Goal: Task Accomplishment & Management: Manage account settings

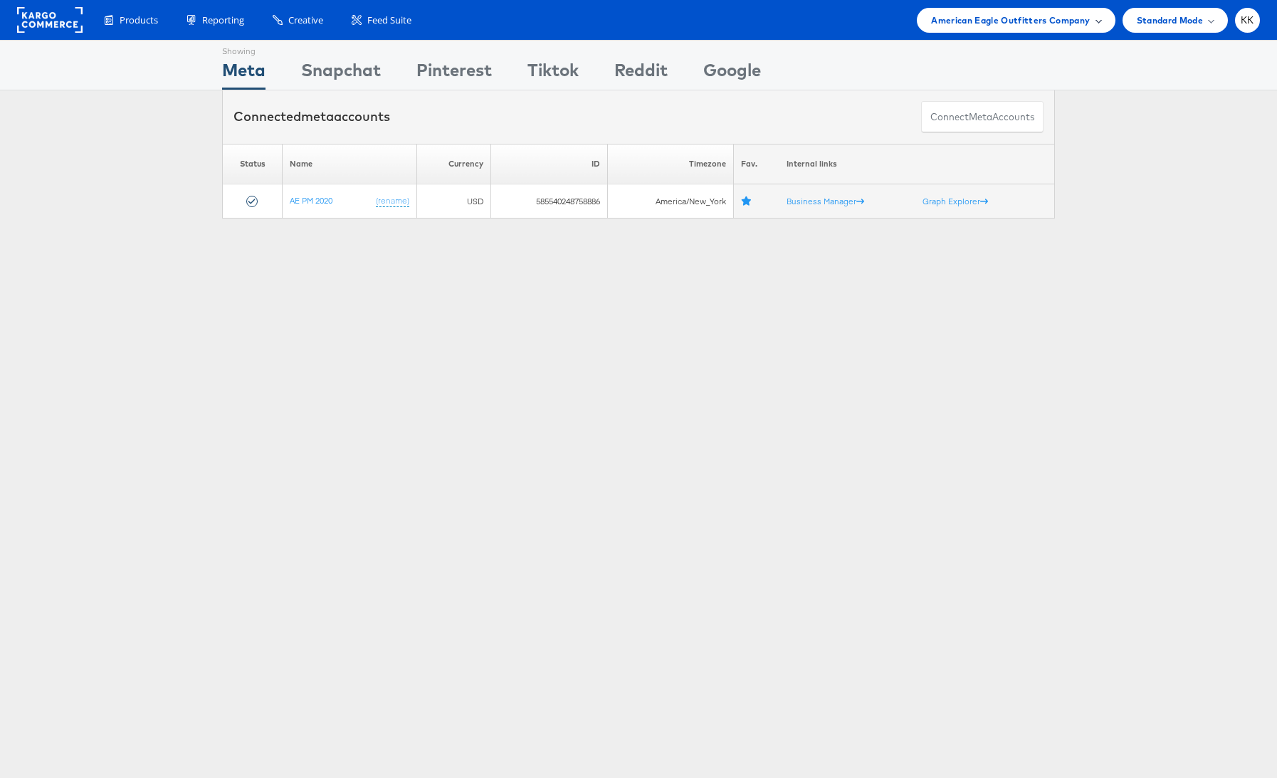
click at [1028, 13] on span "American Eagle Outfitters Company" at bounding box center [1010, 20] width 159 height 15
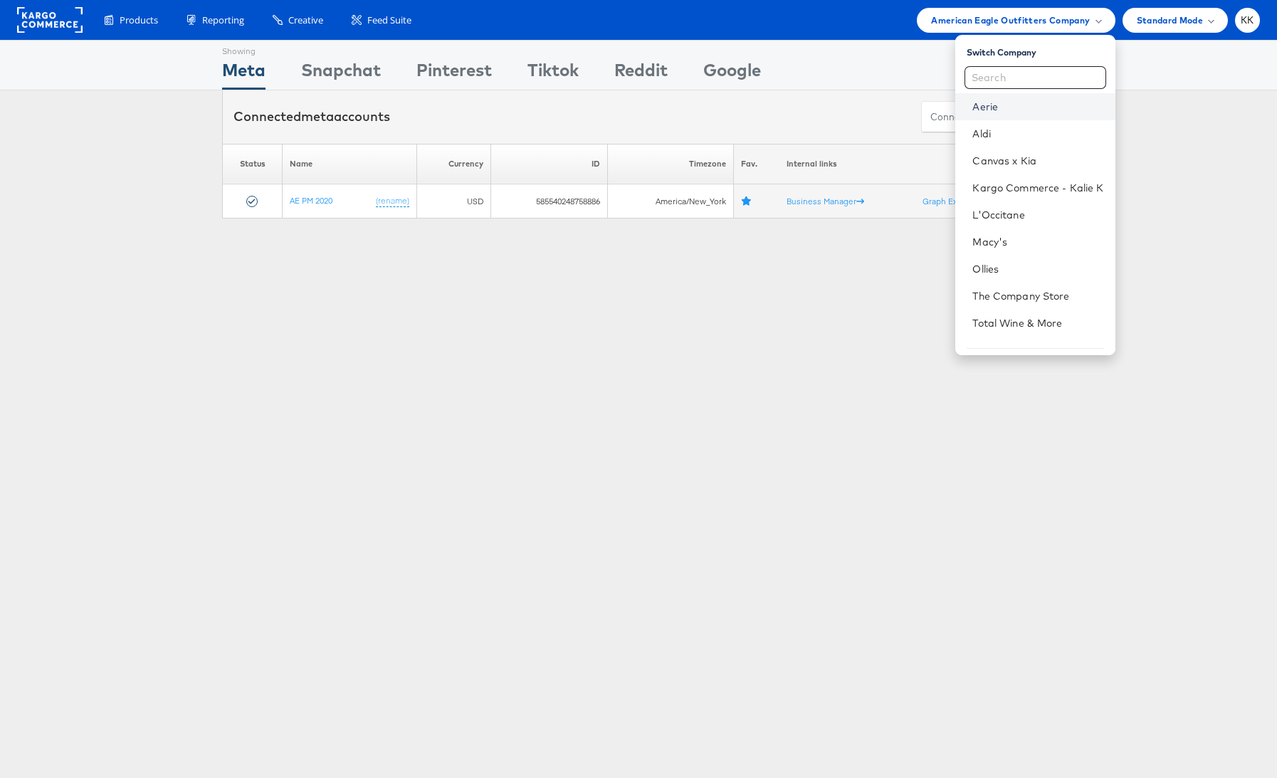
click at [988, 101] on link "Aerie" at bounding box center [1037, 107] width 131 height 14
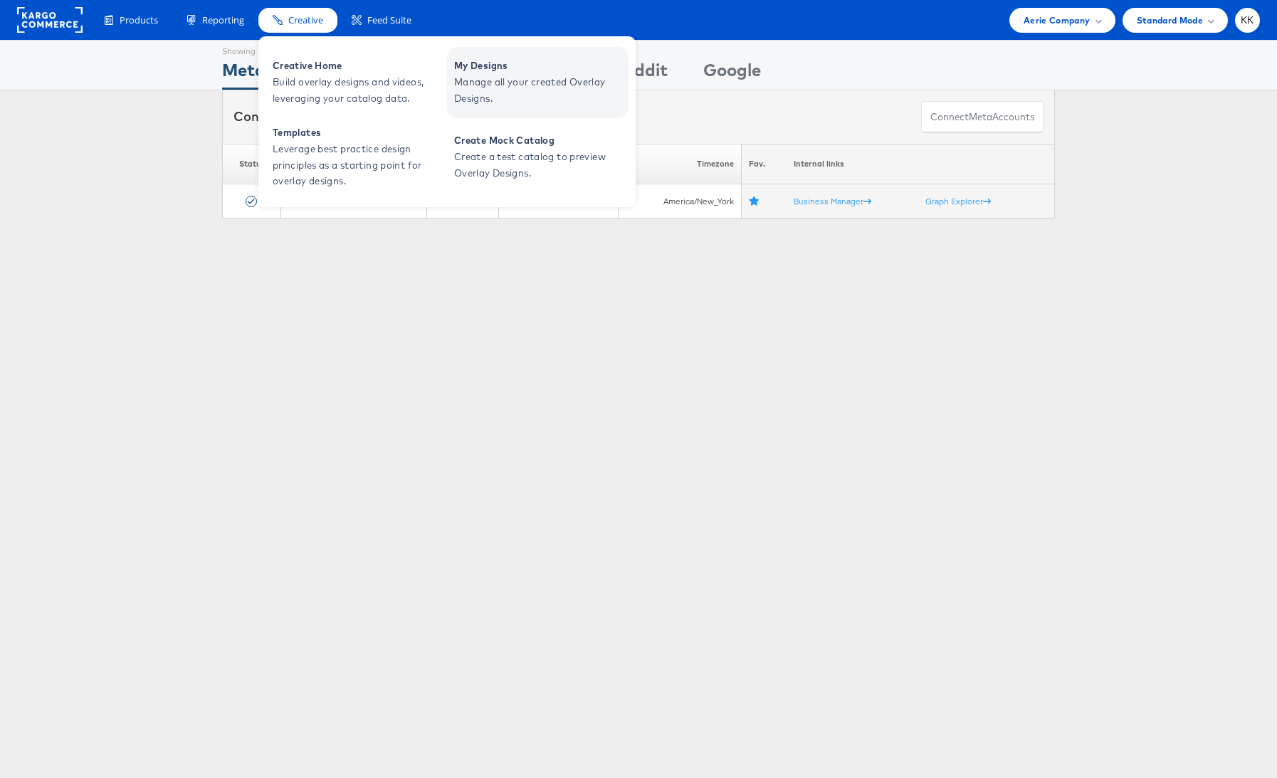
click at [488, 93] on span "Manage all your created Overlay Designs." at bounding box center [539, 90] width 171 height 33
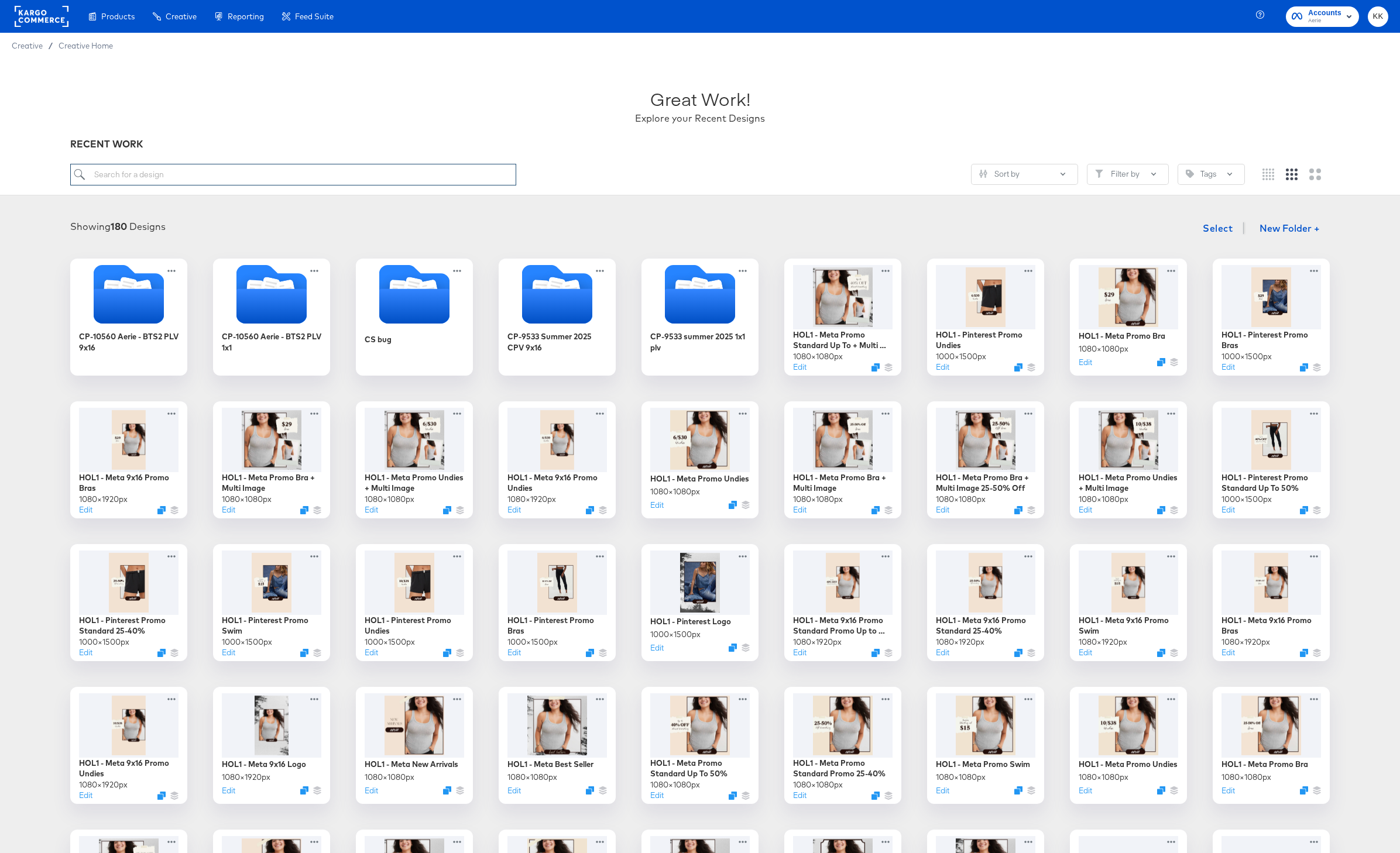
click at [204, 174] on input "search" at bounding box center [293, 174] width 446 height 21
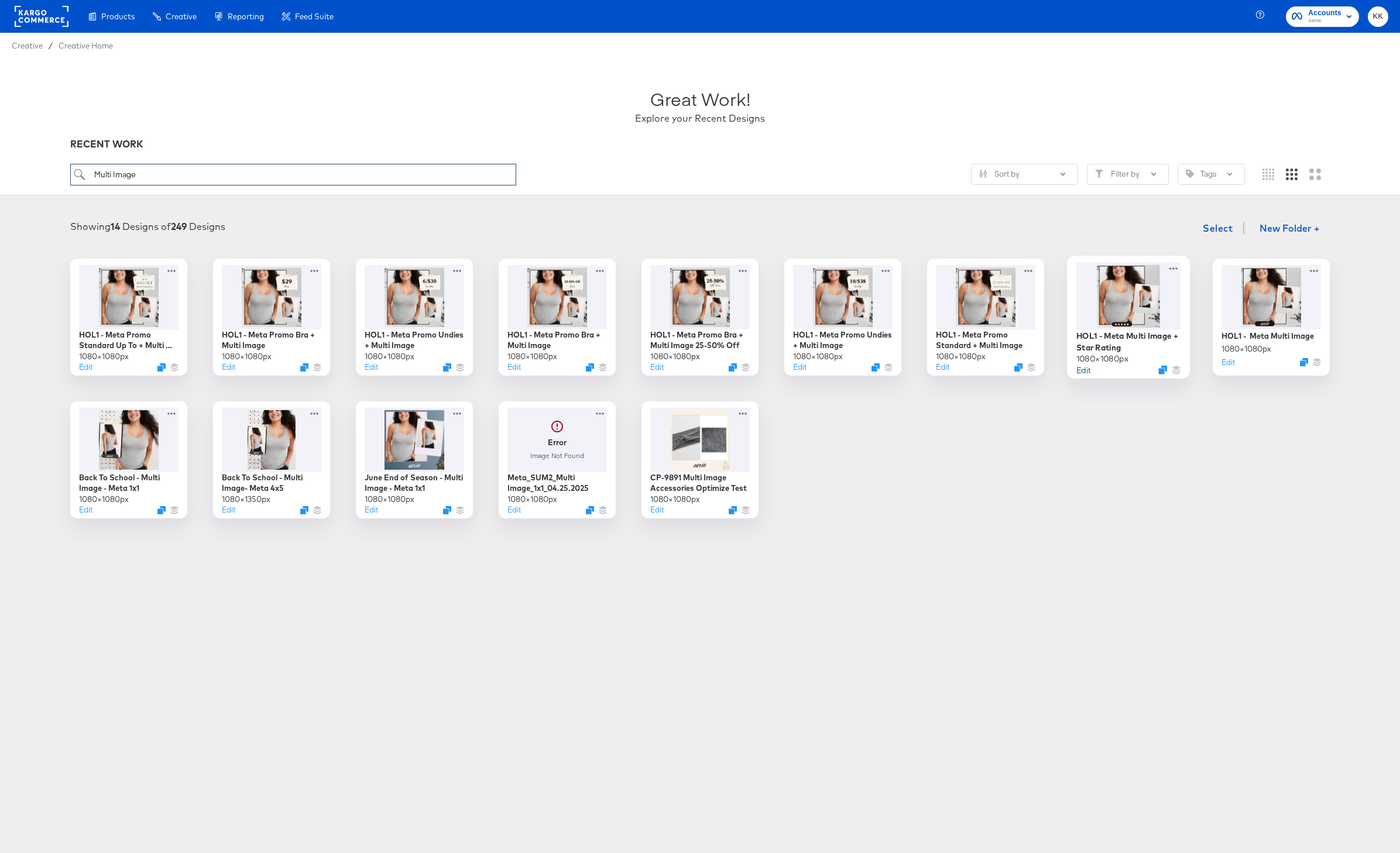
type input "Multi Image"
click at [1049, 371] on button "Edit" at bounding box center [1083, 370] width 14 height 12
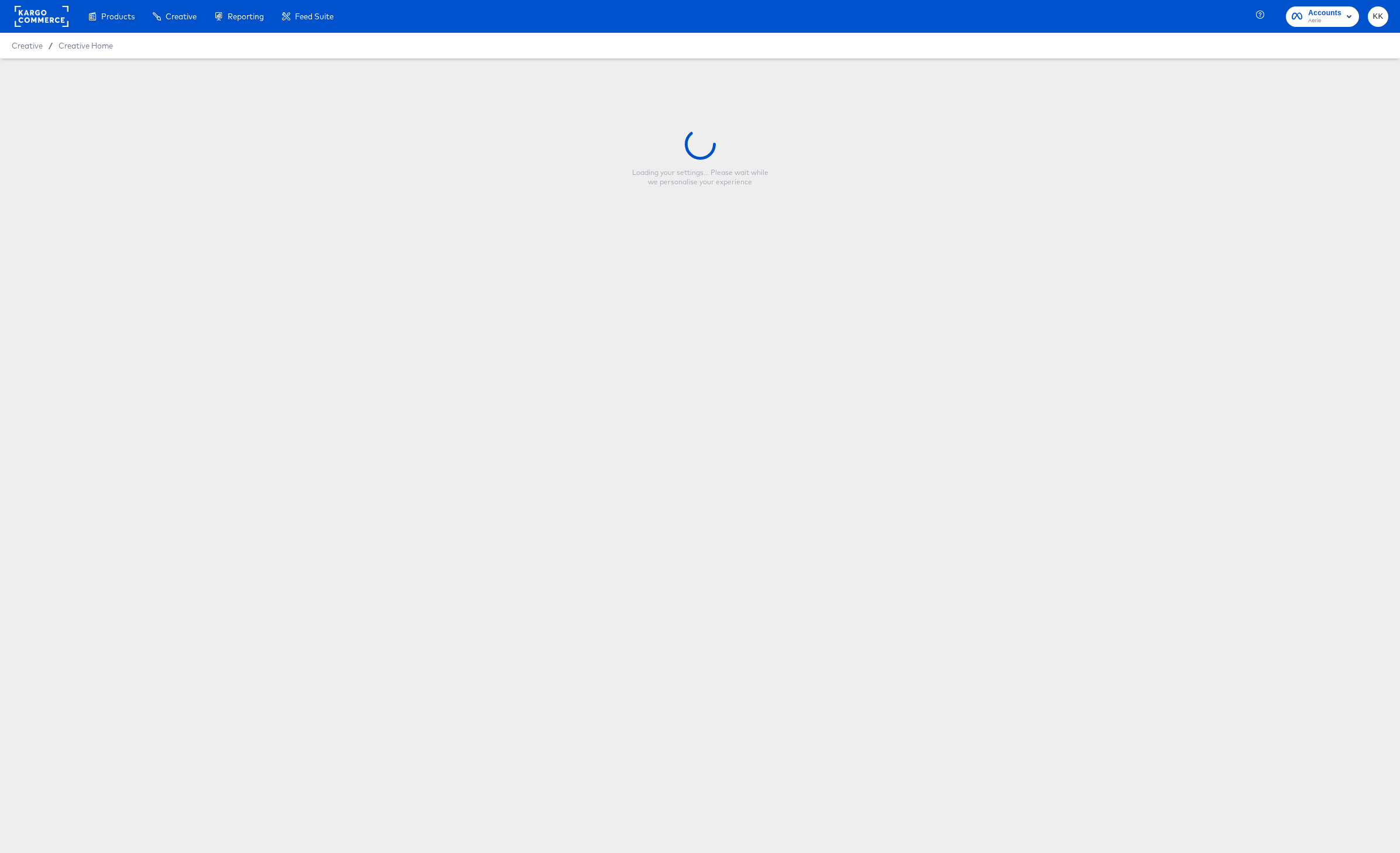
type input "HOL1 - Meta Multi Image + Star Rating"
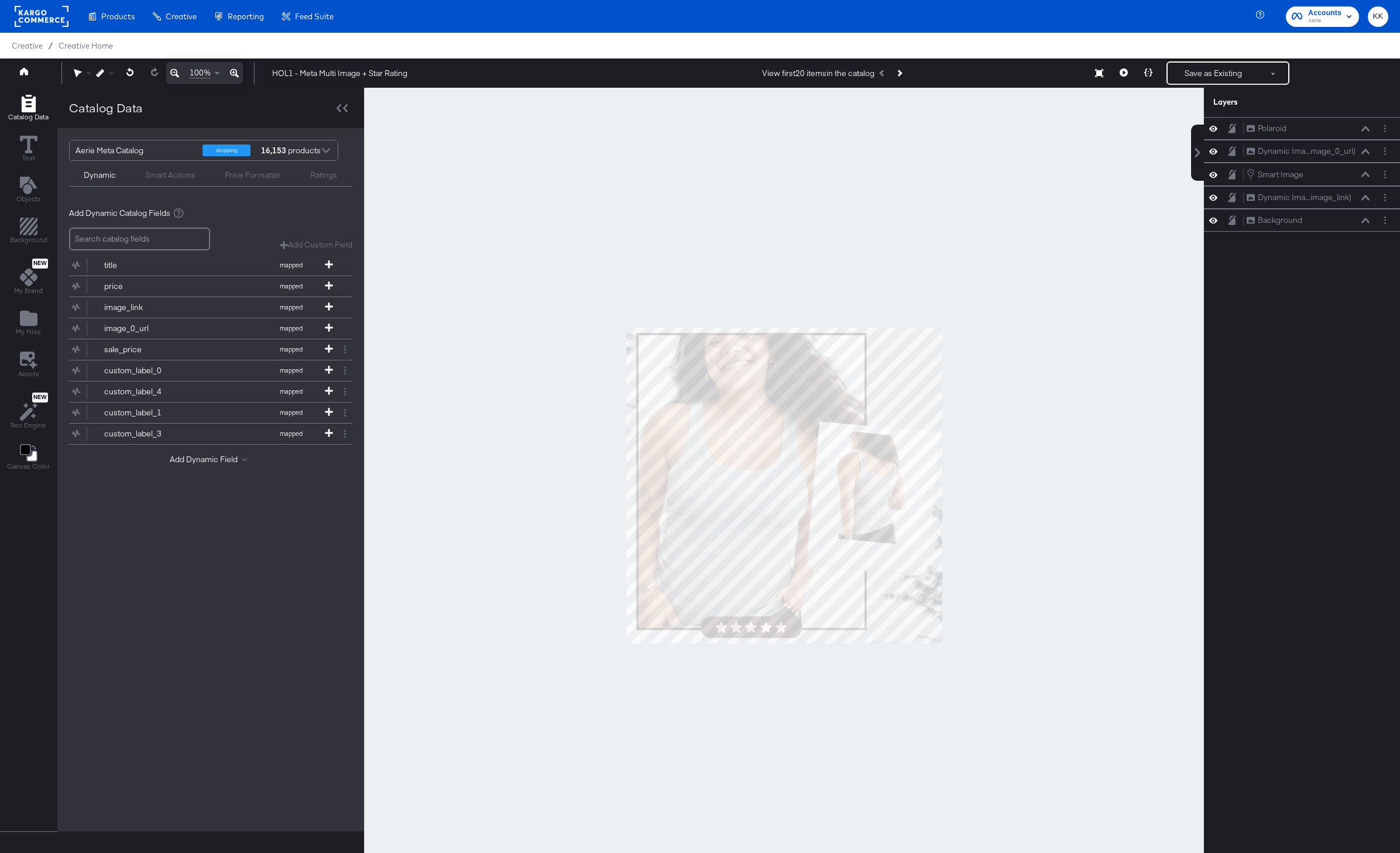
click at [730, 236] on div at bounding box center [783, 485] width 839 height 795
click at [903, 71] on icon "Next Product" at bounding box center [899, 73] width 7 height 7
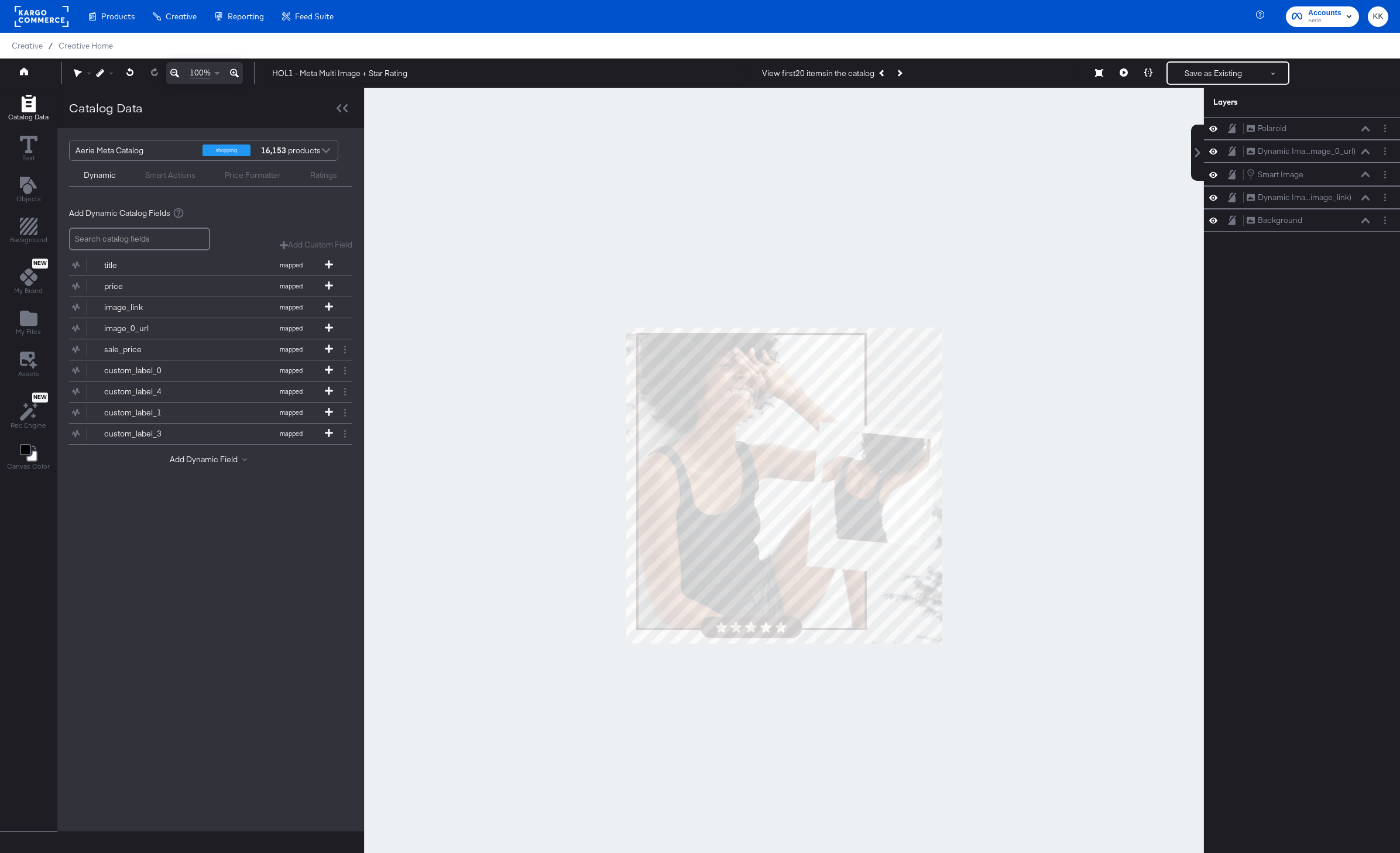
click at [736, 218] on div at bounding box center [783, 485] width 839 height 795
click at [234, 76] on icon at bounding box center [234, 72] width 9 height 14
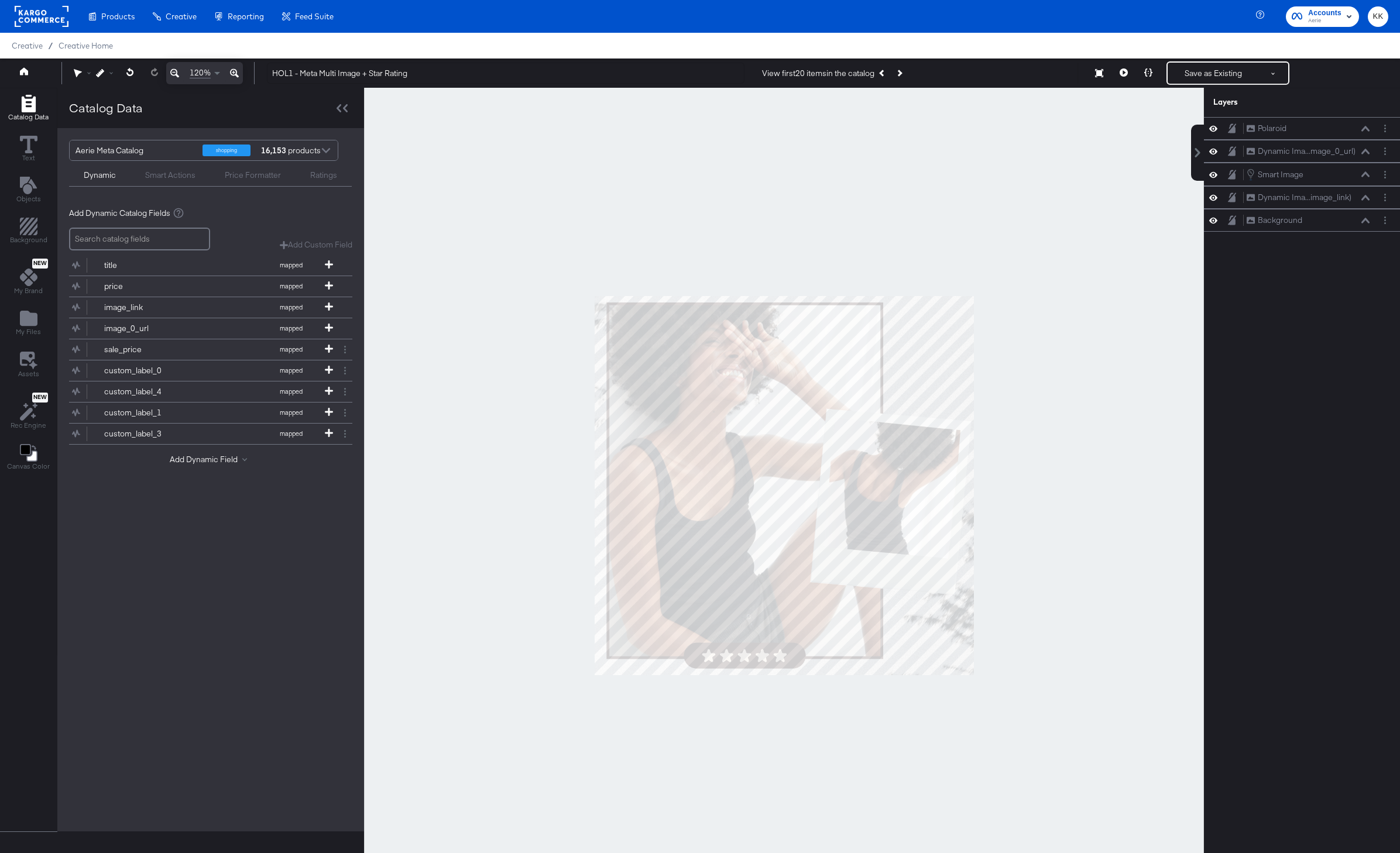
click at [234, 76] on icon at bounding box center [234, 72] width 9 height 14
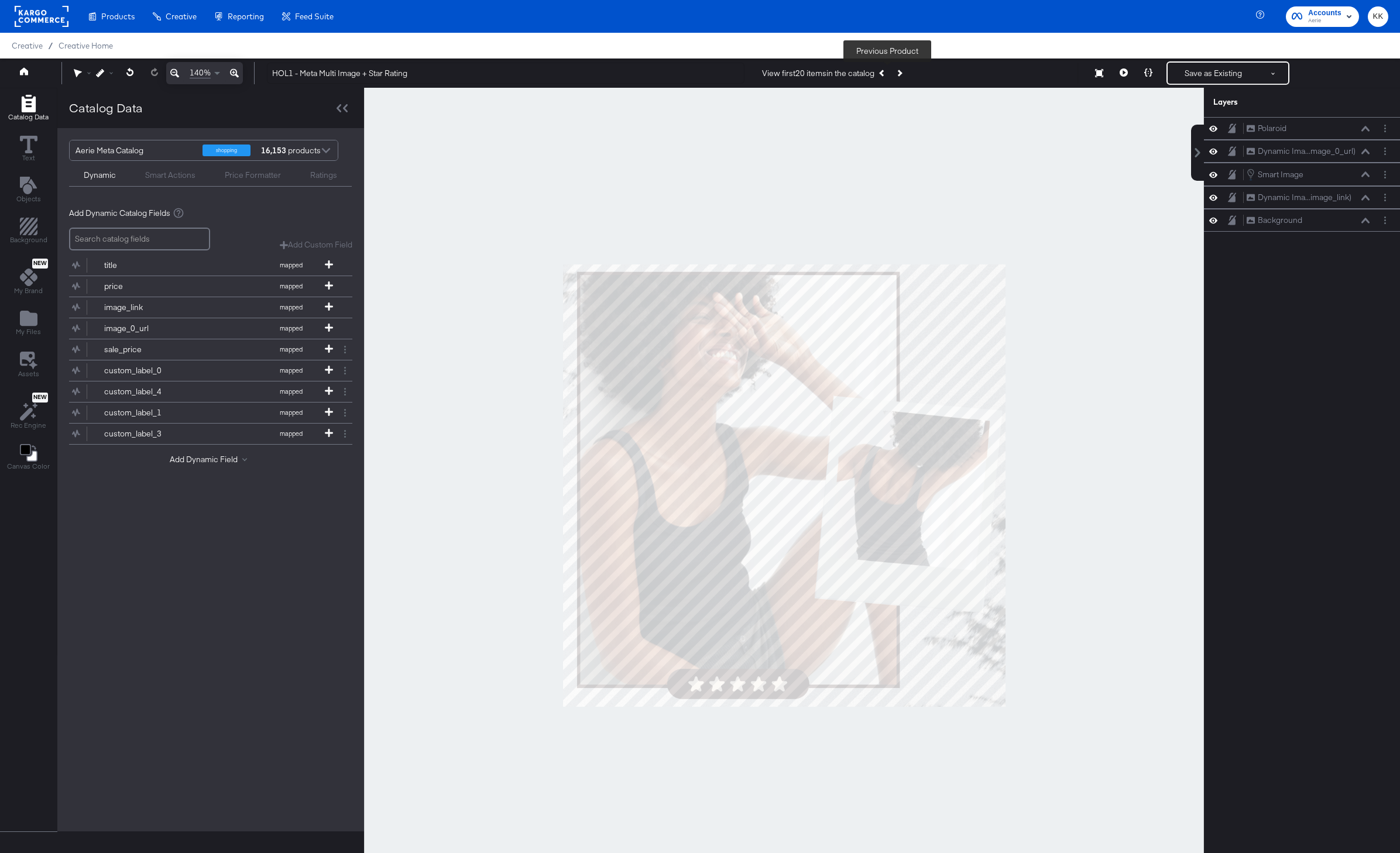
click at [890, 75] on button "Previous Product" at bounding box center [882, 73] width 16 height 21
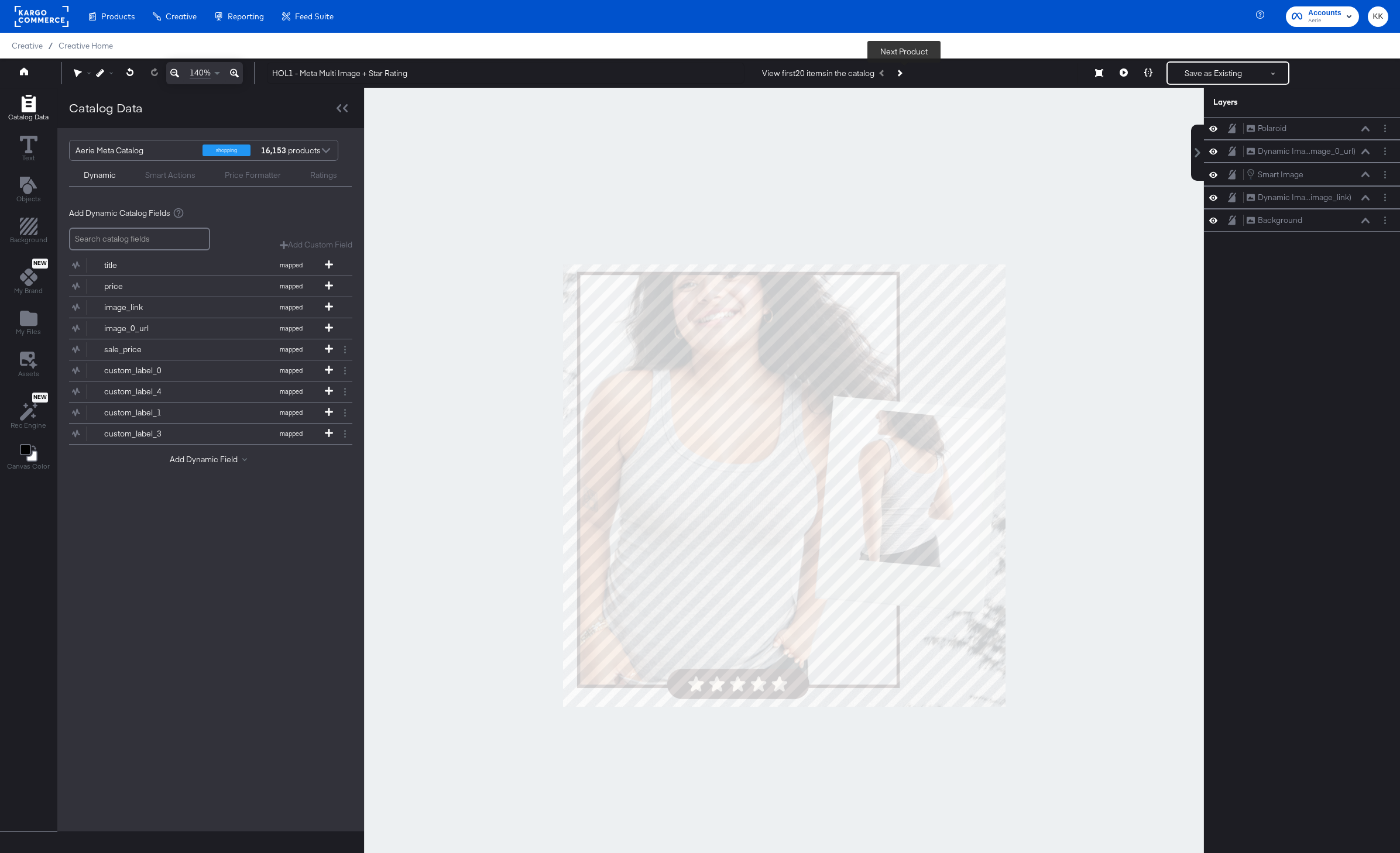
click at [897, 75] on button "Next Product" at bounding box center [899, 73] width 16 height 21
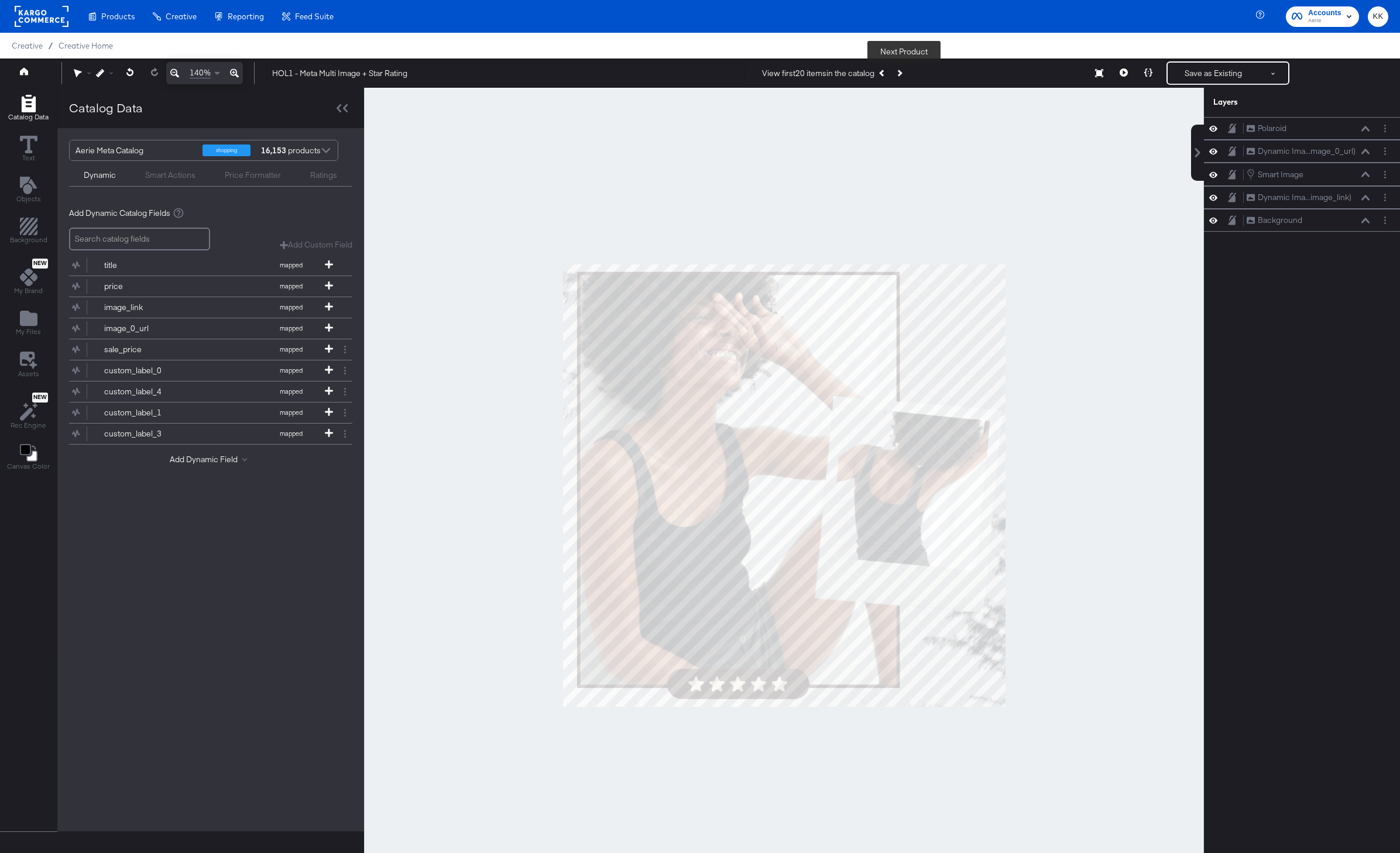
click at [897, 75] on button "Next Product" at bounding box center [899, 73] width 16 height 21
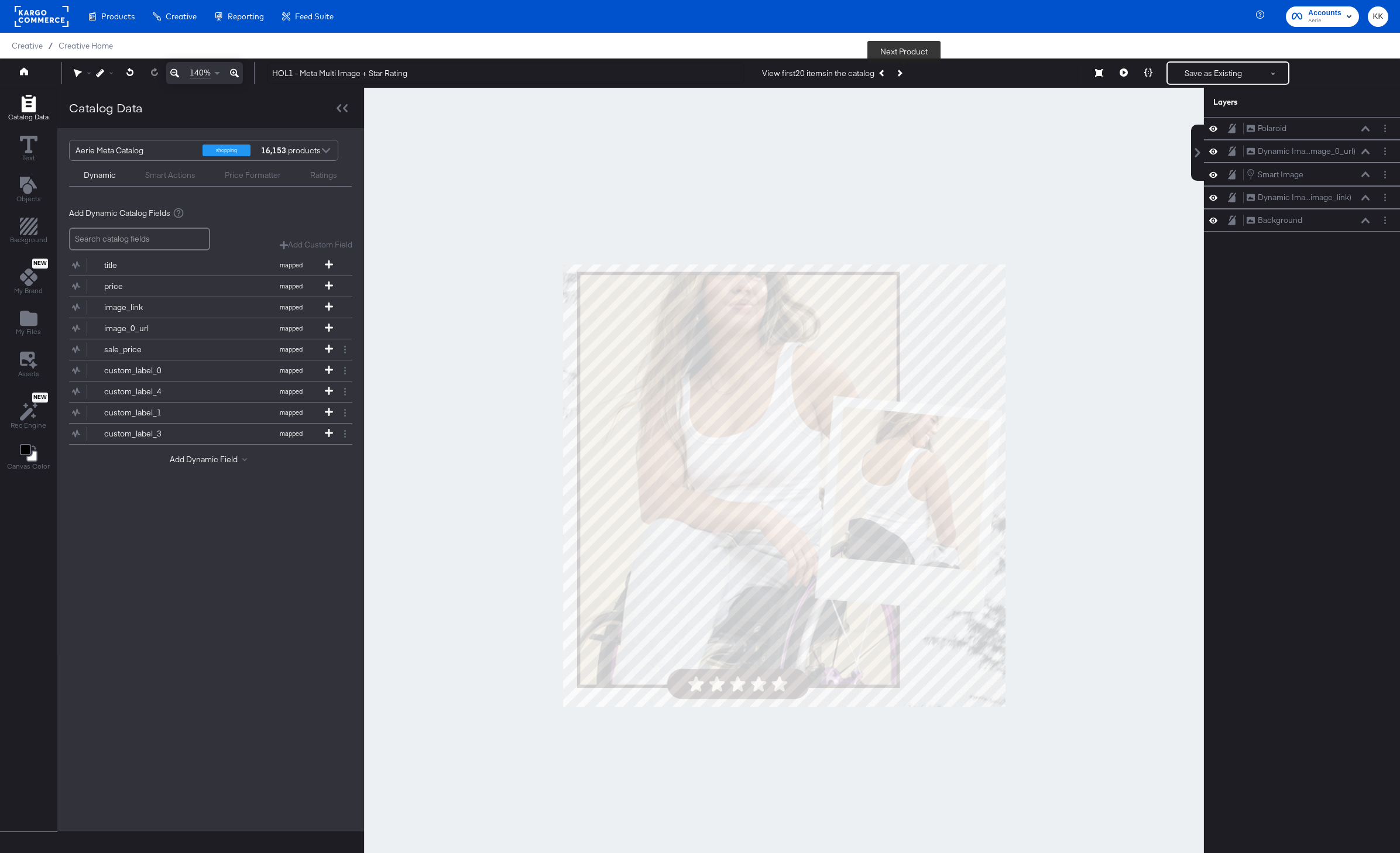
click at [897, 75] on button "Next Product" at bounding box center [899, 73] width 16 height 21
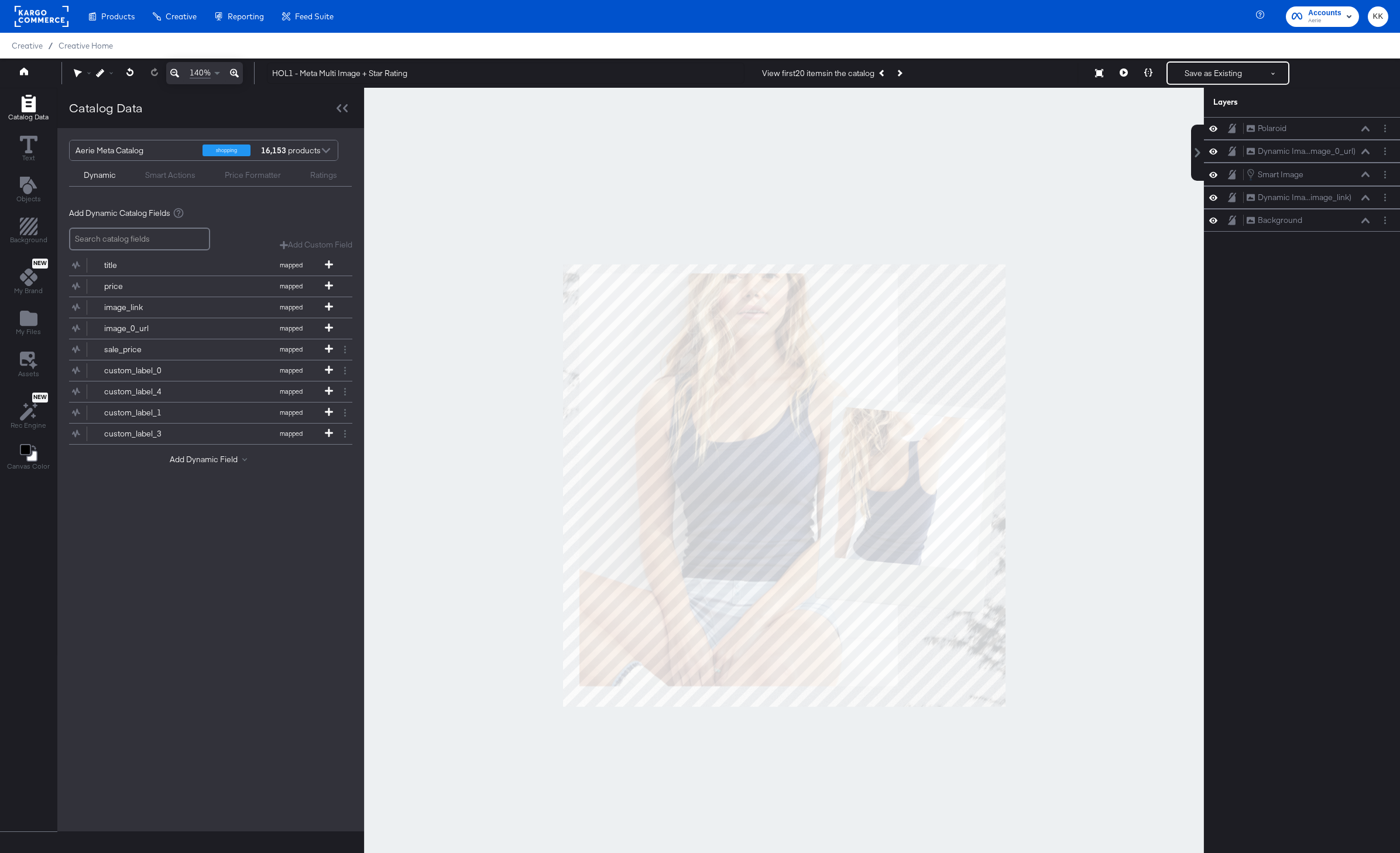
click at [780, 200] on div at bounding box center [783, 485] width 839 height 795
click at [903, 71] on icon "Next Product" at bounding box center [899, 73] width 7 height 7
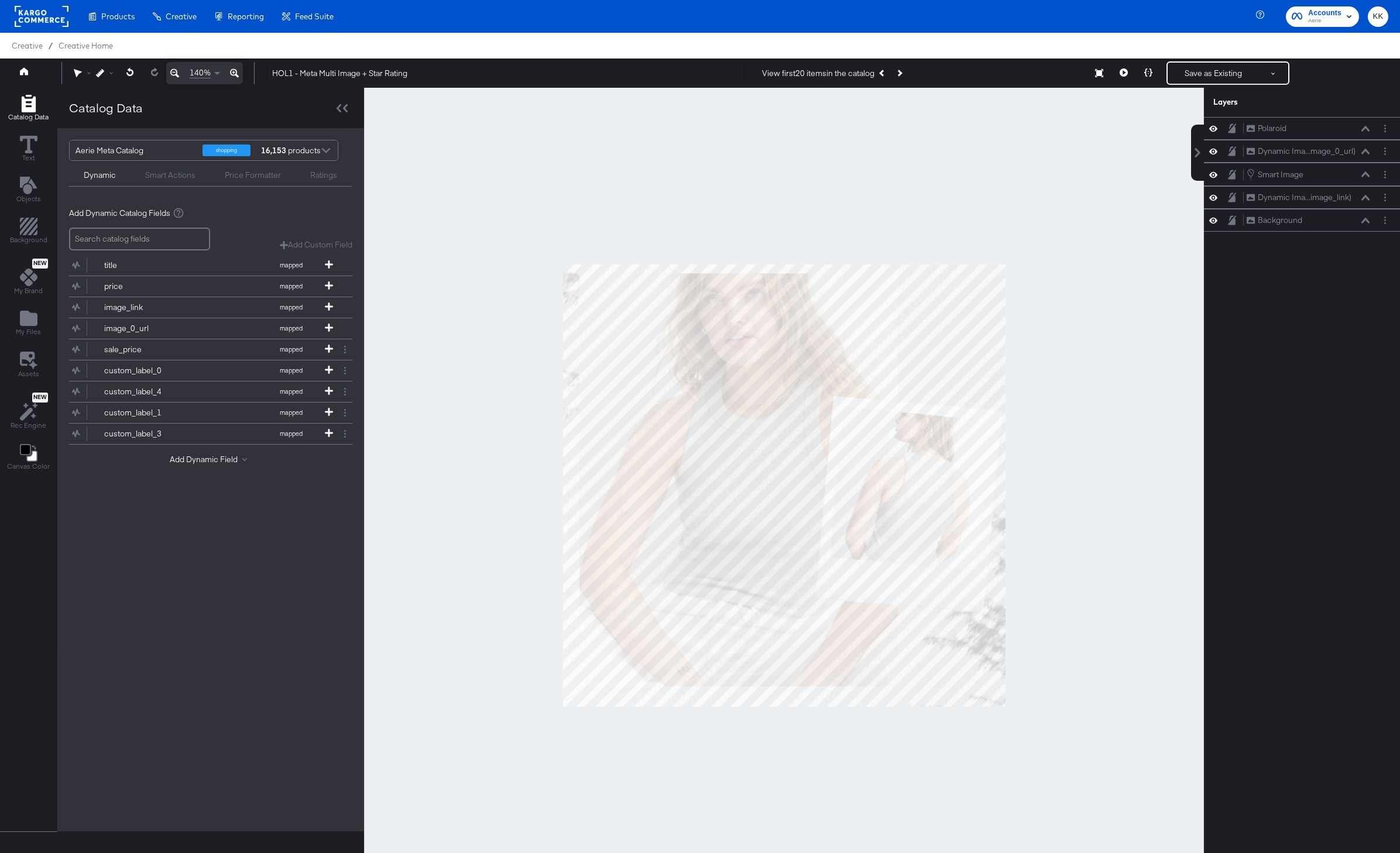
click at [886, 202] on div at bounding box center [783, 485] width 839 height 795
click at [900, 74] on icon "Next Product" at bounding box center [899, 73] width 7 height 7
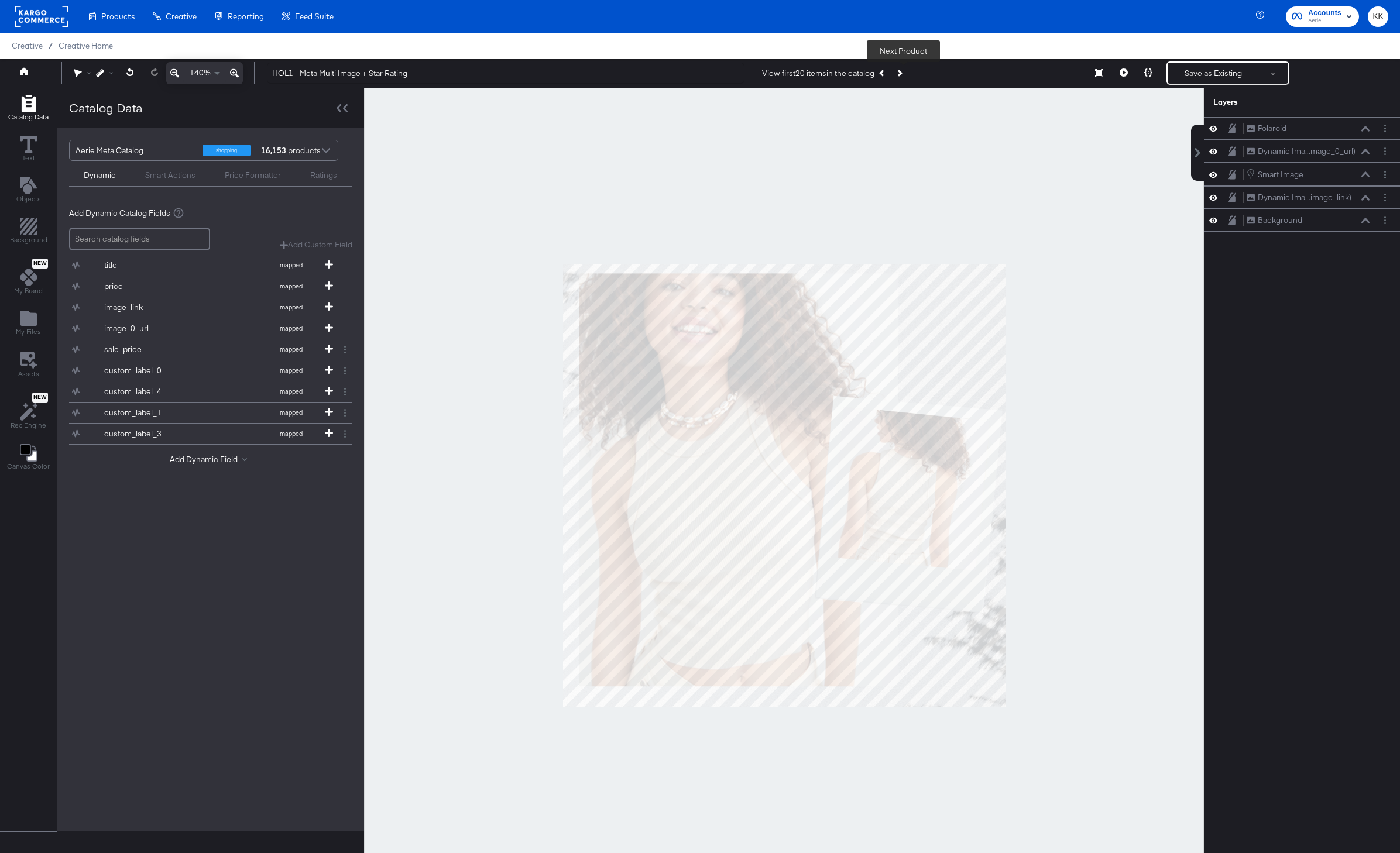
click at [521, 245] on div at bounding box center [783, 485] width 839 height 795
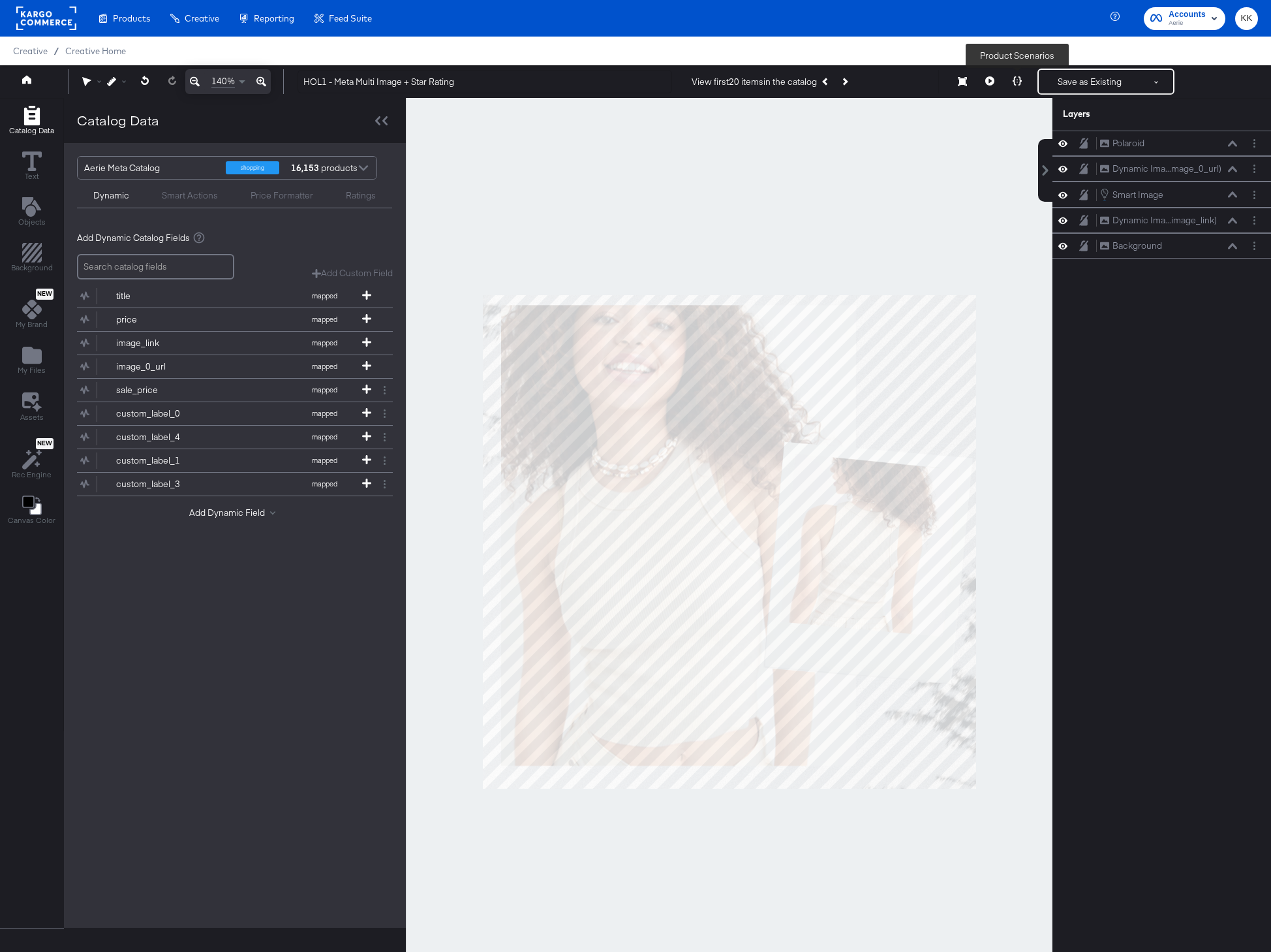
click at [1011, 79] on button at bounding box center [1018, 82] width 28 height 26
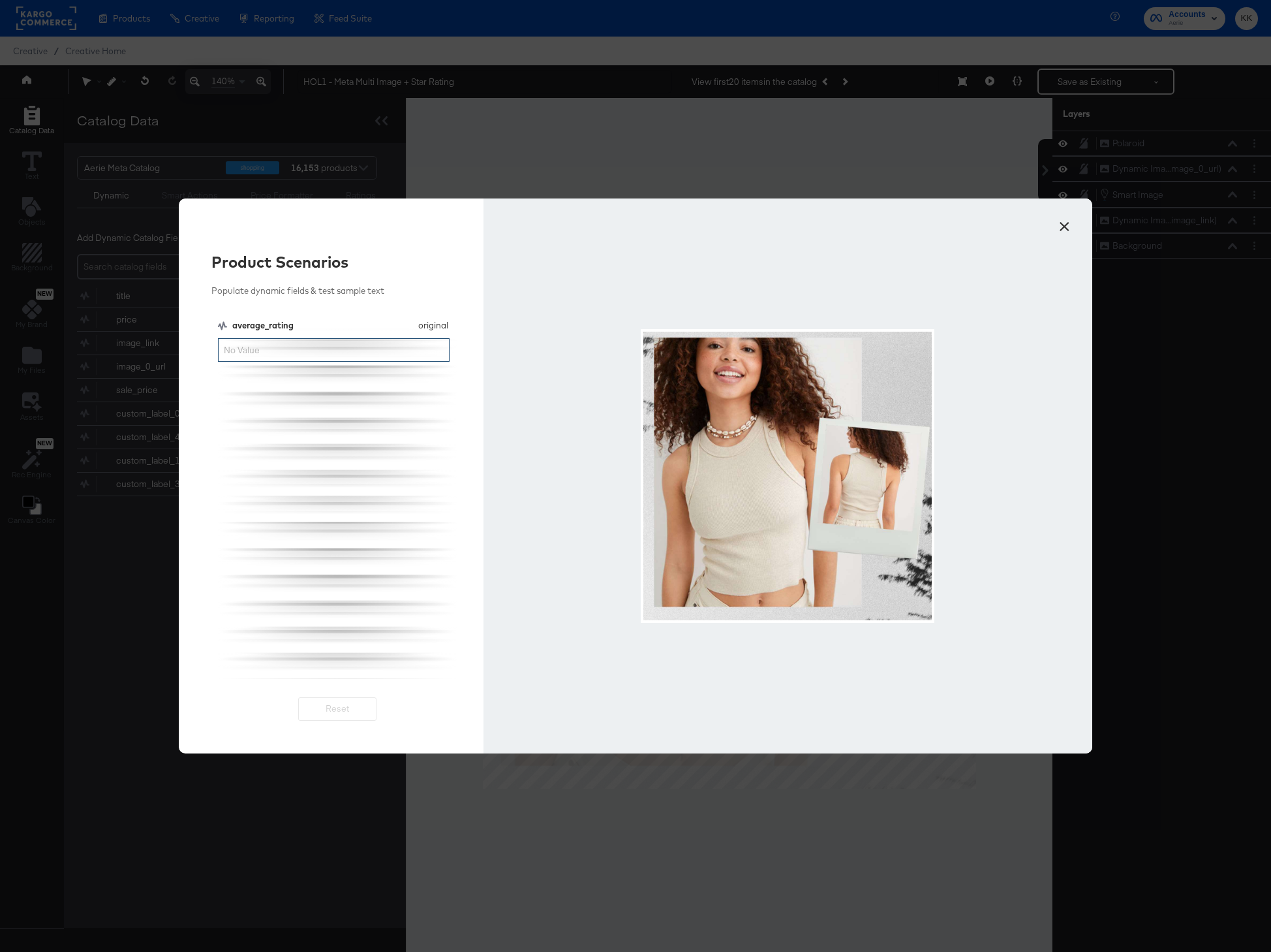
click at [337, 346] on input "average_rating" at bounding box center [334, 350] width 232 height 24
type input "5"
click at [488, 284] on div at bounding box center [788, 475] width 609 height 555
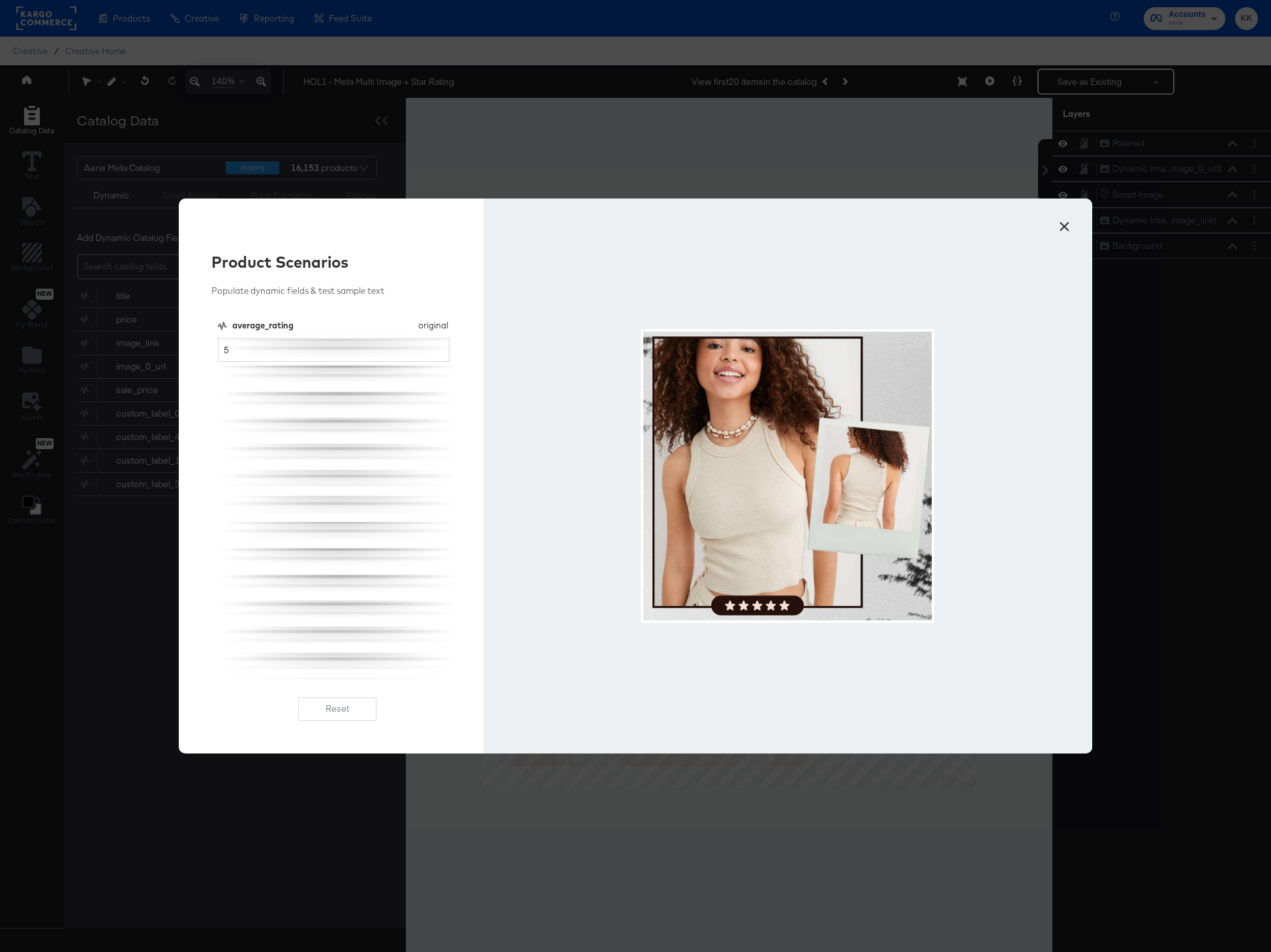
click at [1063, 217] on button "×" at bounding box center [1065, 224] width 24 height 24
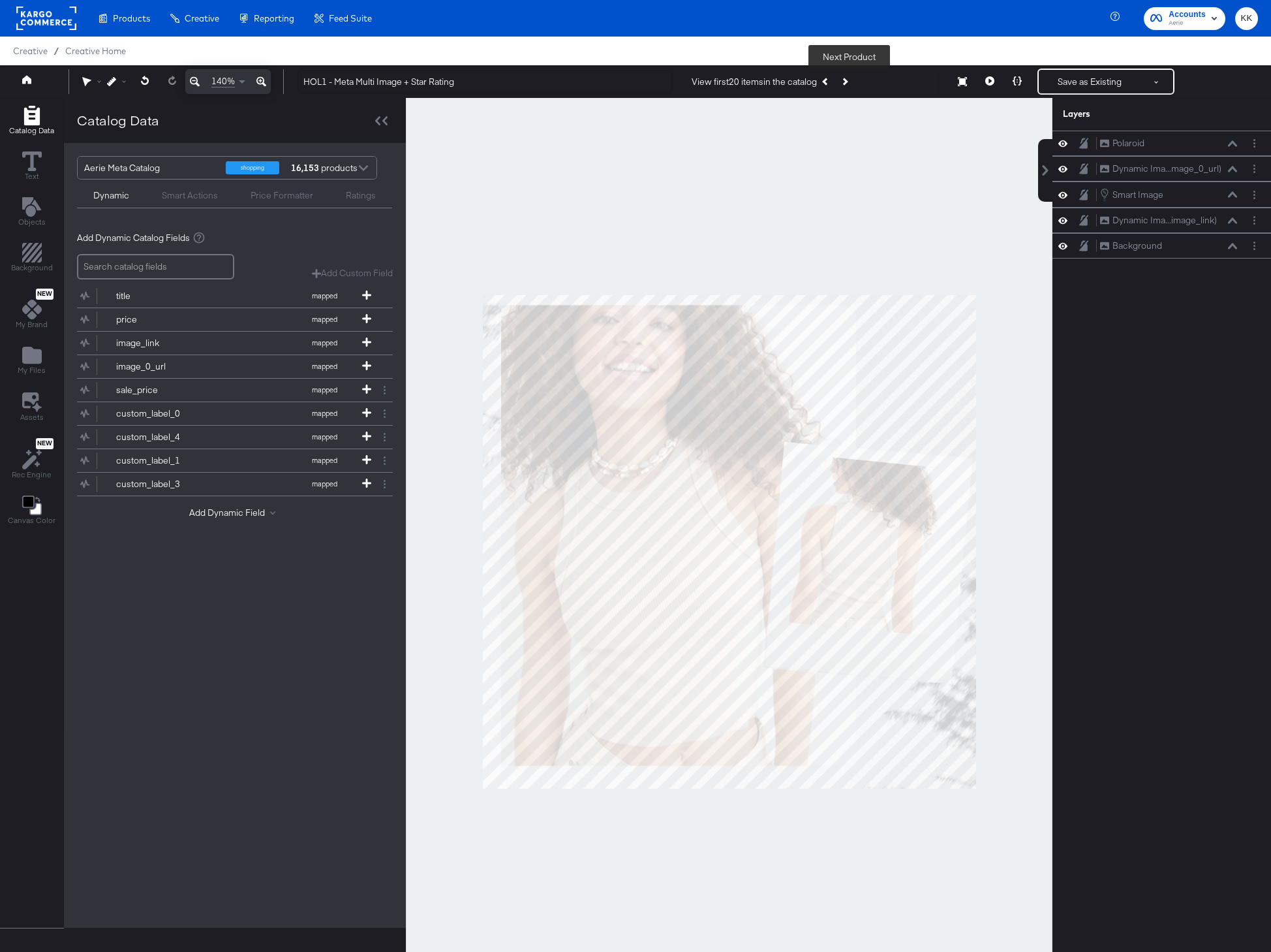
click at [848, 85] on button "Next Product" at bounding box center [845, 82] width 18 height 24
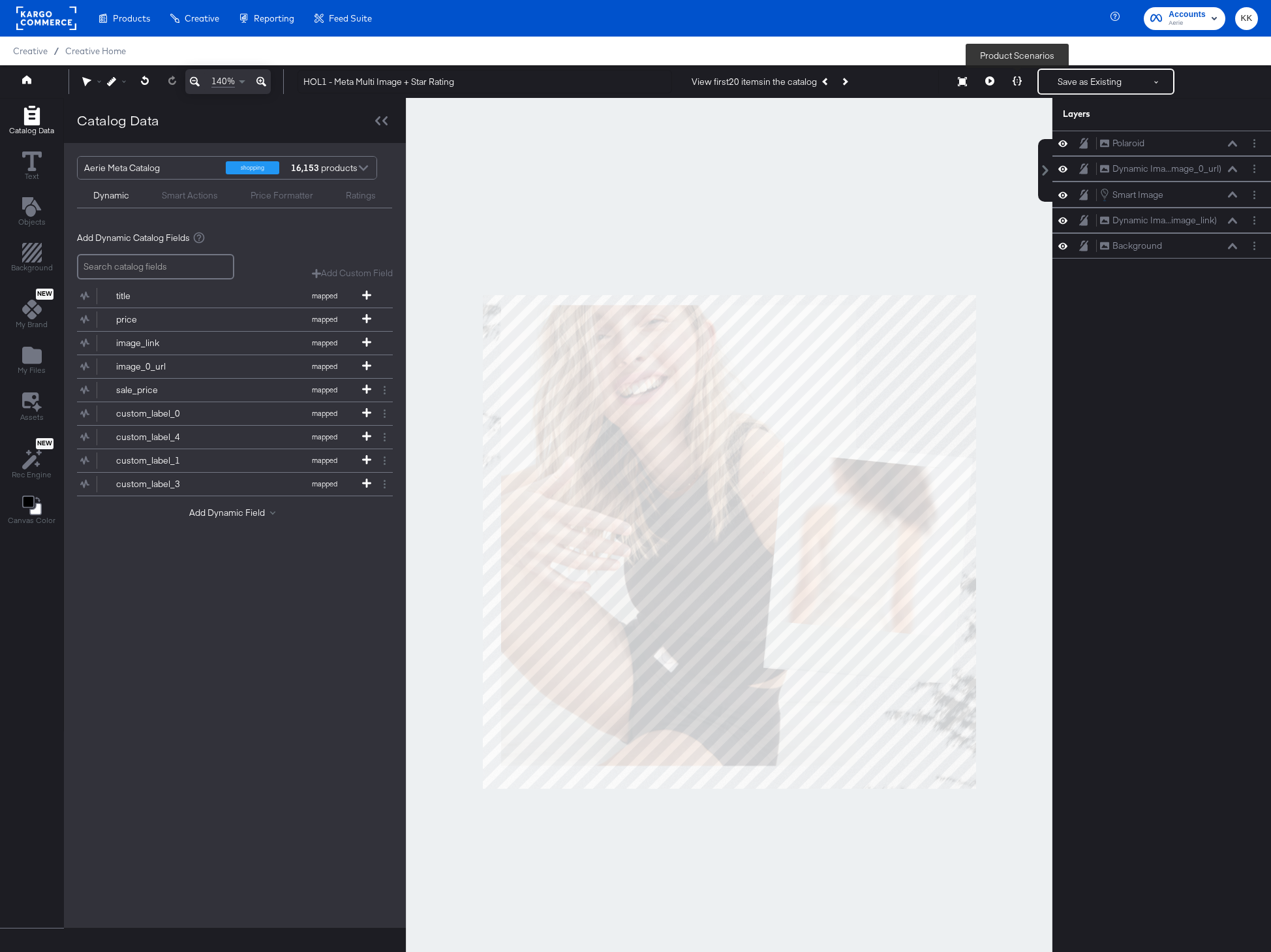
click at [1022, 80] on button at bounding box center [1018, 82] width 28 height 26
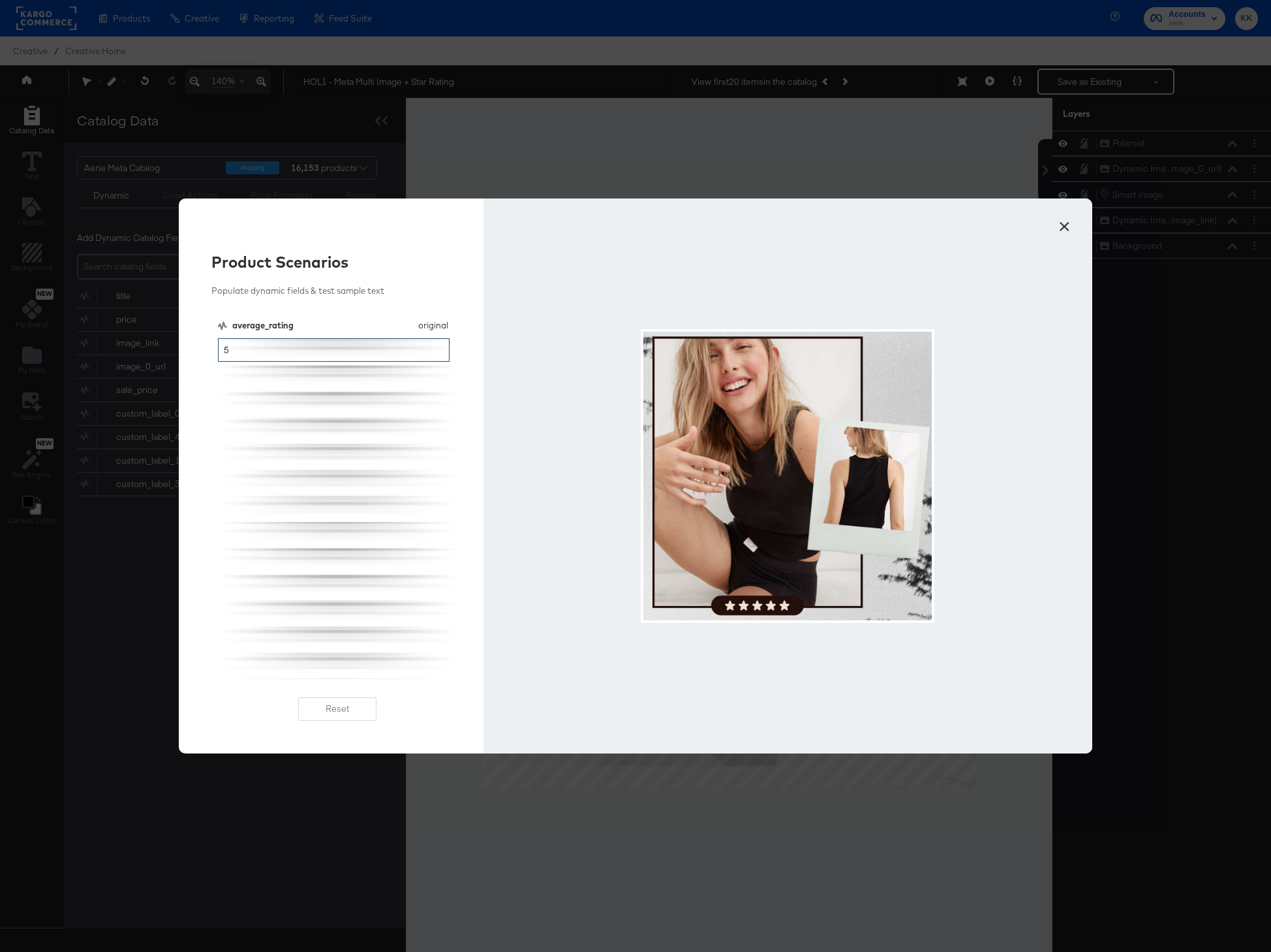
click at [261, 353] on input "5" at bounding box center [334, 350] width 232 height 24
type input "4"
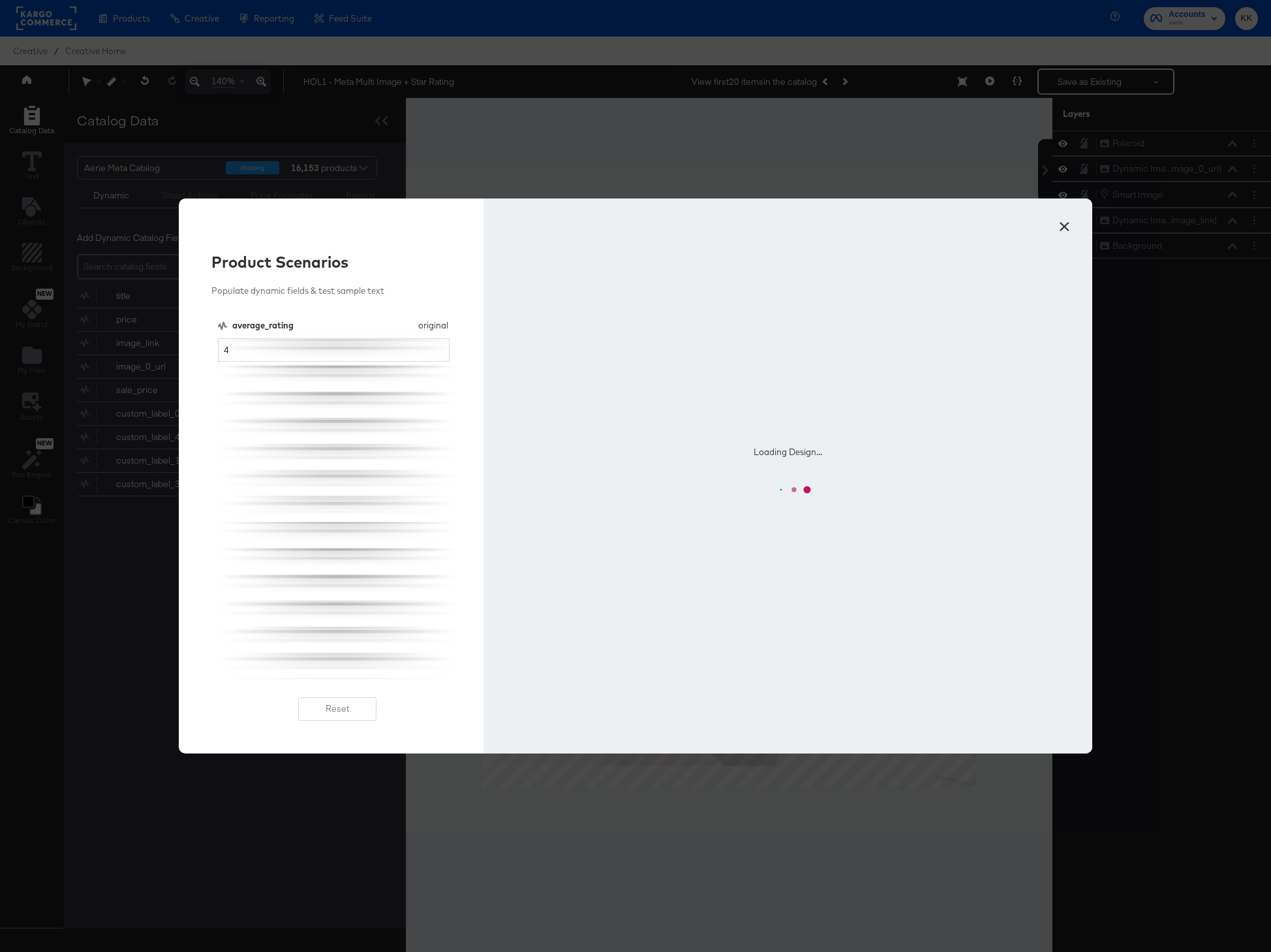
click at [524, 282] on div "Loading Design..." at bounding box center [788, 475] width 609 height 555
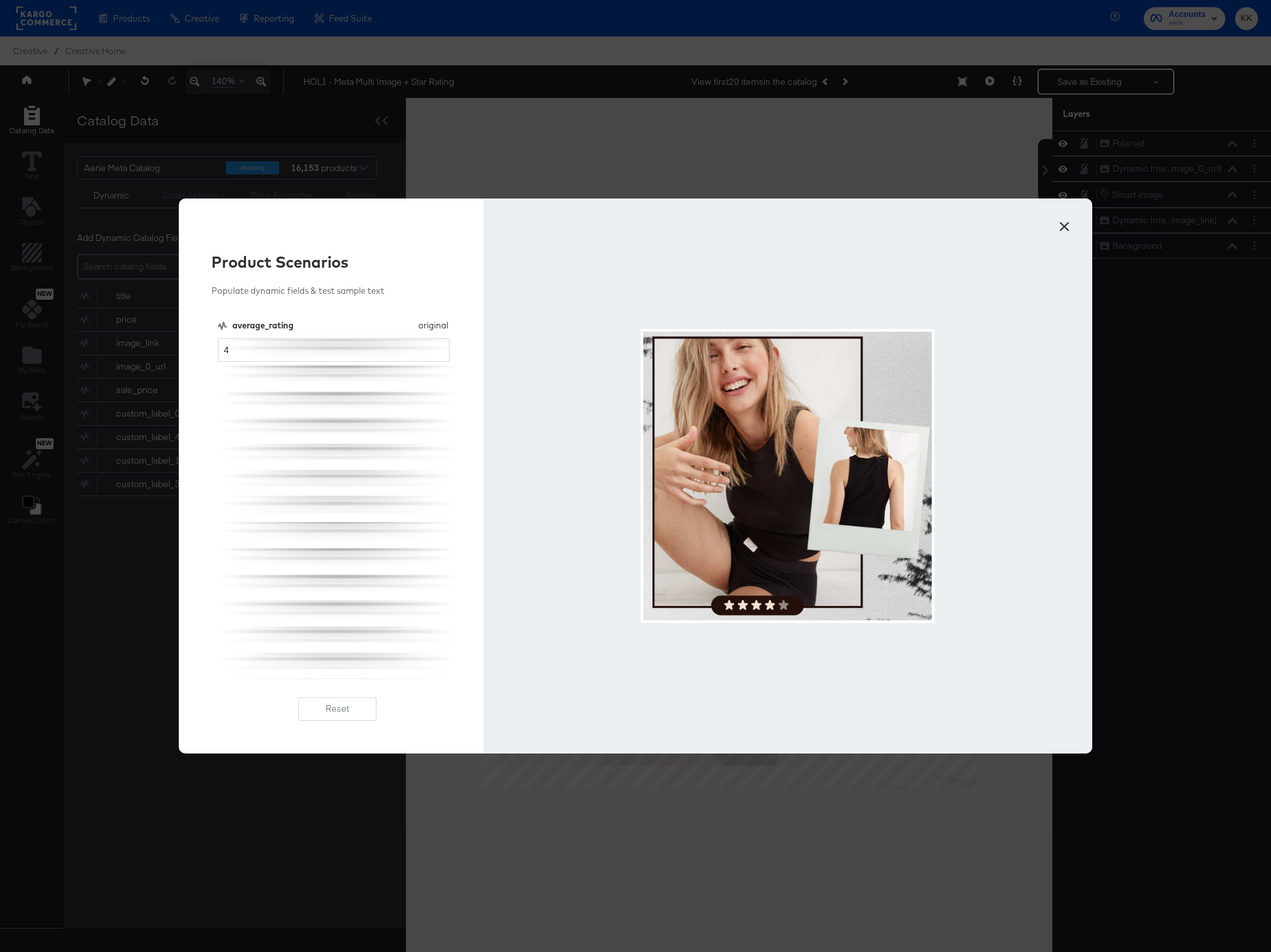
click at [1067, 232] on button "×" at bounding box center [1065, 224] width 24 height 24
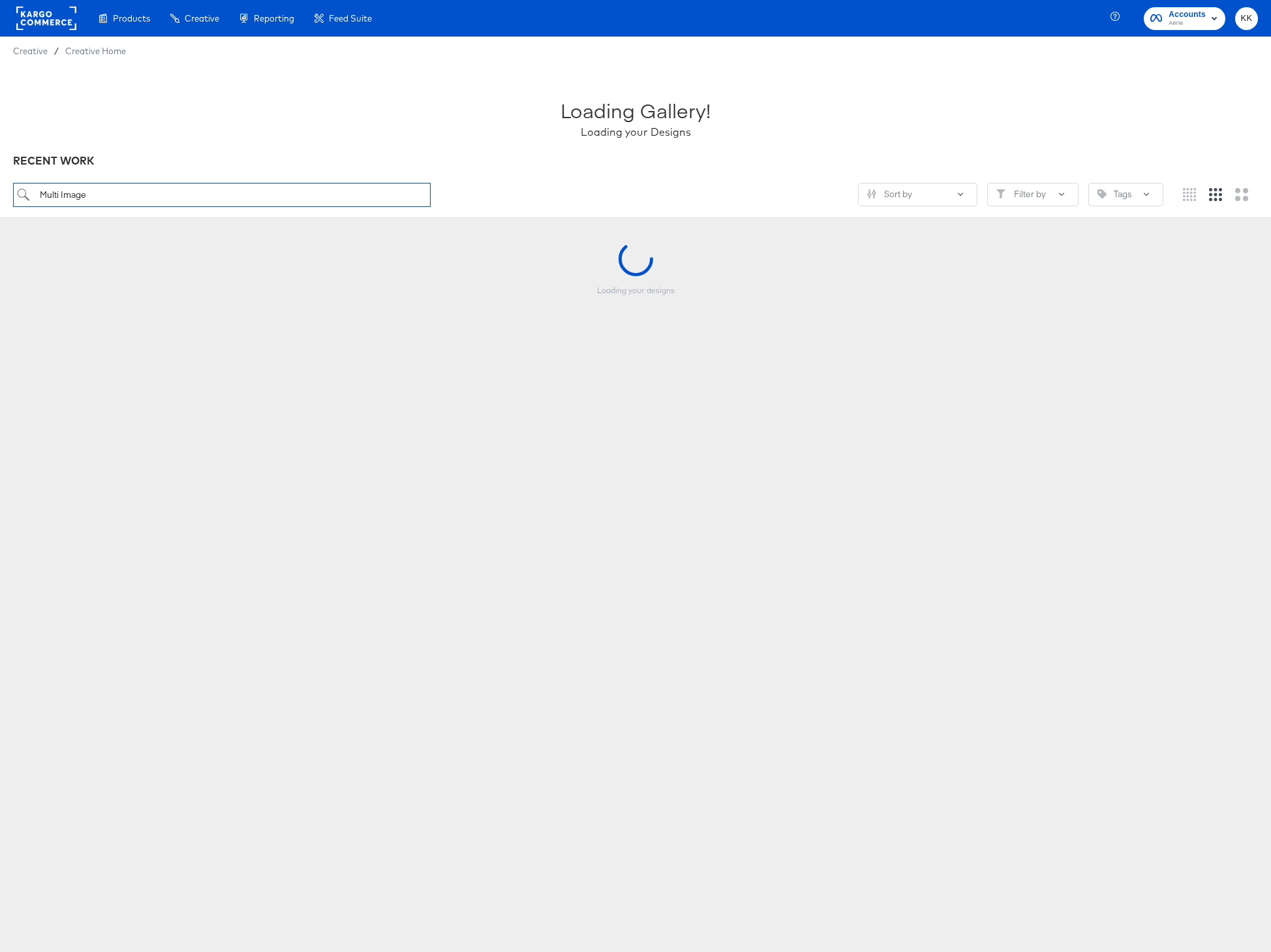
drag, startPoint x: 94, startPoint y: 194, endPoint x: -13, endPoint y: 192, distance: 107.0
click at [0, 192] on html "Products Creative Reporting Feed Suite Accounts Aerie KK Creative / Creative Ho…" at bounding box center [636, 476] width 1271 height 952
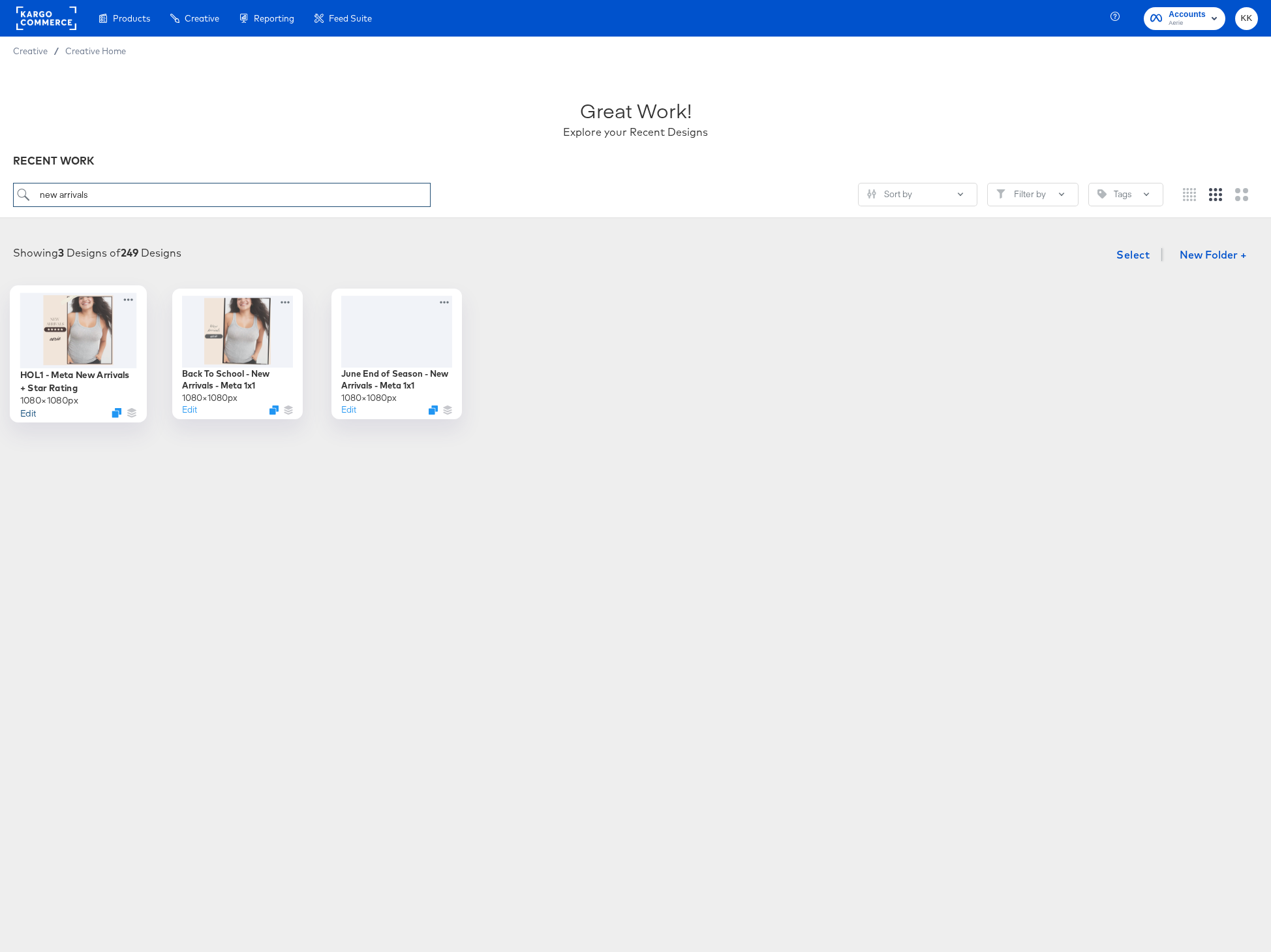
type input "new arrivals"
click at [32, 413] on button "Edit" at bounding box center [28, 413] width 16 height 13
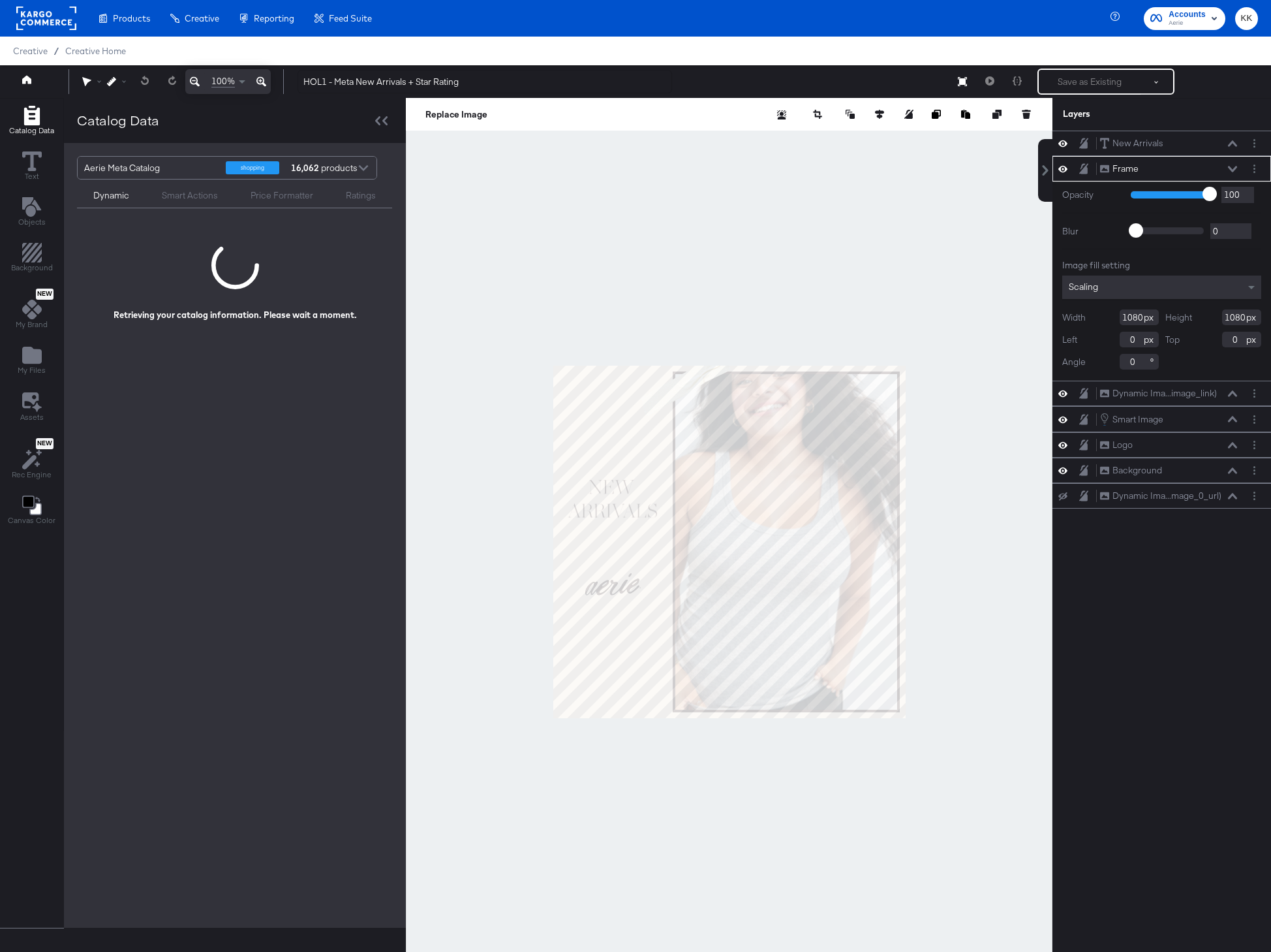
click at [548, 175] on div at bounding box center [729, 541] width 647 height 887
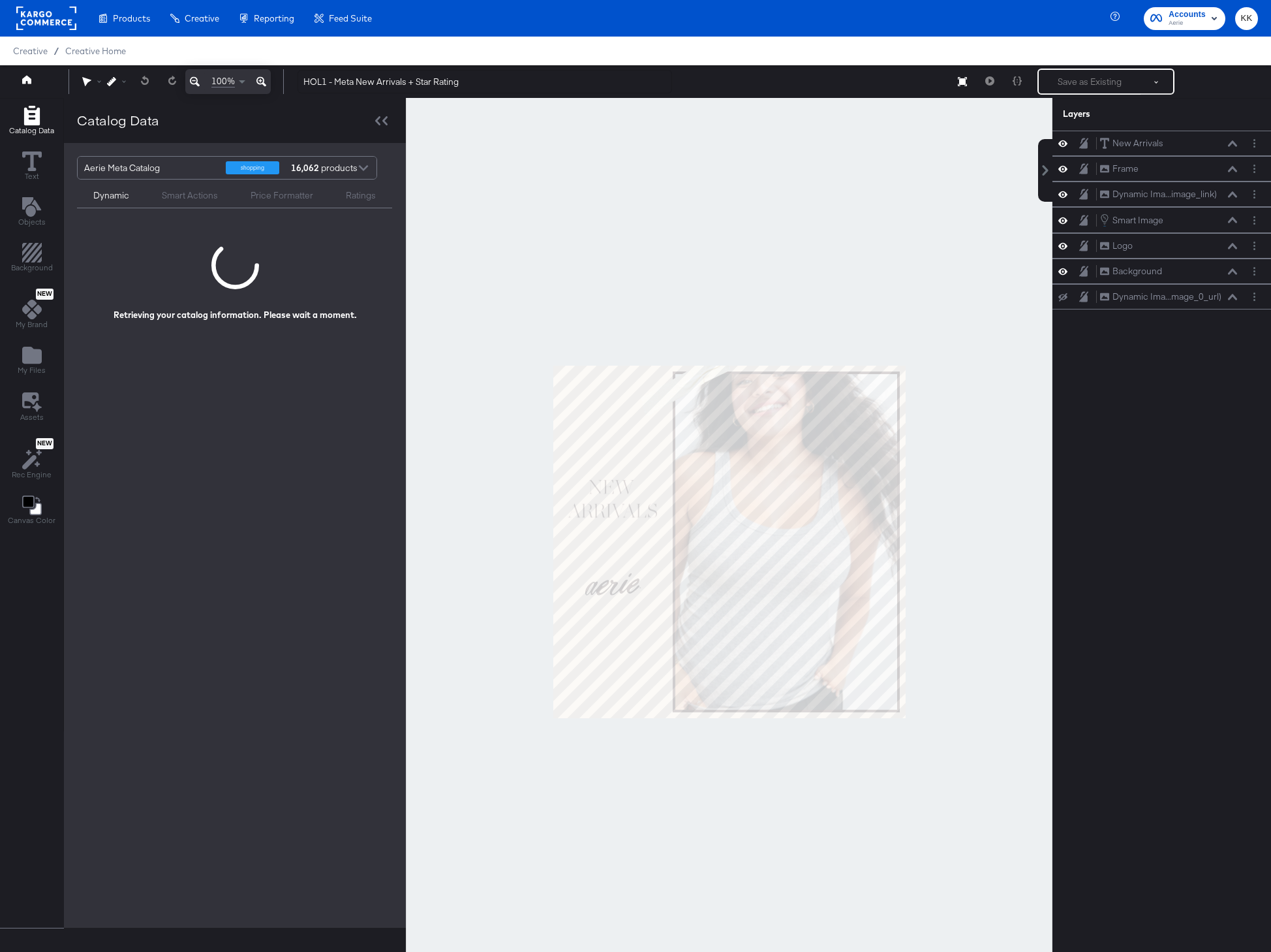
click at [260, 70] on button at bounding box center [261, 81] width 19 height 25
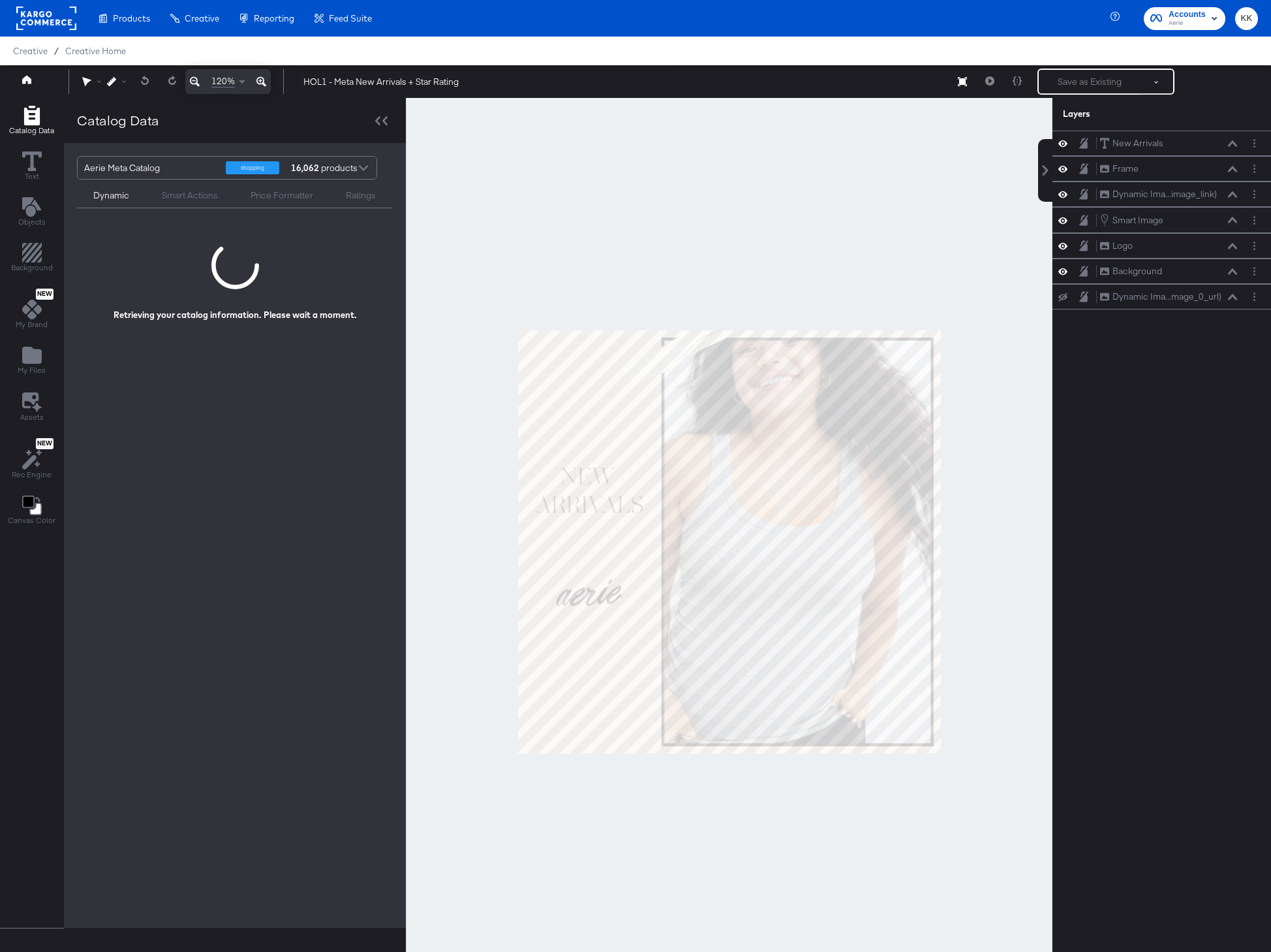
click at [260, 70] on button at bounding box center [261, 81] width 19 height 25
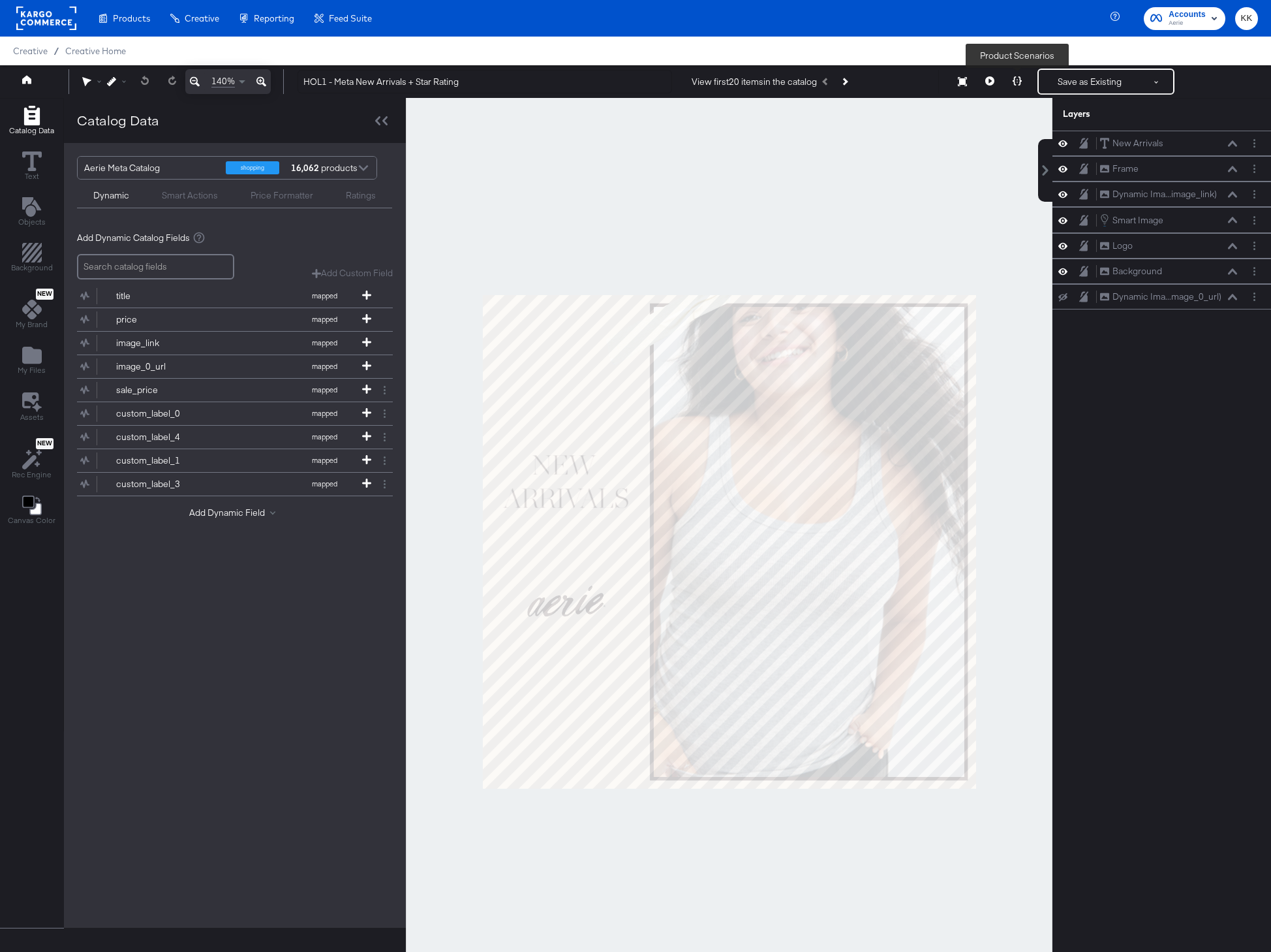
click at [1020, 87] on button at bounding box center [1018, 82] width 28 height 26
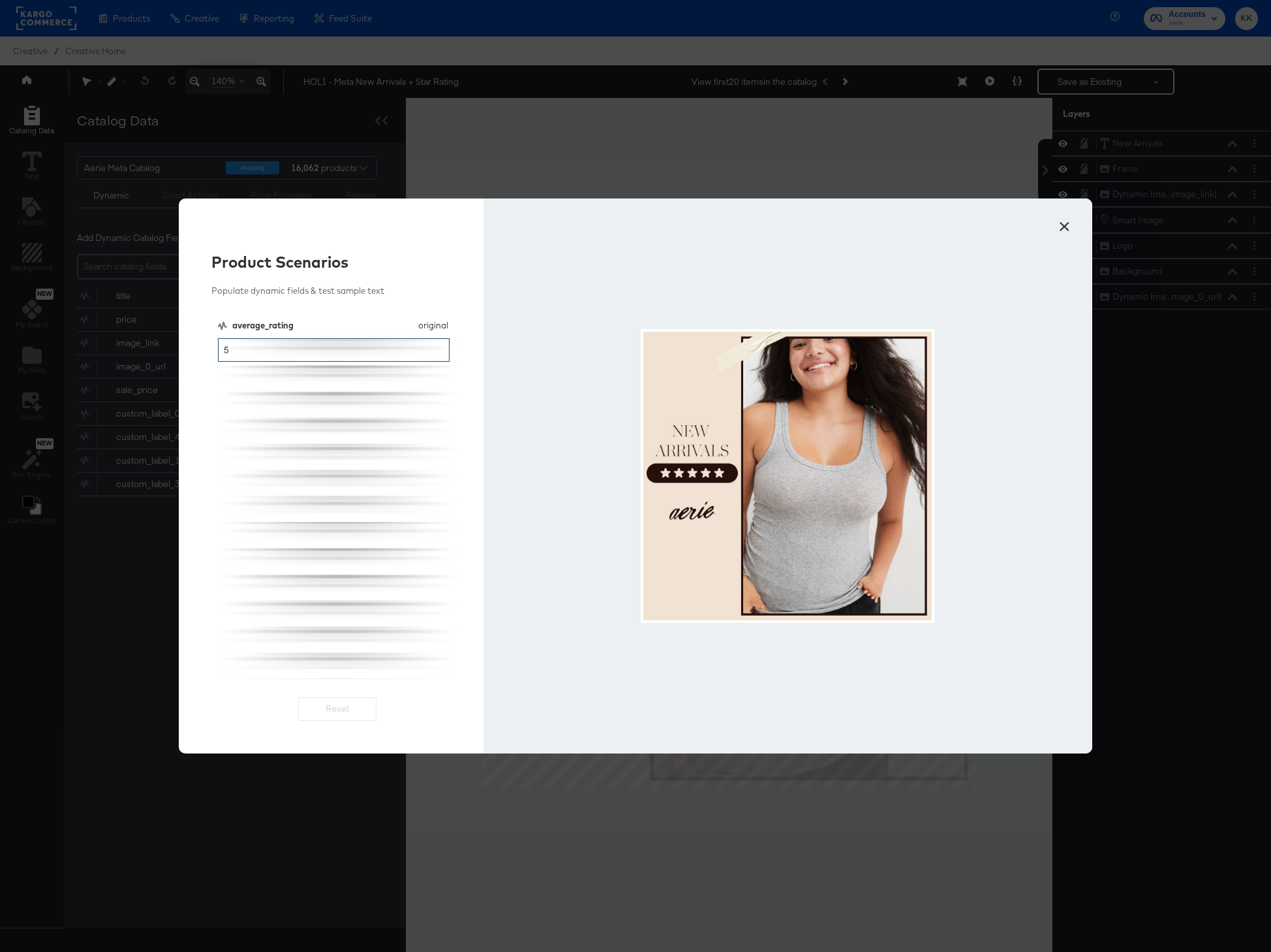
click at [348, 353] on input "5" at bounding box center [334, 350] width 232 height 24
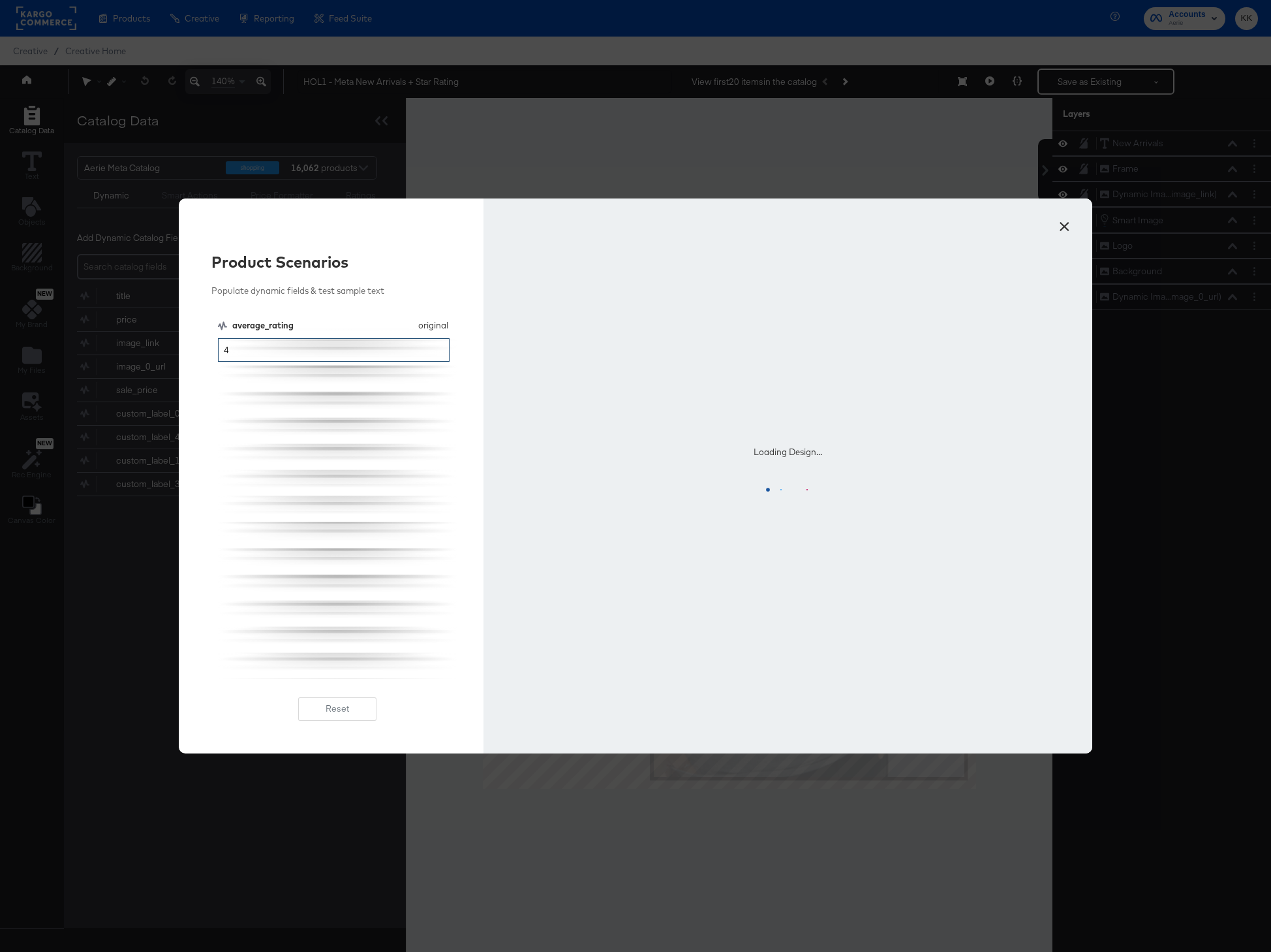
type input "4"
click at [569, 270] on div "Loading Design..." at bounding box center [788, 475] width 609 height 555
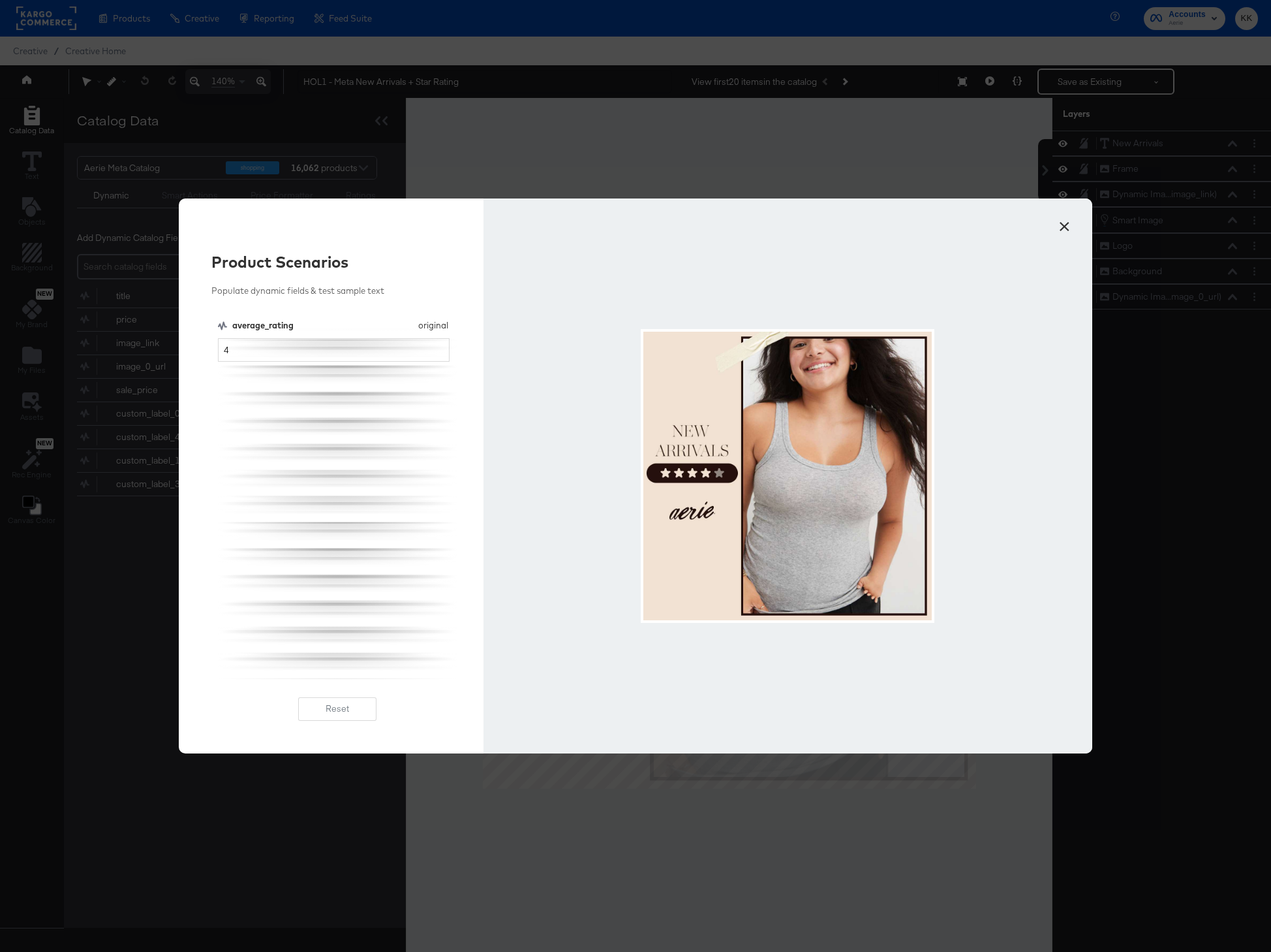
click at [1049, 228] on div at bounding box center [788, 475] width 609 height 555
click at [1061, 228] on button "×" at bounding box center [1065, 224] width 24 height 24
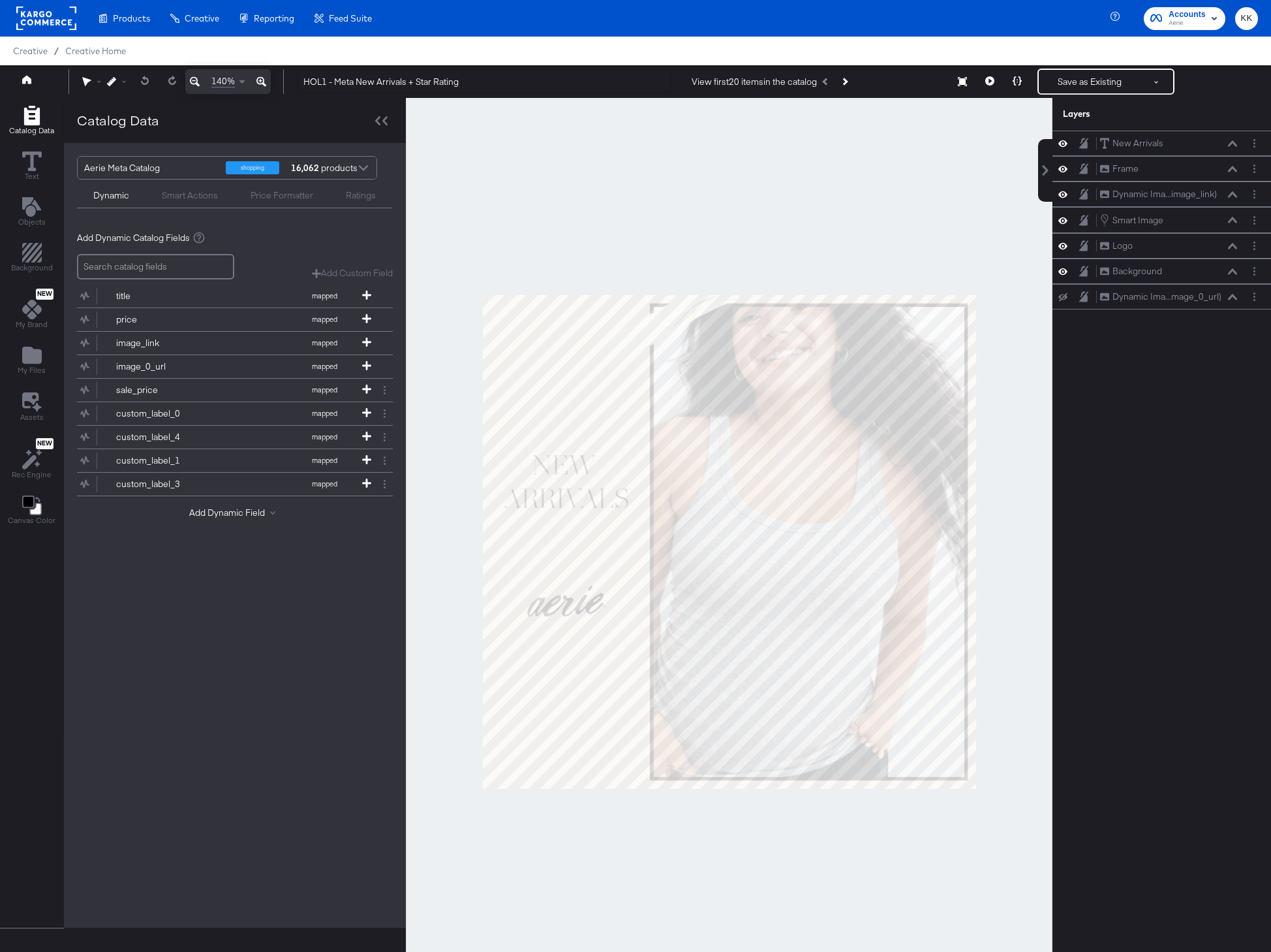
click at [842, 219] on div at bounding box center [729, 541] width 647 height 887
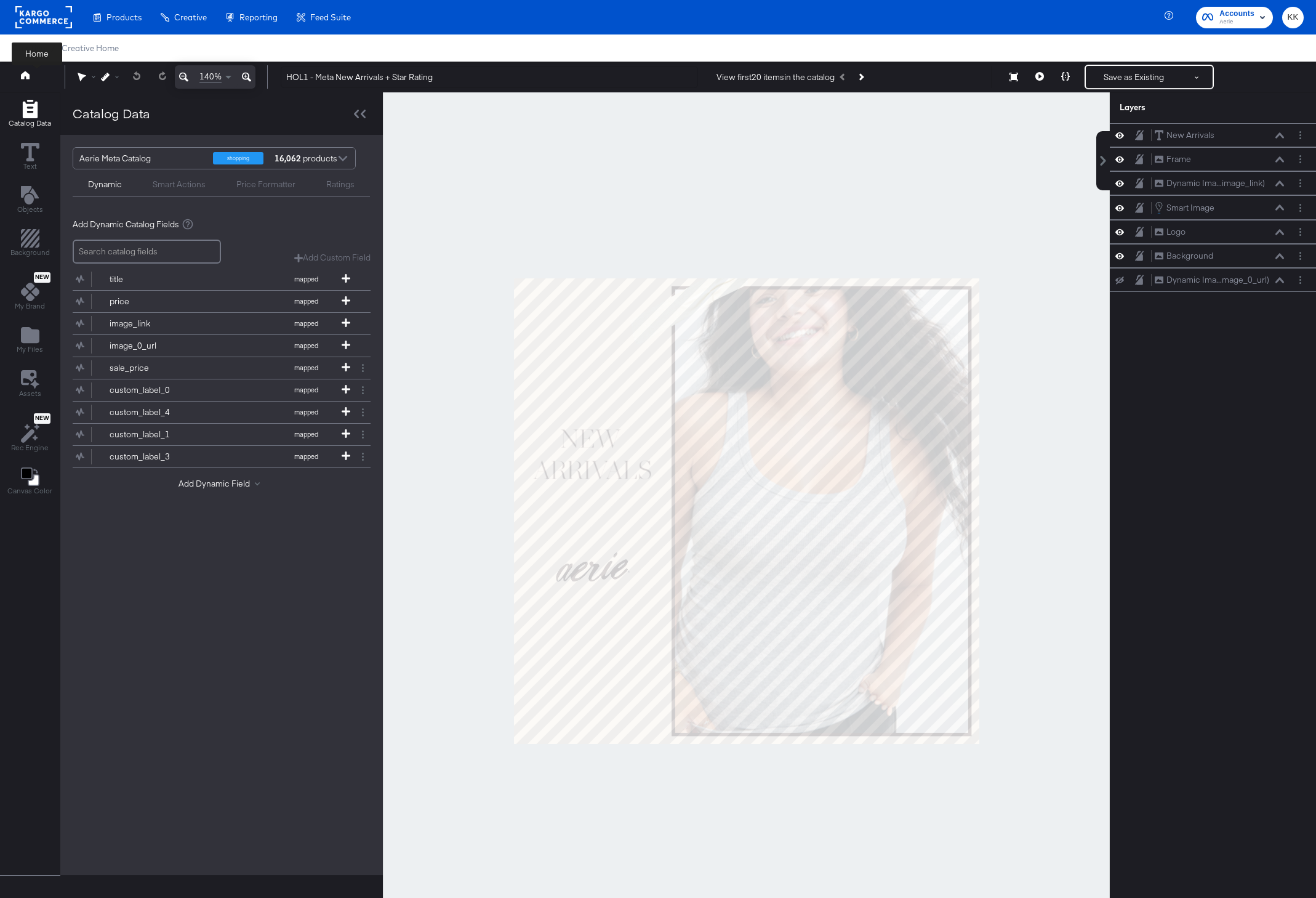
click at [24, 74] on icon at bounding box center [25, 74] width 9 height 8
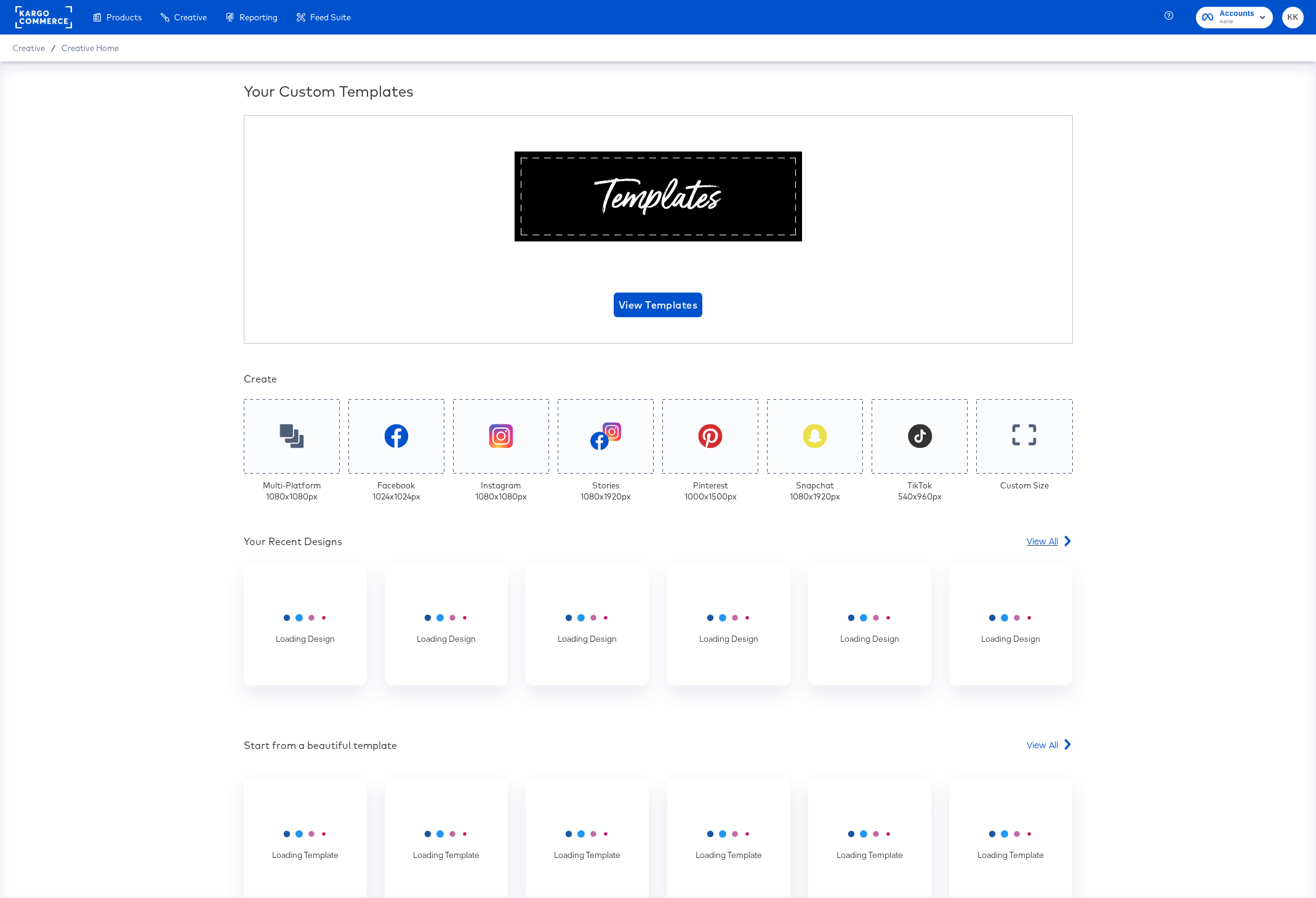
click at [1036, 535] on span "View All" at bounding box center [1042, 541] width 31 height 12
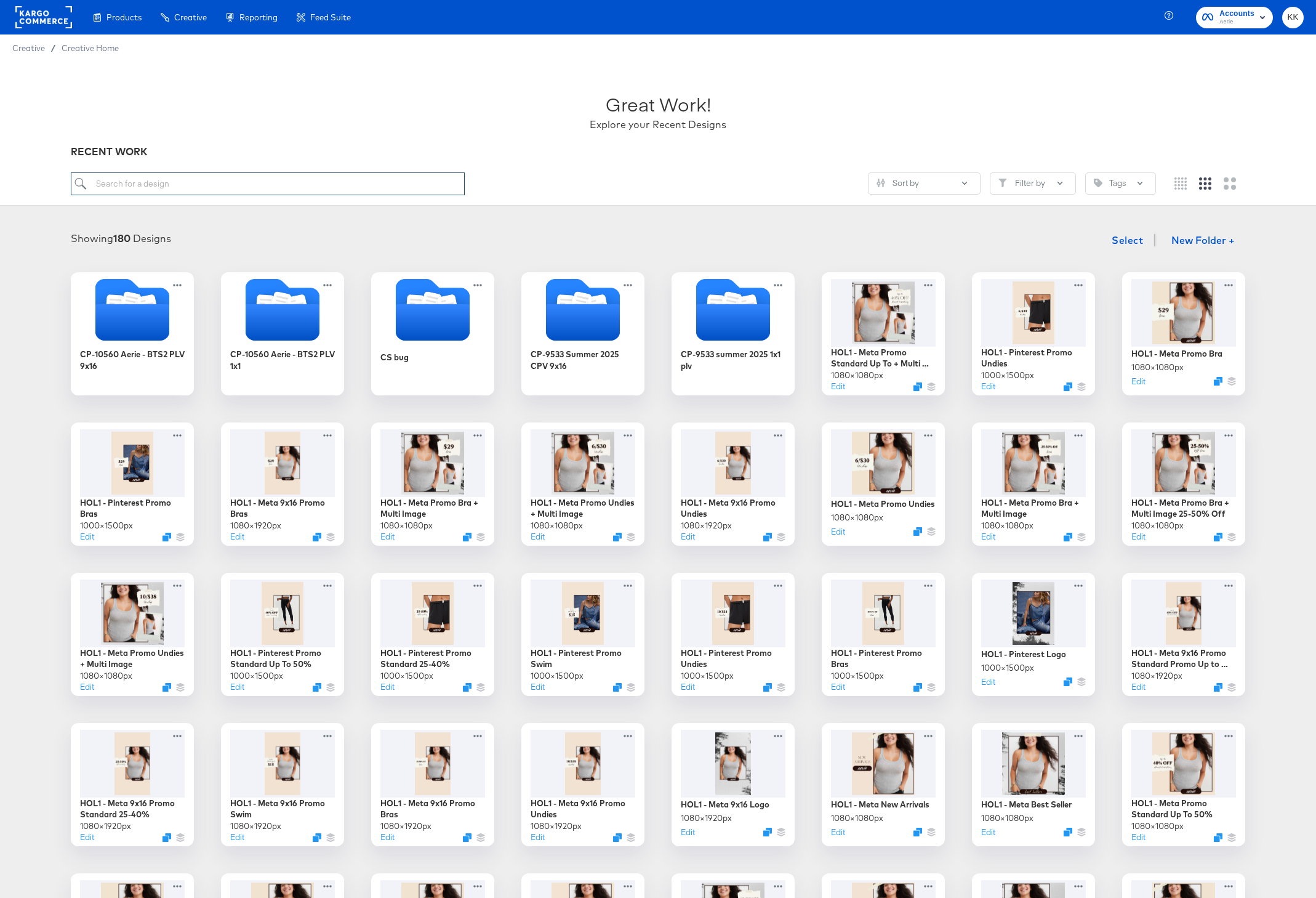
click at [125, 183] on input "search" at bounding box center [268, 183] width 394 height 22
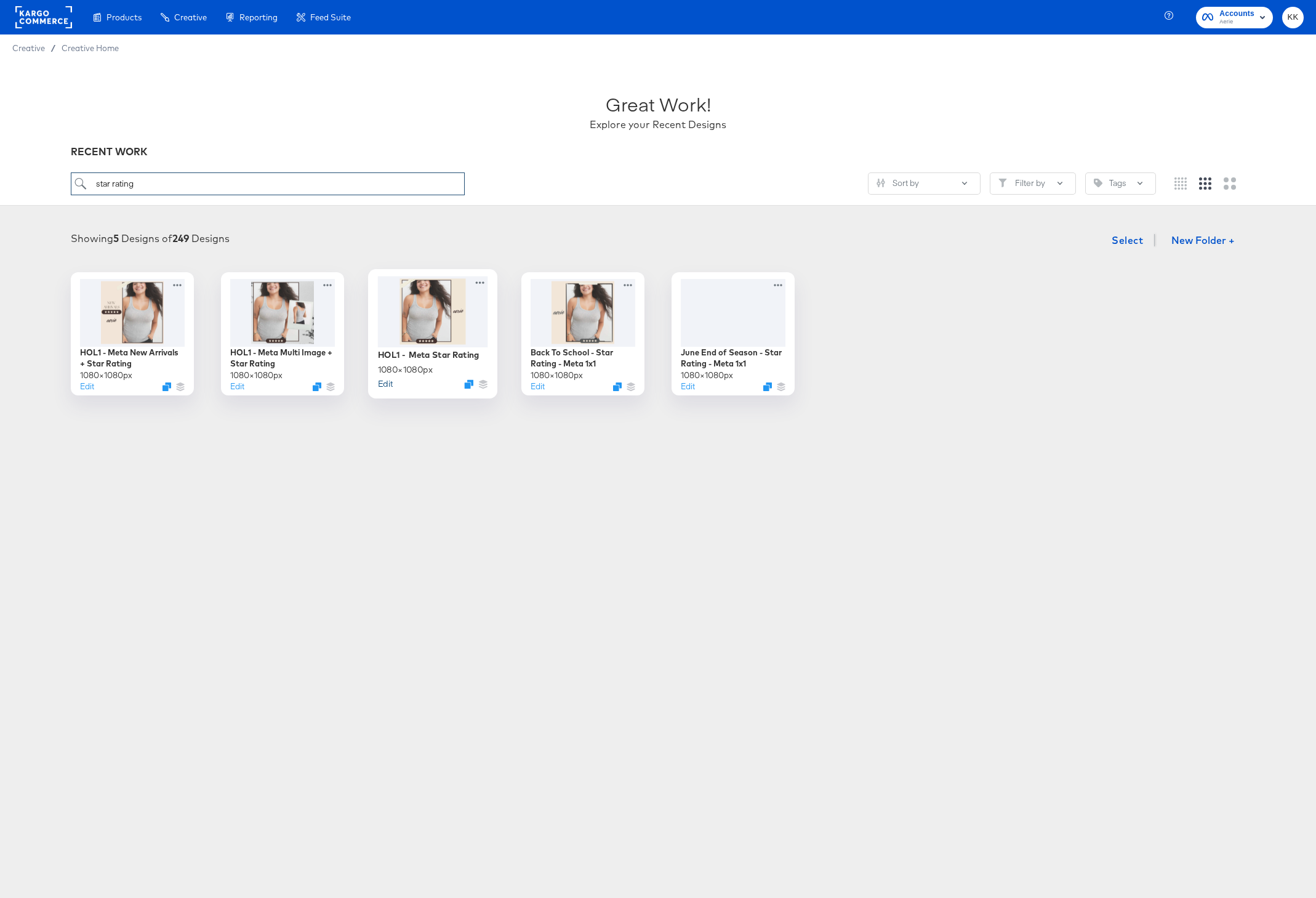
type input "star rating"
click at [386, 387] on button "Edit" at bounding box center [385, 383] width 15 height 12
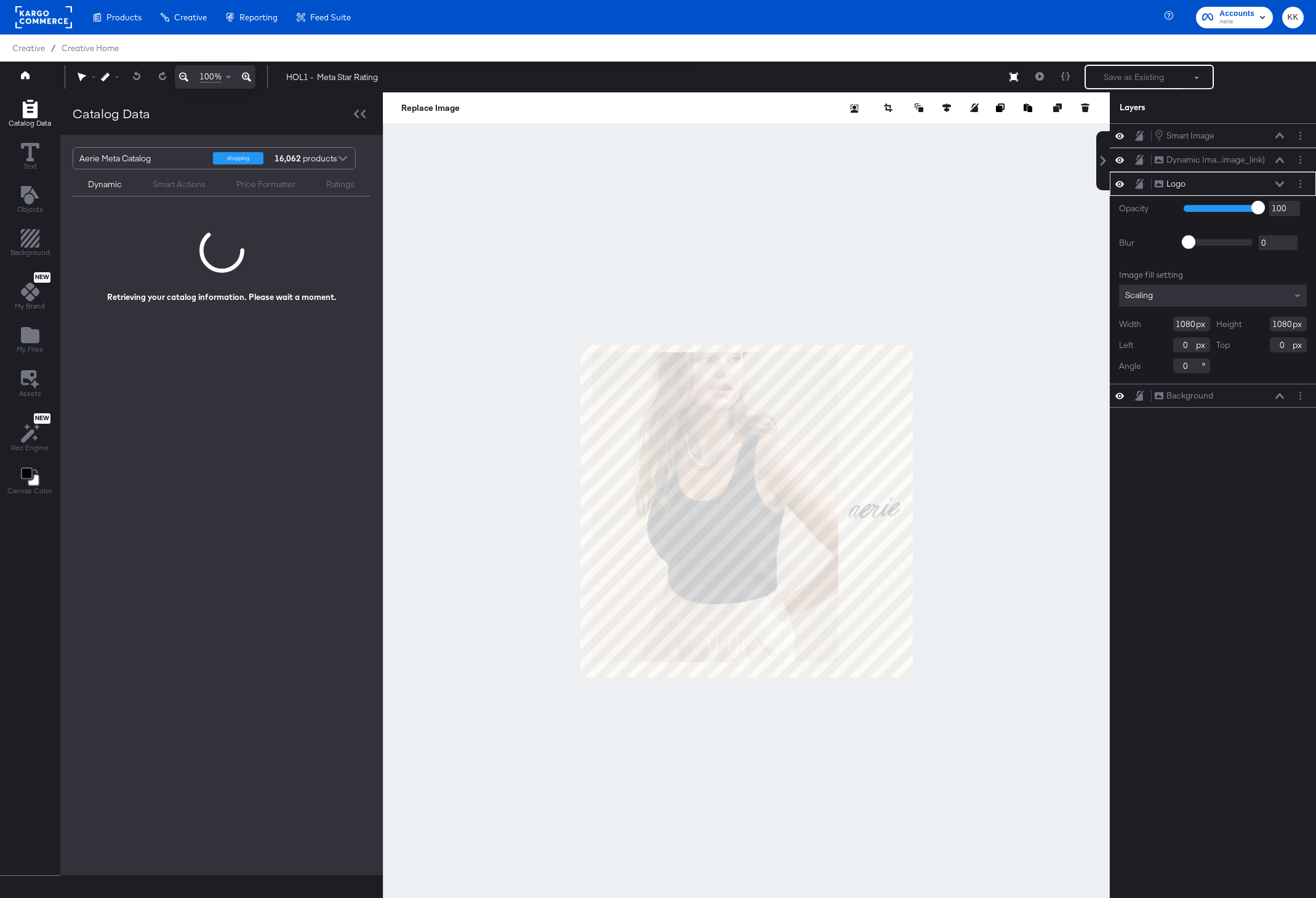
click at [527, 213] on div at bounding box center [746, 510] width 727 height 837
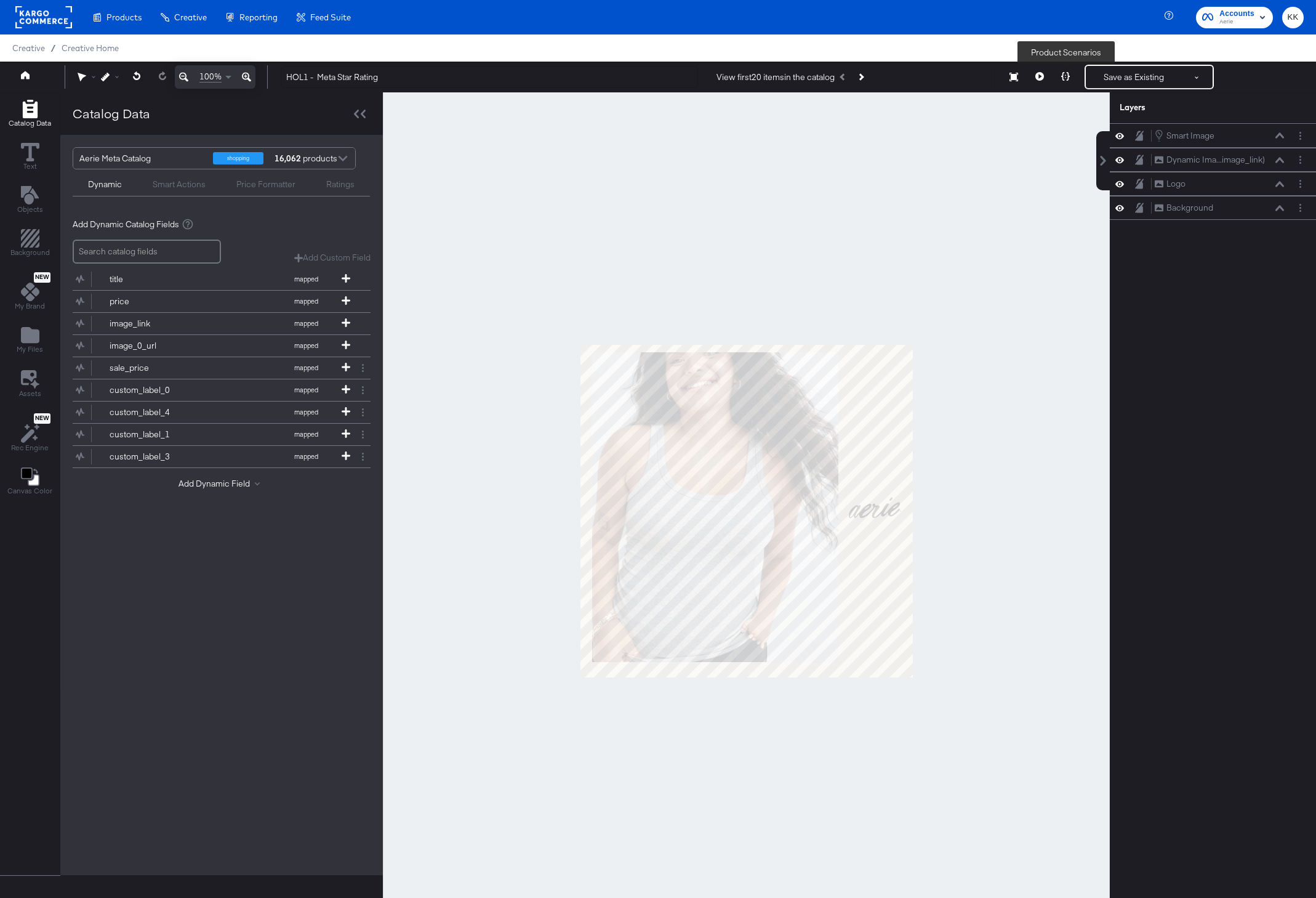
click at [1060, 78] on button at bounding box center [1065, 77] width 26 height 24
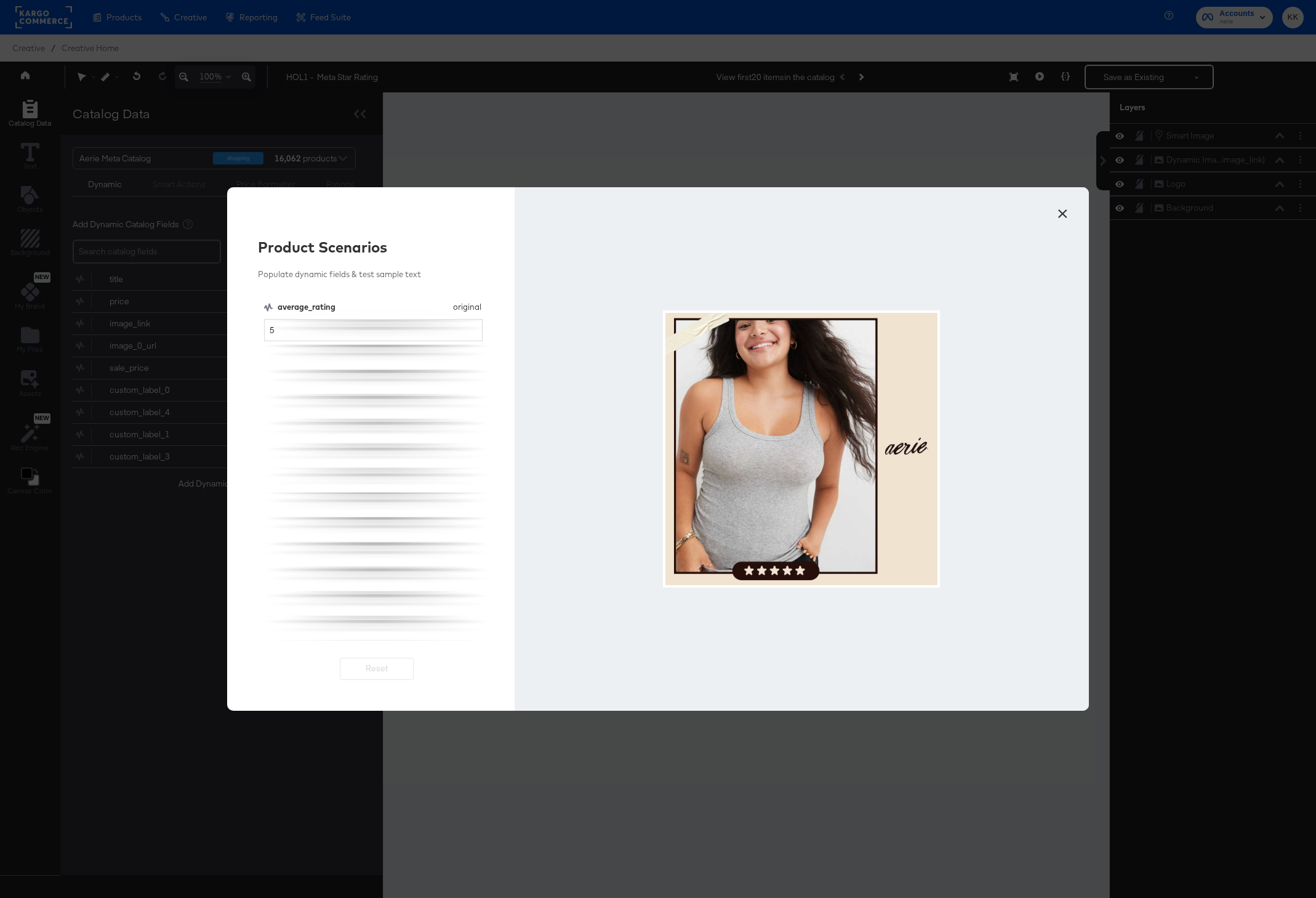
click at [1060, 217] on button "×" at bounding box center [1063, 211] width 22 height 22
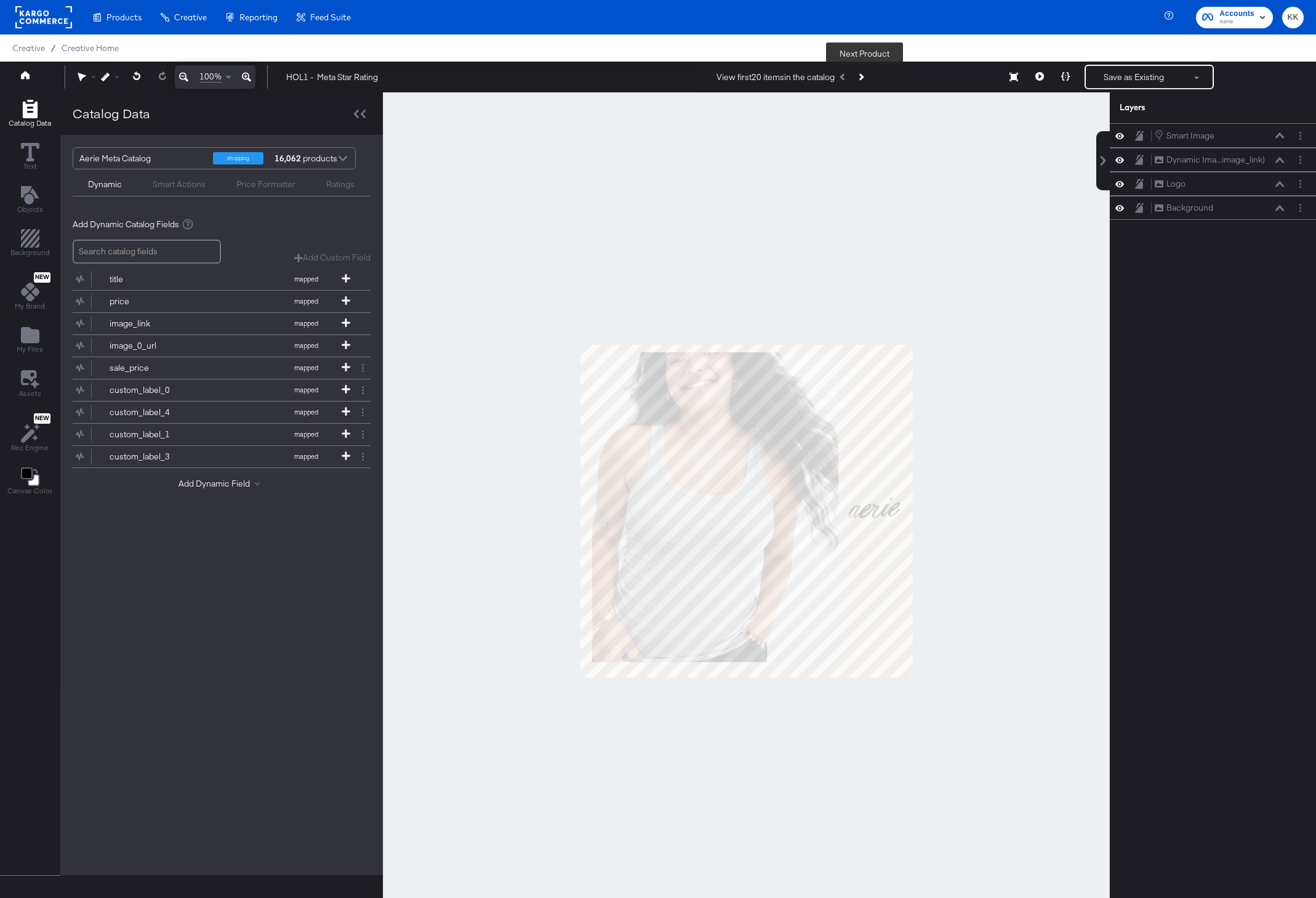
click at [866, 74] on button "Next Product" at bounding box center [860, 77] width 17 height 22
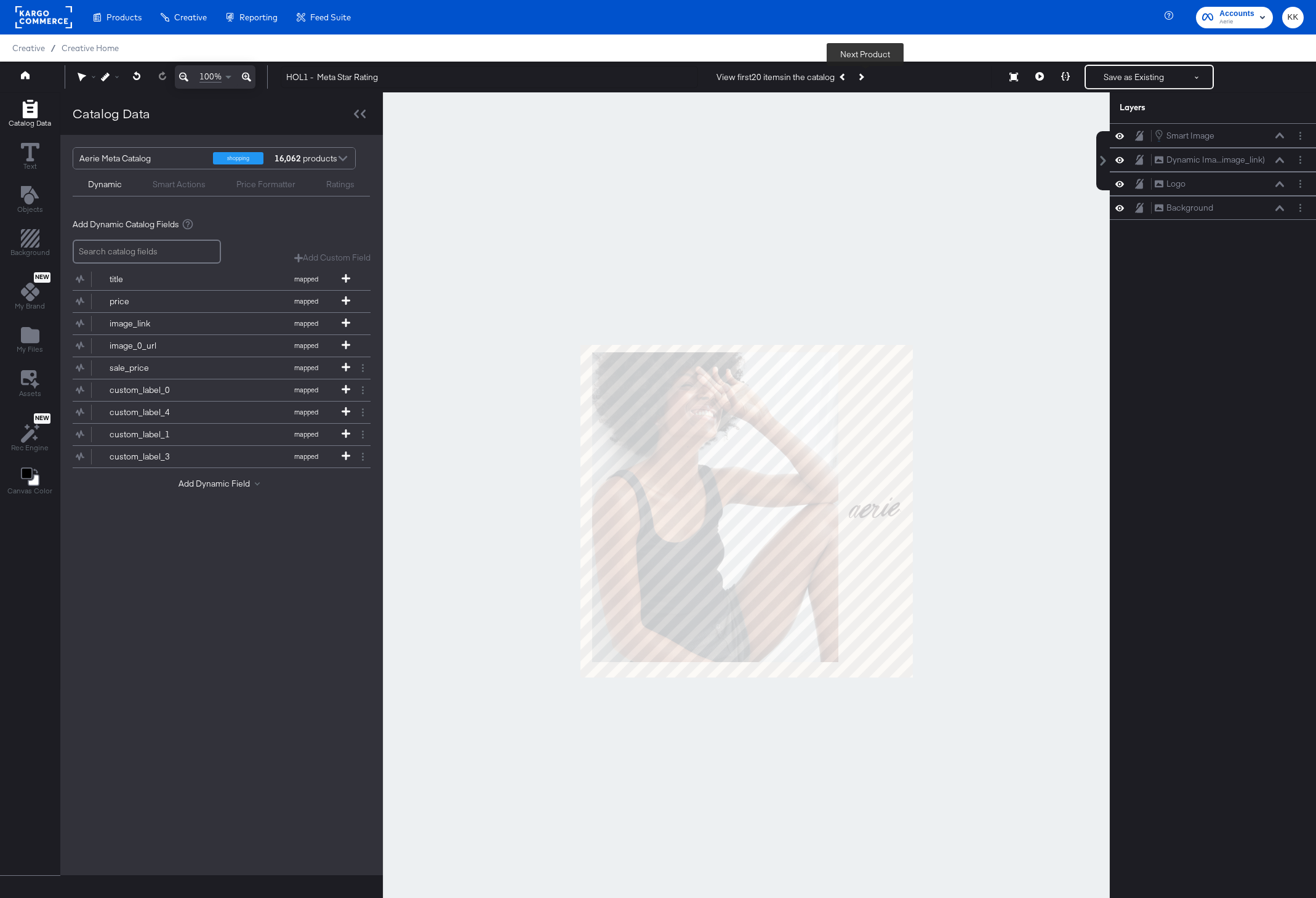
click at [866, 74] on button "Next Product" at bounding box center [860, 77] width 17 height 22
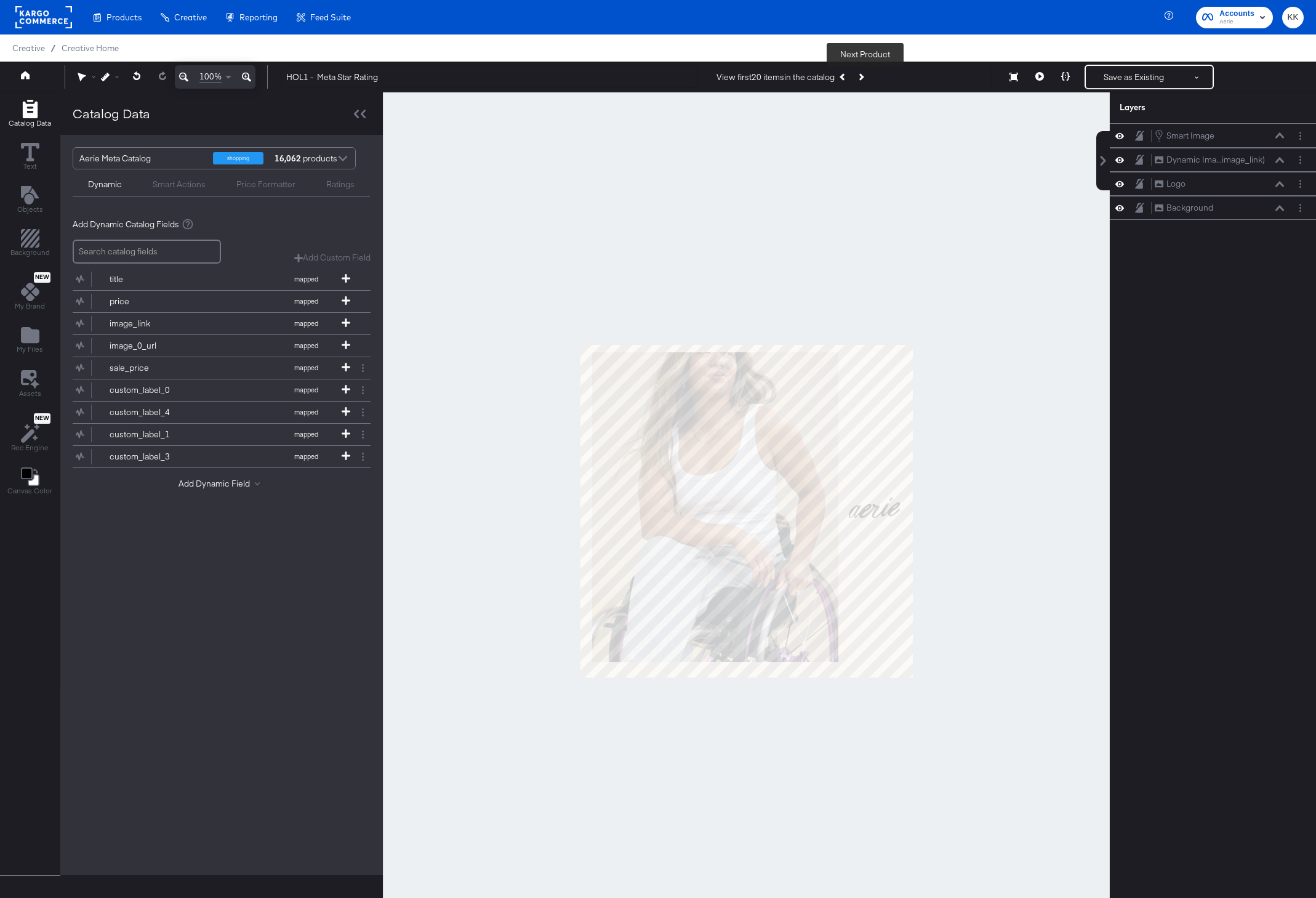
click at [866, 74] on button "Next Product" at bounding box center [860, 77] width 17 height 22
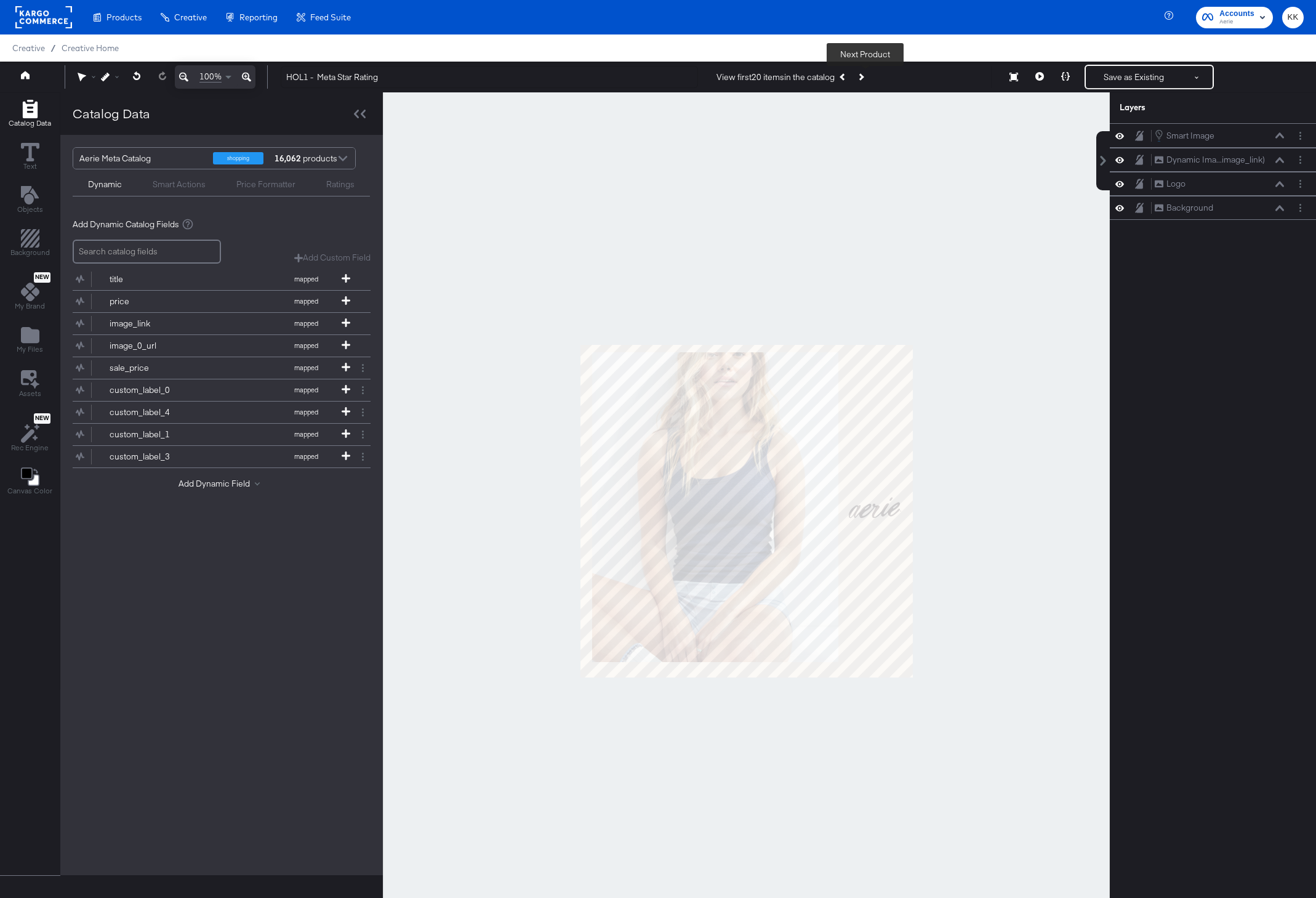
click at [866, 74] on button "Next Product" at bounding box center [860, 77] width 17 height 22
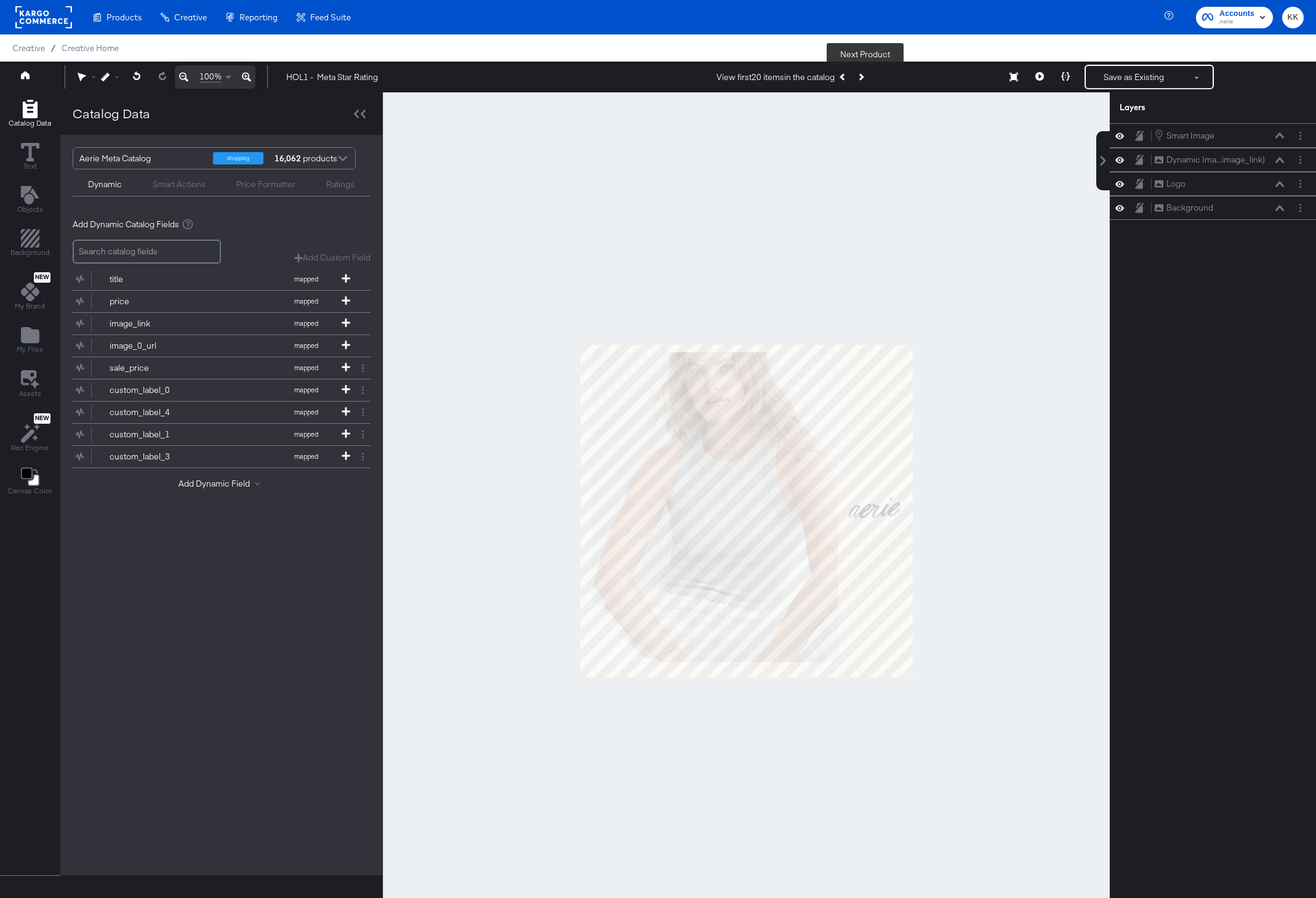
click at [866, 74] on button "Next Product" at bounding box center [860, 77] width 17 height 22
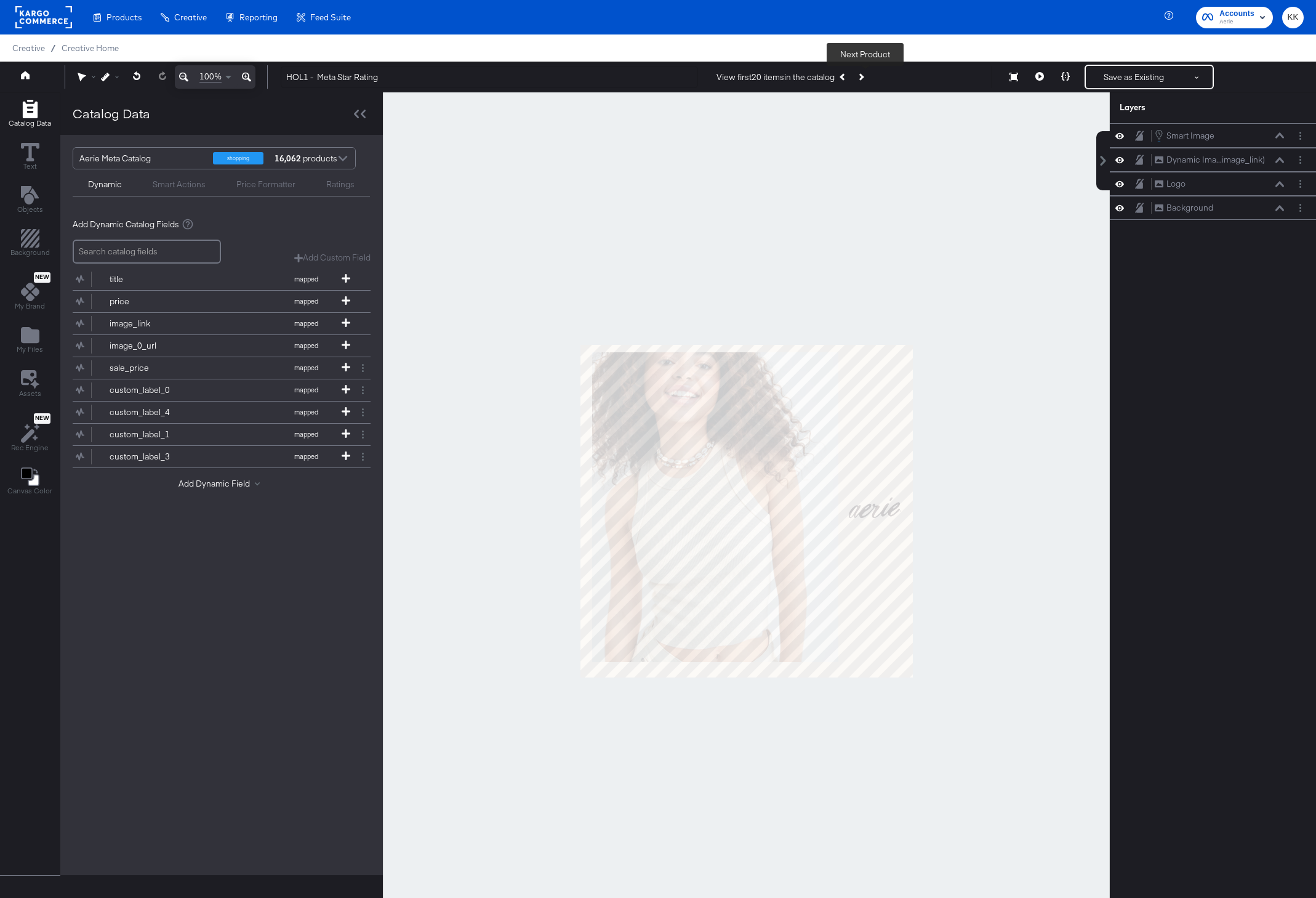
click at [866, 74] on button "Next Product" at bounding box center [860, 77] width 17 height 22
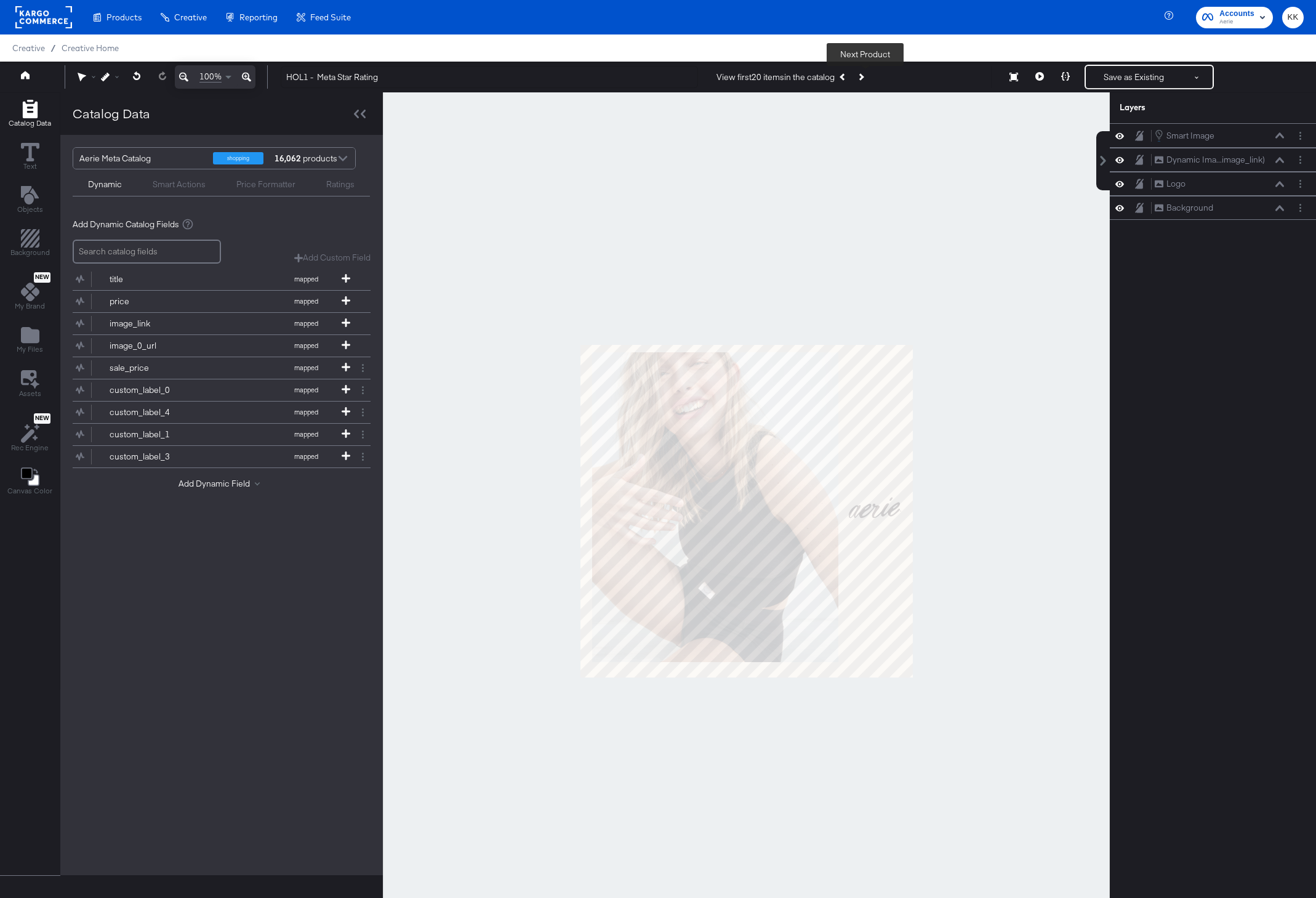
click at [866, 74] on button "Next Product" at bounding box center [860, 77] width 17 height 22
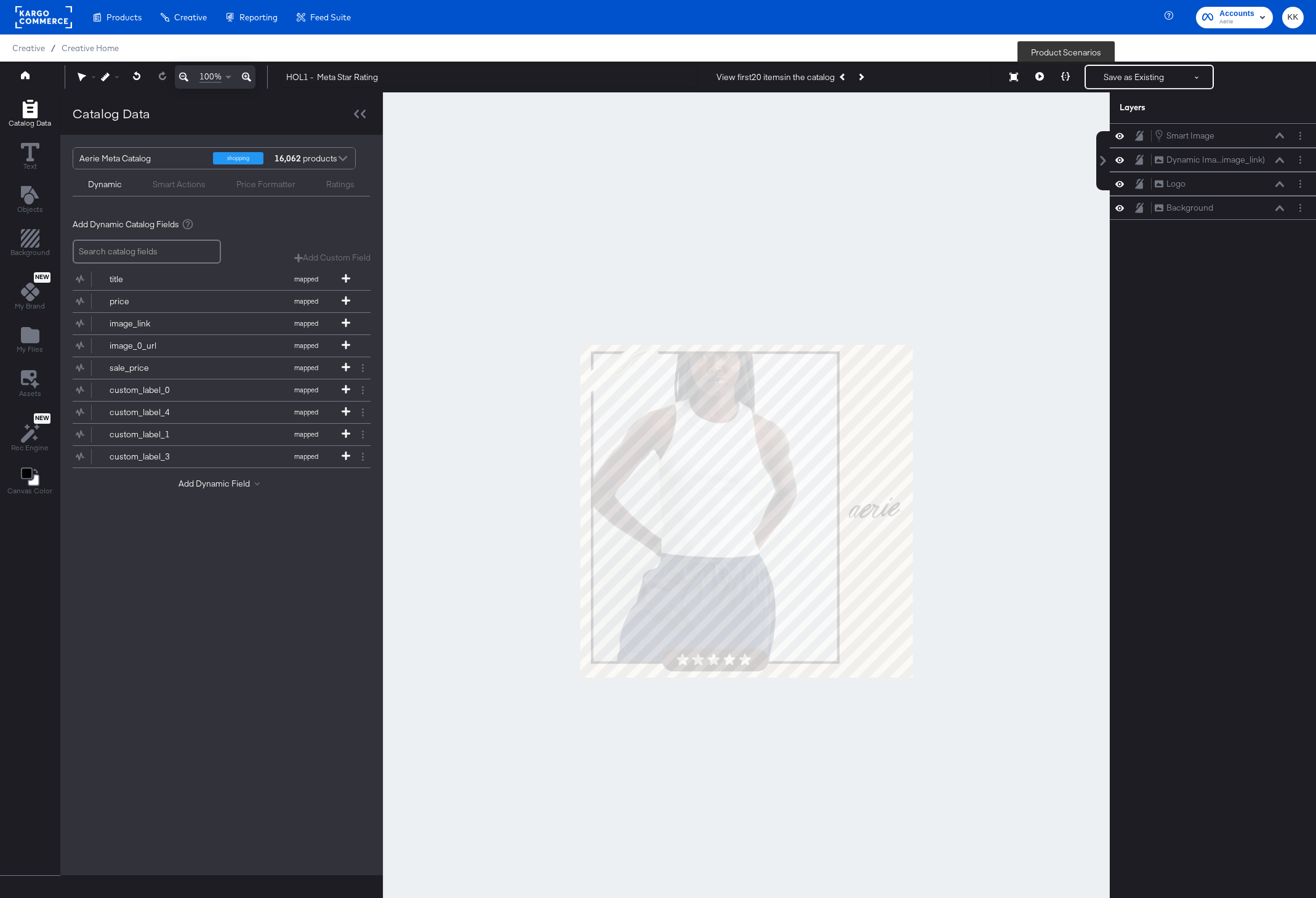
click at [1068, 76] on icon at bounding box center [1065, 76] width 9 height 9
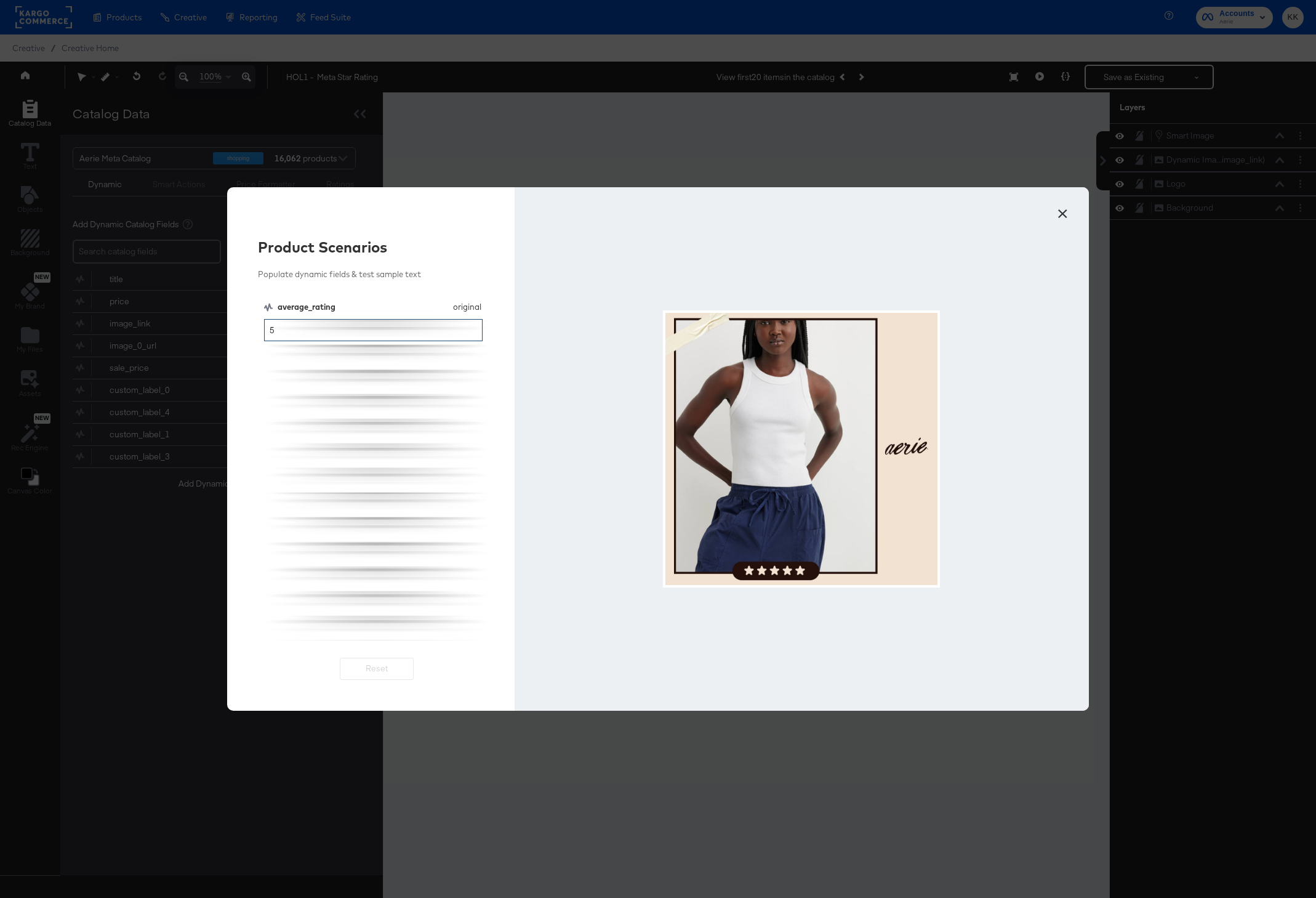
click at [431, 334] on input "5" at bounding box center [373, 330] width 219 height 22
type input "4"
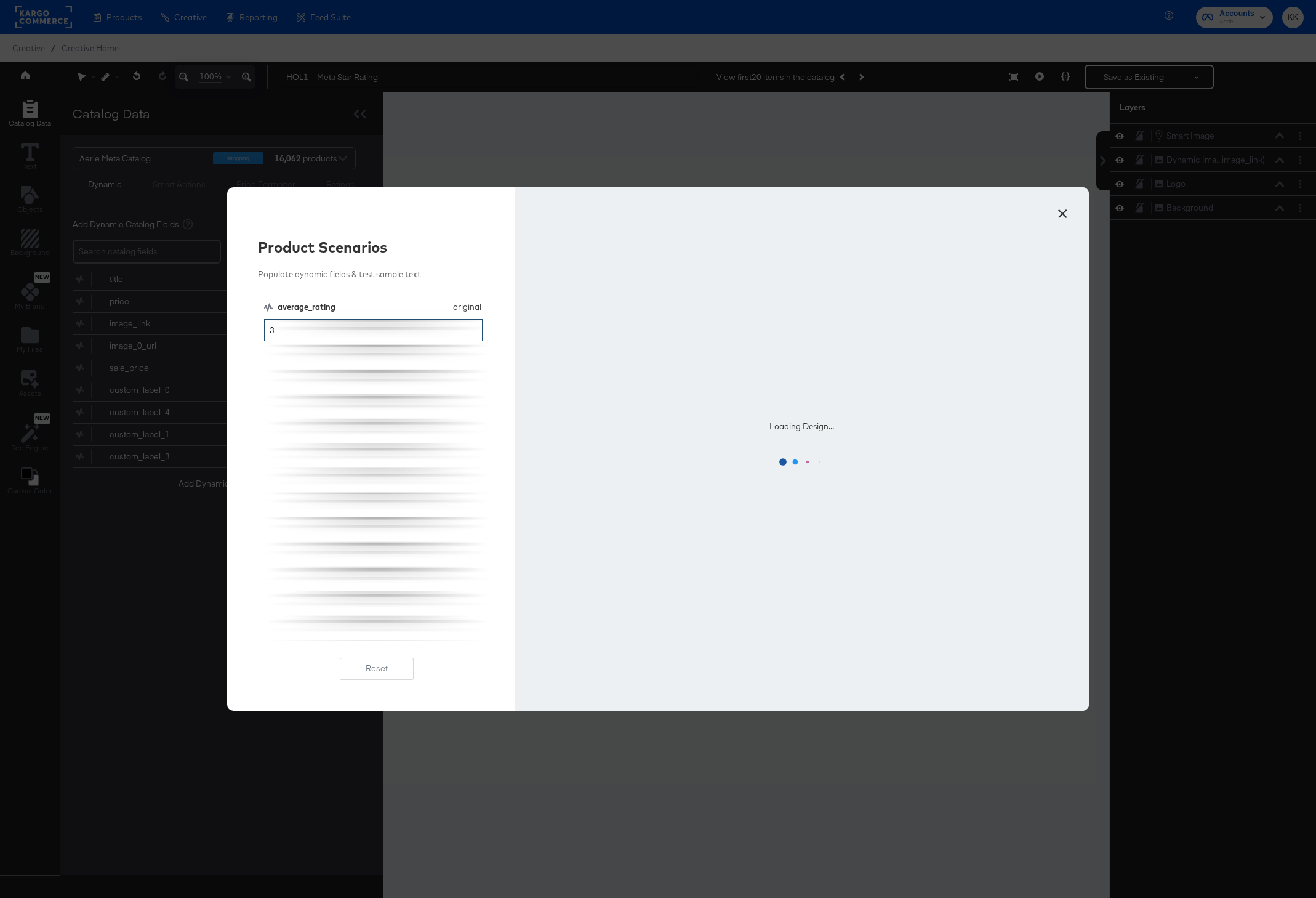
type input "3"
click at [597, 239] on div "Loading Design..." at bounding box center [802, 448] width 574 height 523
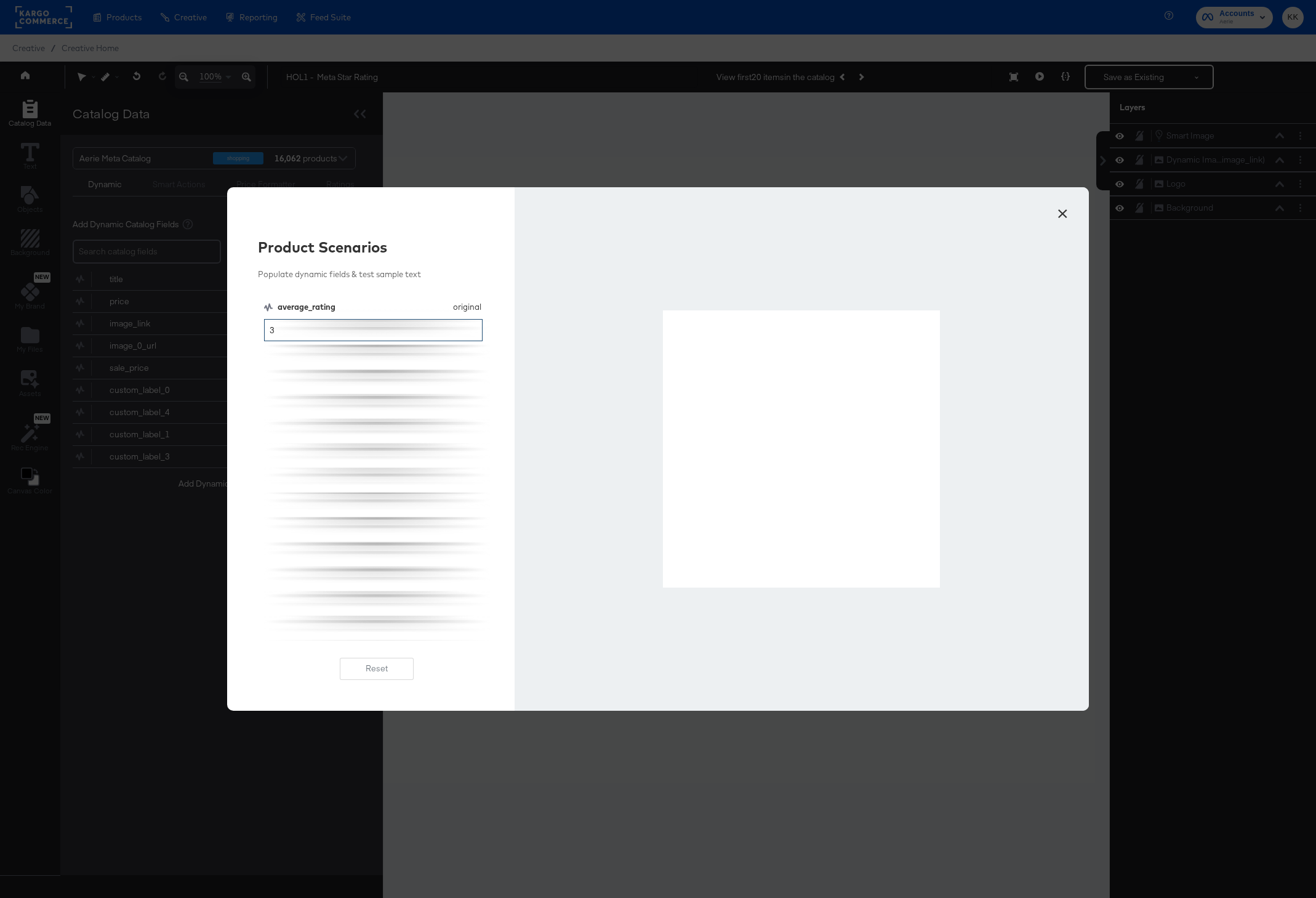
click at [413, 328] on input "3" at bounding box center [373, 330] width 219 height 22
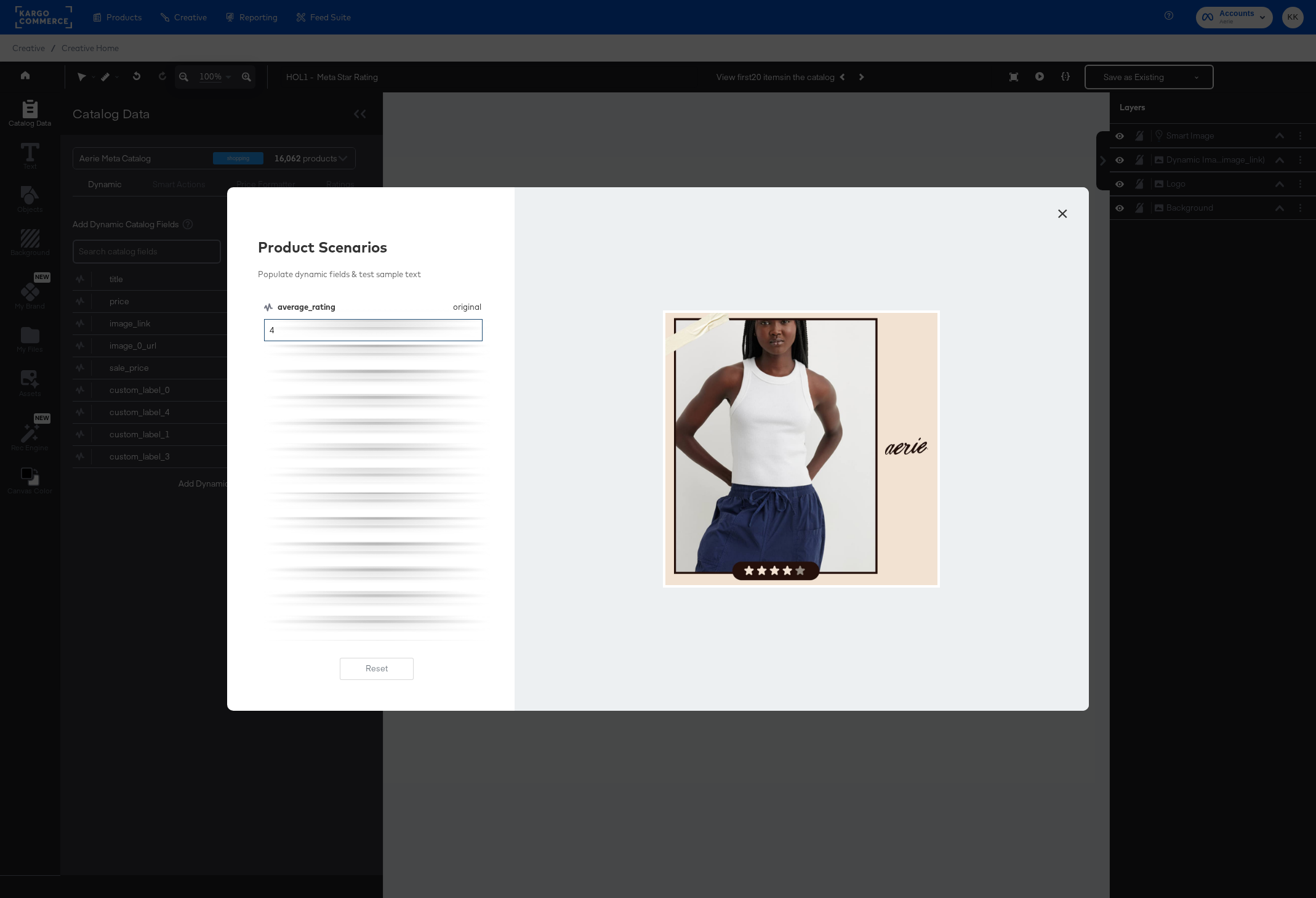
type input "4"
click at [629, 228] on div at bounding box center [802, 448] width 574 height 523
click at [1064, 200] on button "×" at bounding box center [1063, 211] width 22 height 22
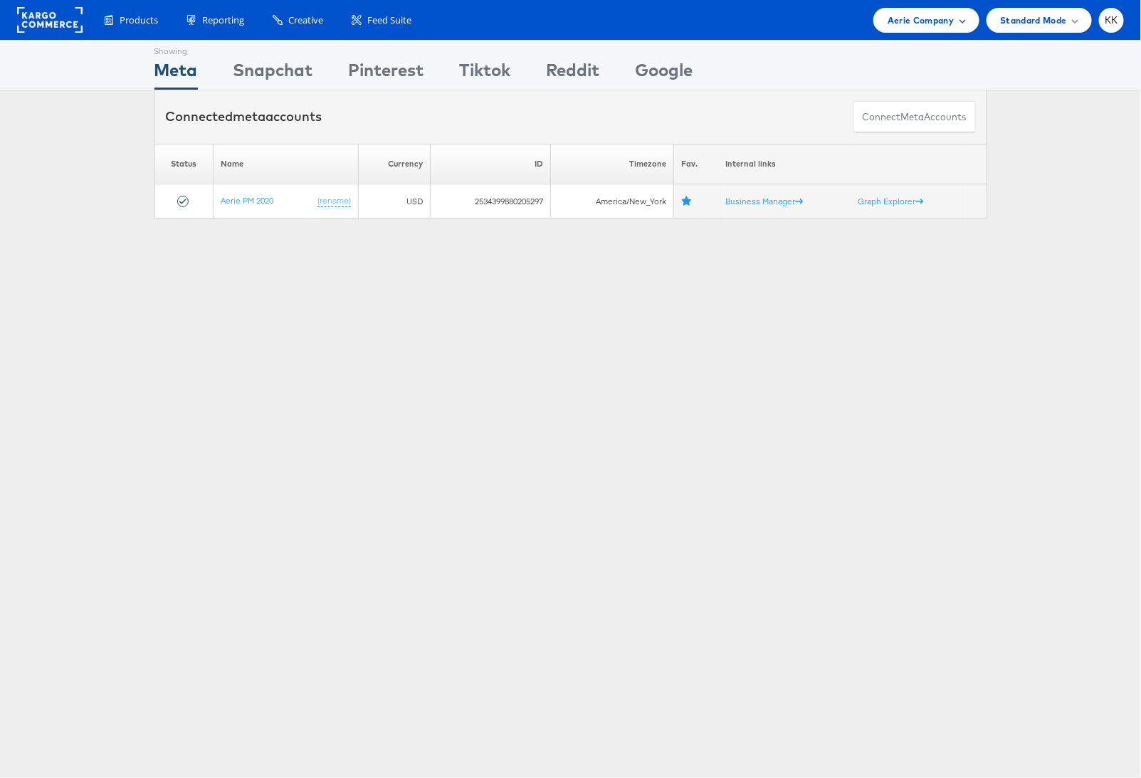
click at [932, 28] on div "Aerie Company" at bounding box center [925, 20] width 105 height 25
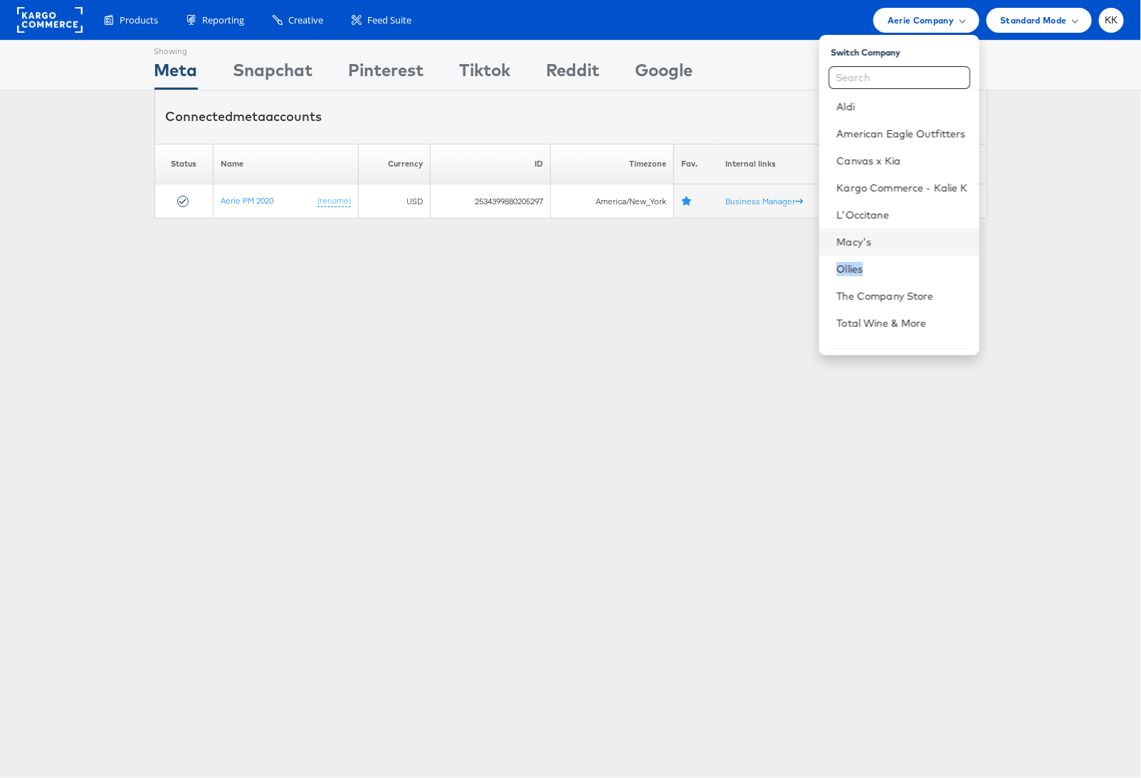
drag, startPoint x: 883, startPoint y: 280, endPoint x: 888, endPoint y: 232, distance: 47.9
click at [888, 232] on ul "Aldi American Eagle Outfitters Canvas x Kia Kargo Commerce - Kalie K L'Occitane…" at bounding box center [898, 221] width 159 height 256
click at [890, 300] on link "The Company Store" at bounding box center [901, 296] width 131 height 14
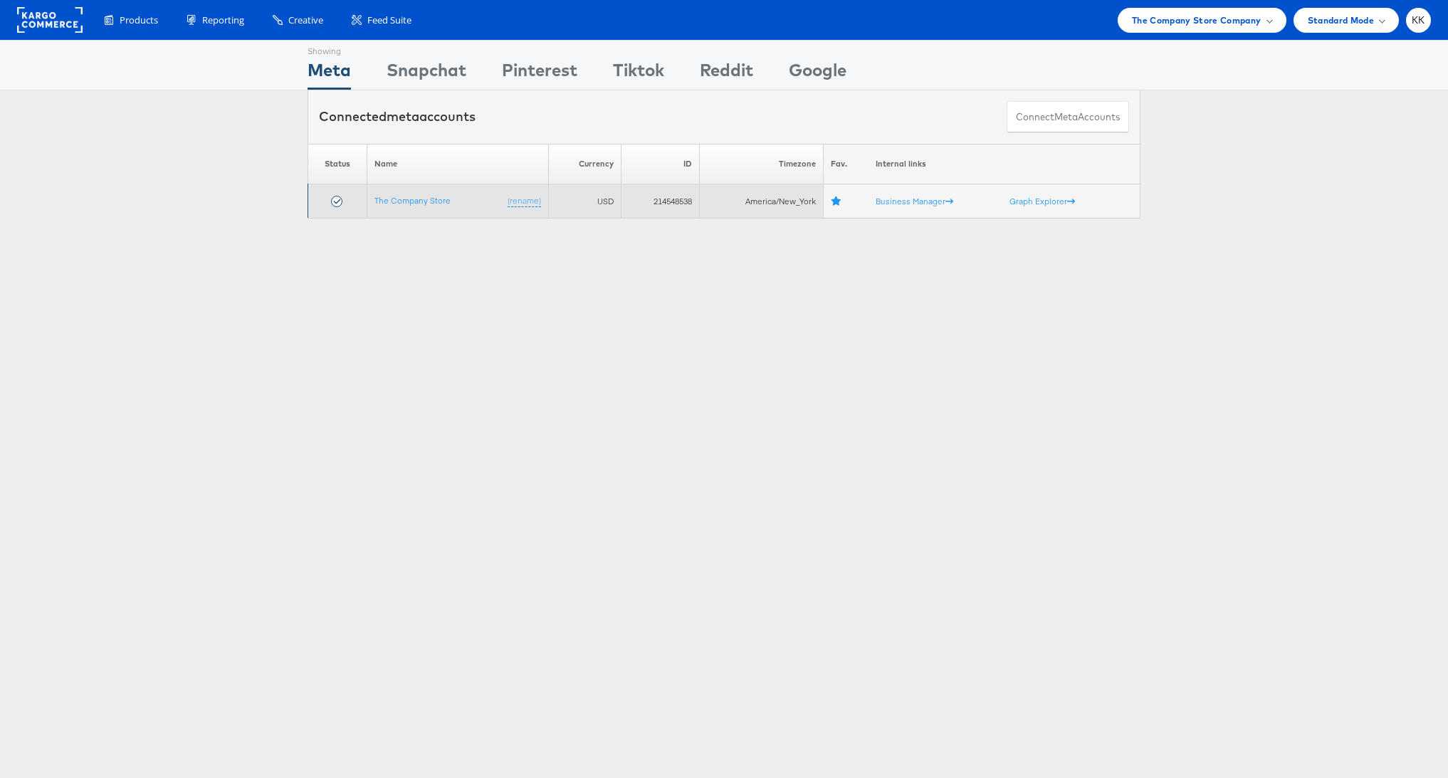
click at [406, 192] on td "The Company Store (rename)" at bounding box center [457, 201] width 181 height 34
click at [414, 199] on link "The Company Store" at bounding box center [412, 200] width 76 height 11
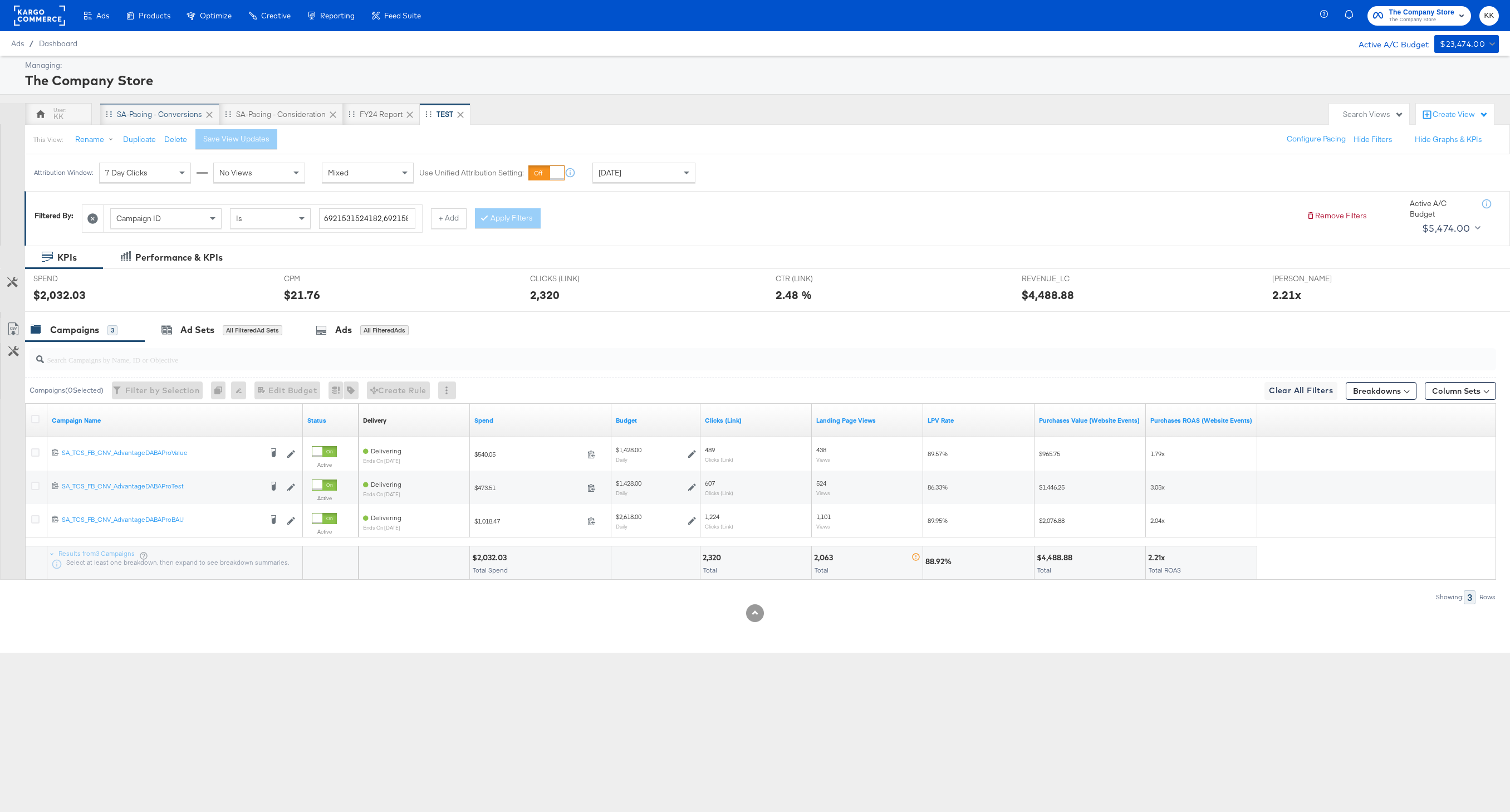
click at [149, 113] on div "SA-Pacing - Conversions" at bounding box center [159, 115] width 85 height 11
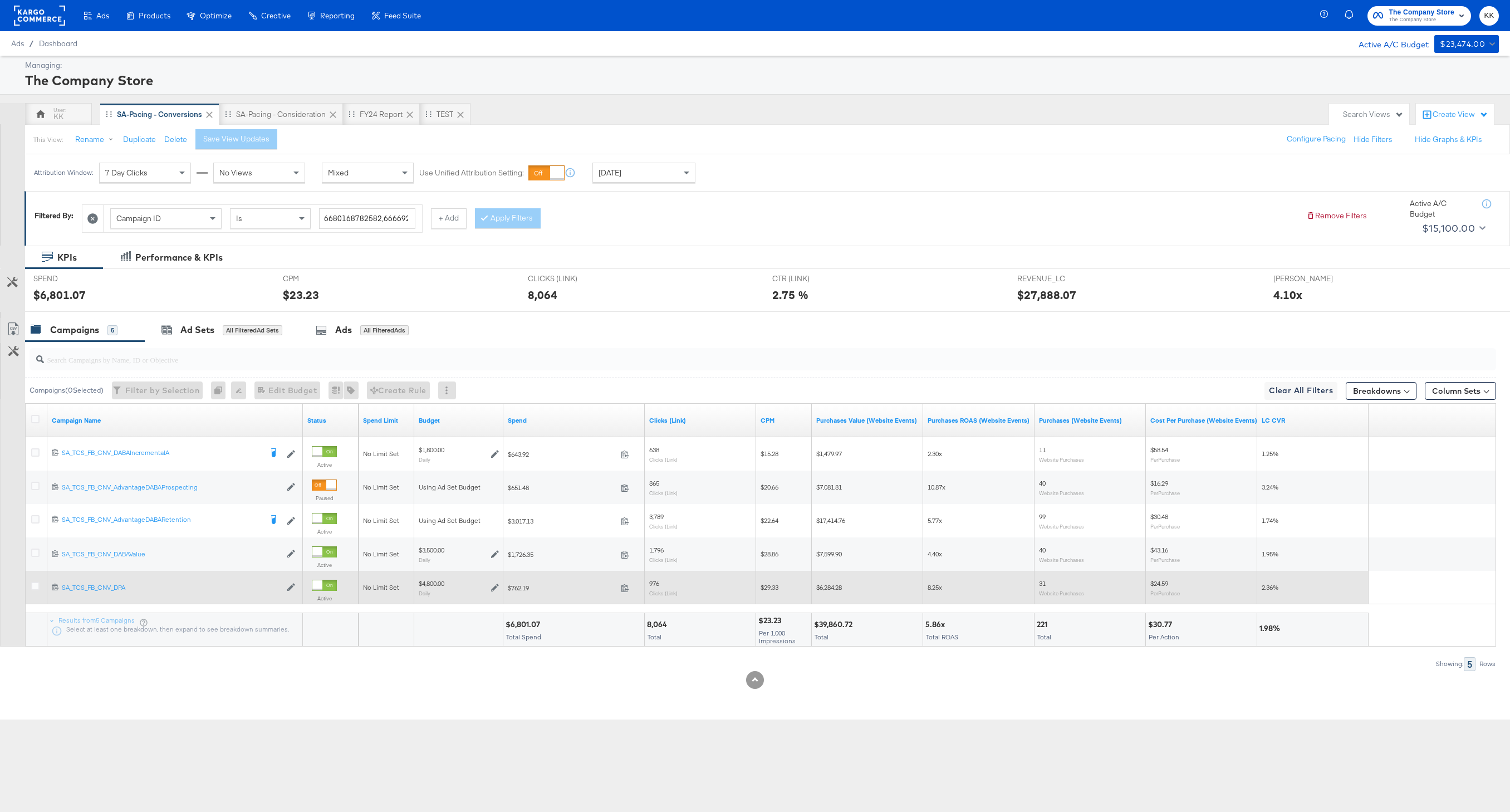
click at [30, 584] on div at bounding box center [37, 587] width 20 height 20
click at [32, 584] on icon at bounding box center [35, 586] width 9 height 9
click at [0, 0] on input "checkbox" at bounding box center [0, 0] width 0 height 0
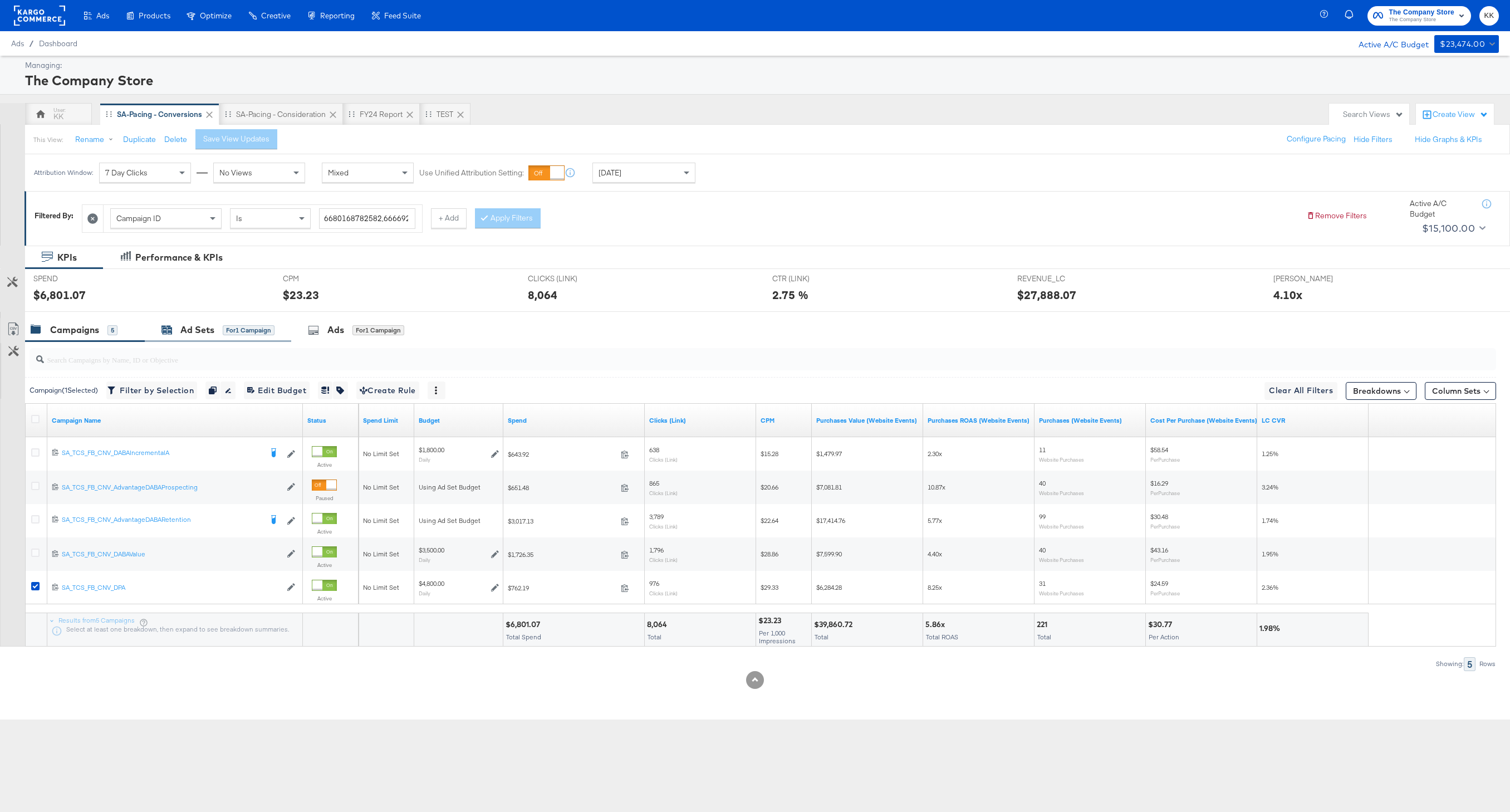
click at [216, 327] on div "Ad Sets for 1 Campaign" at bounding box center [218, 330] width 113 height 13
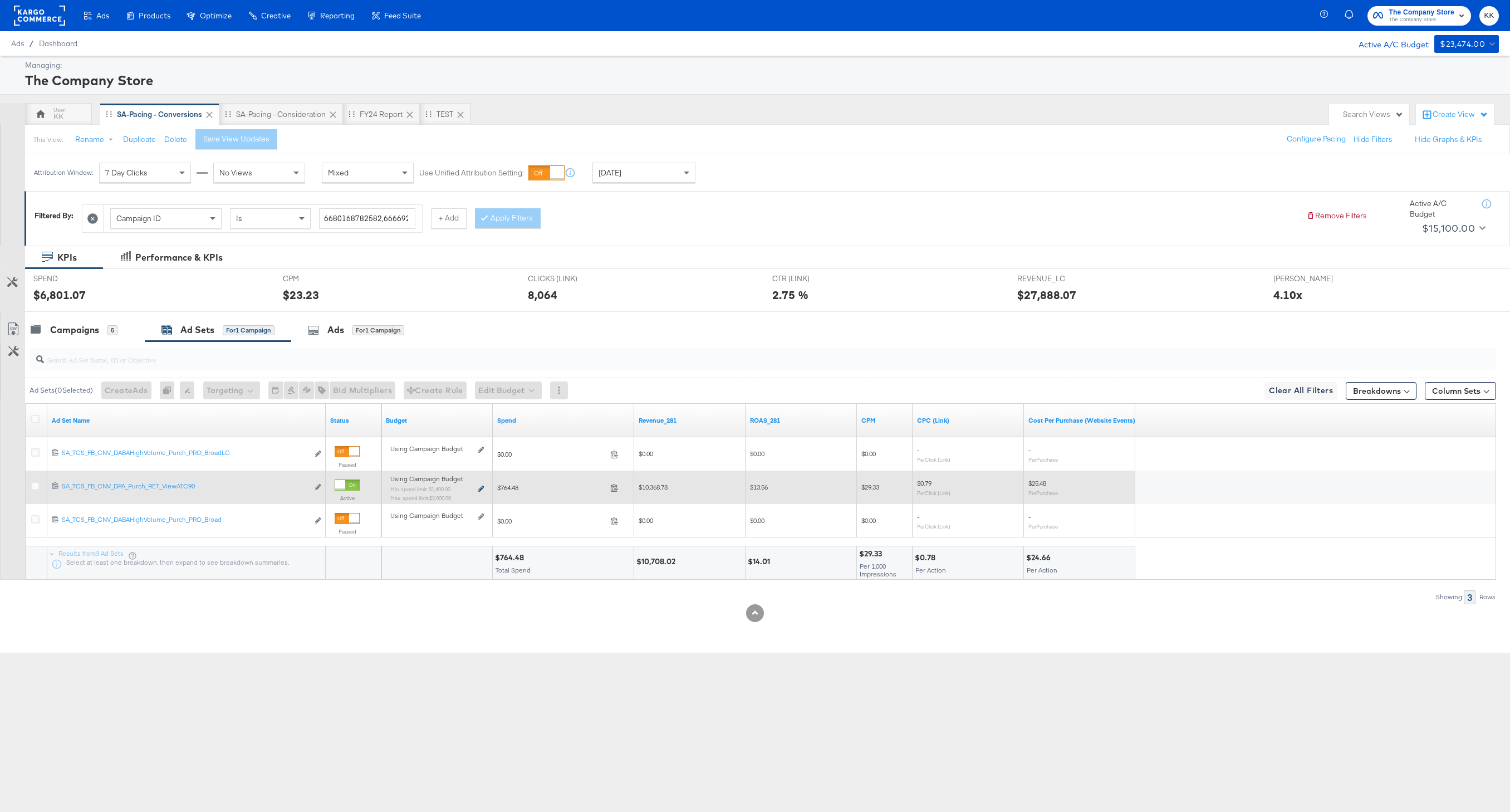
click at [480, 489] on icon at bounding box center [480, 489] width 5 height 6
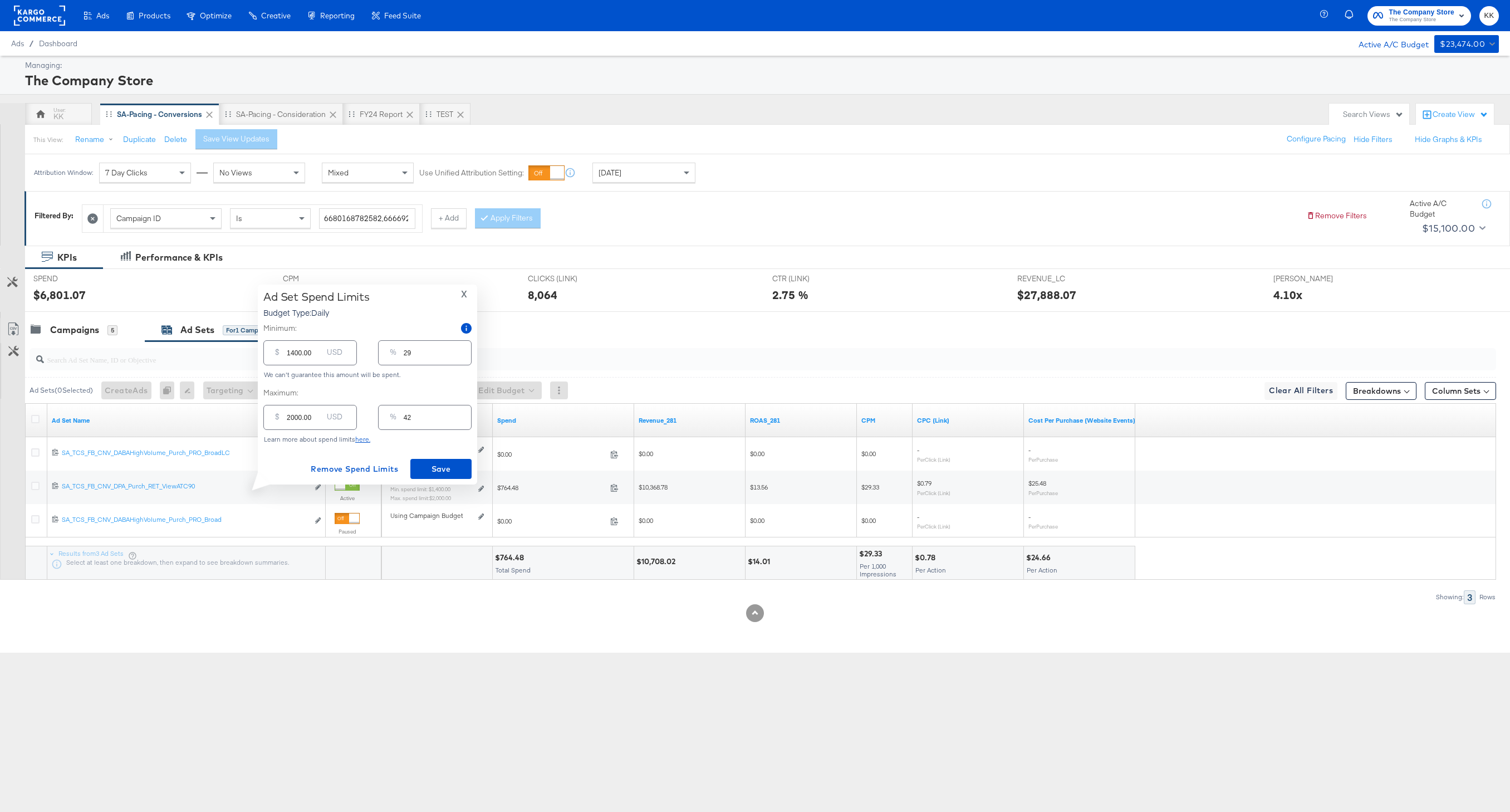
click at [293, 353] on input "1400.00" at bounding box center [305, 348] width 36 height 24
type input "100.00"
type input "2"
type input "1800.00"
type input "38"
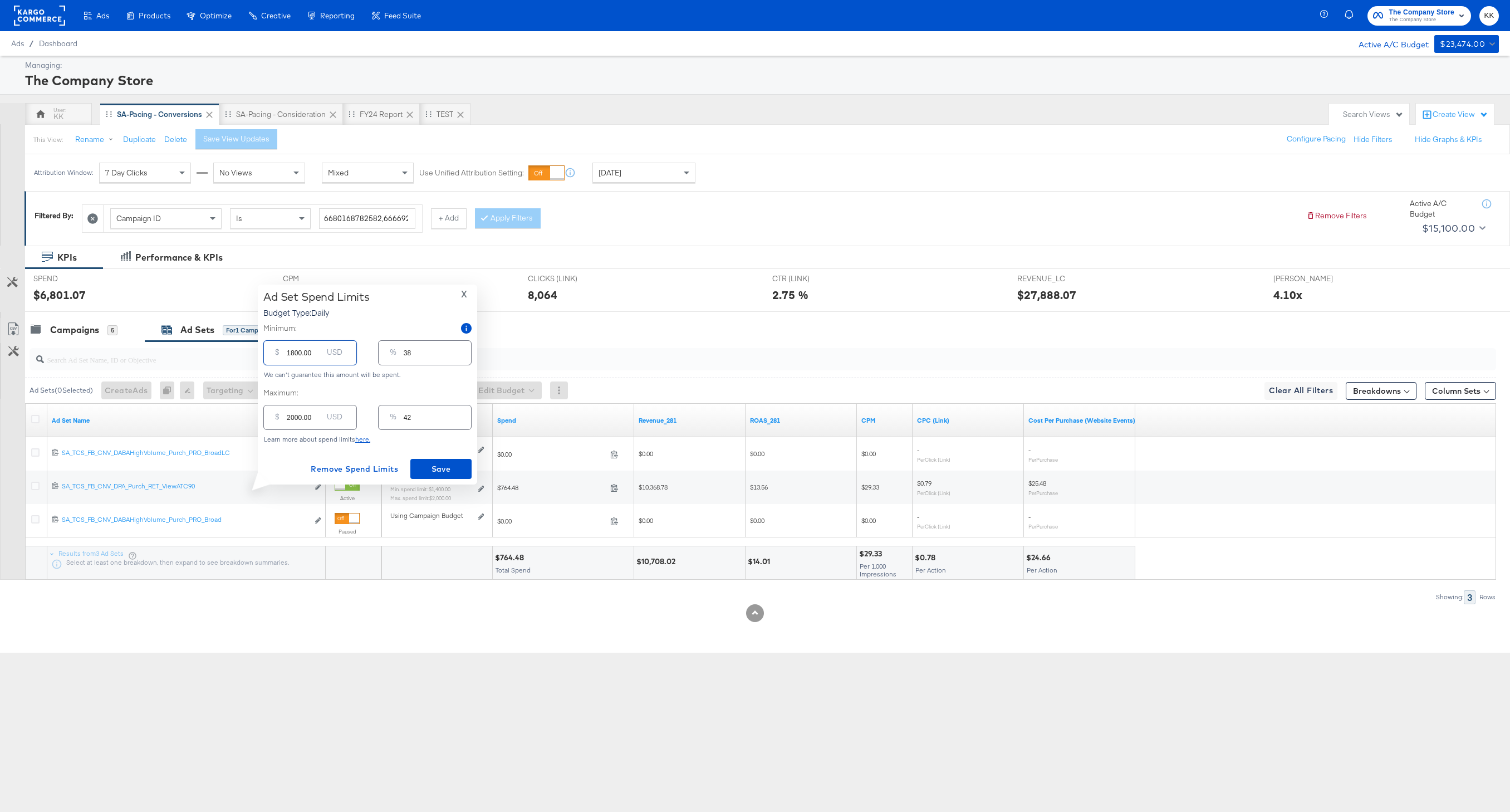
type input "1800.00"
click at [293, 416] on input "2000.00" at bounding box center [305, 412] width 36 height 24
type input "200.00"
type input "4"
type input "2500.00"
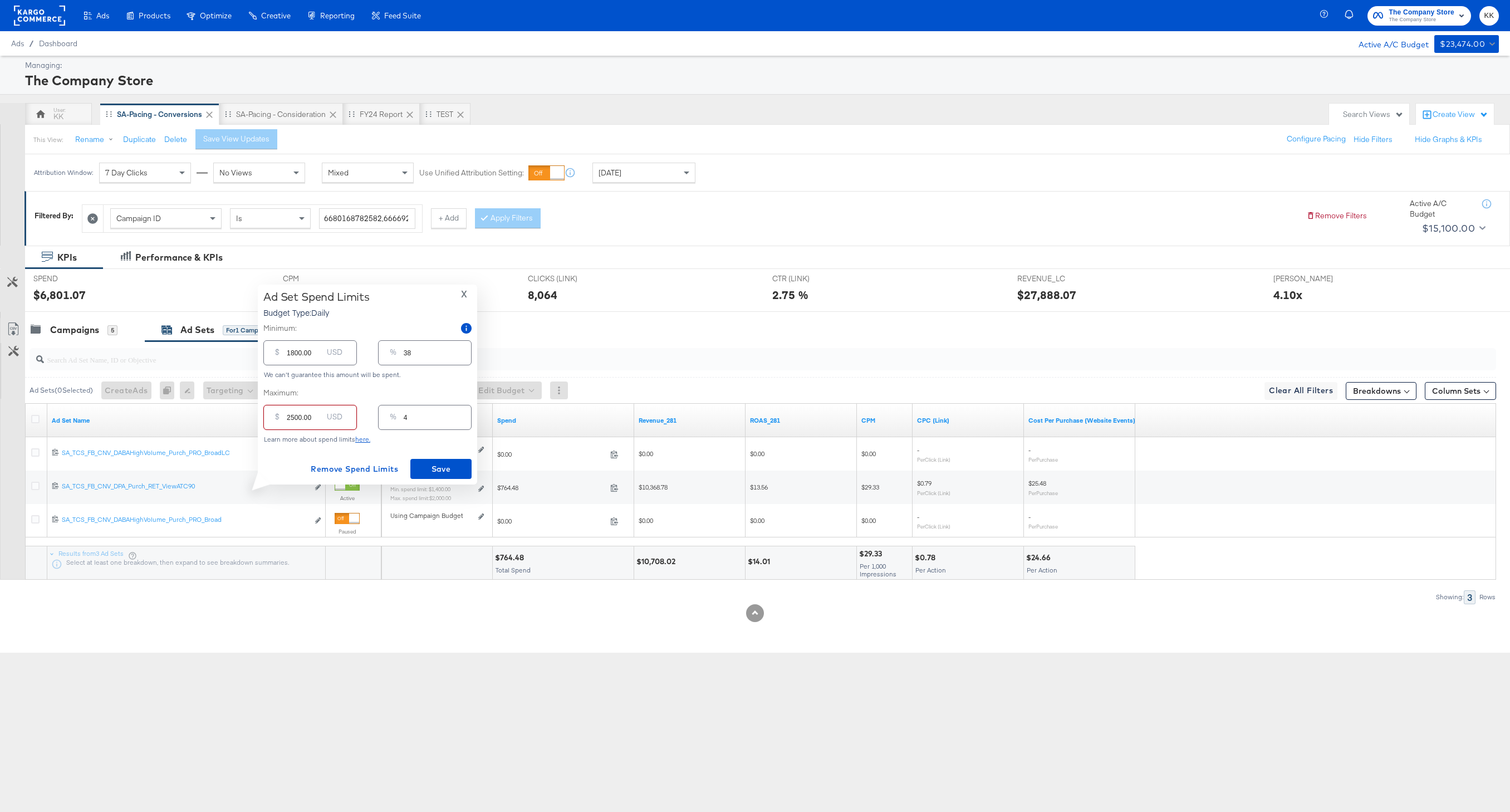
type input "52"
type input "2500.00"
click at [426, 464] on span "Save" at bounding box center [440, 469] width 52 height 14
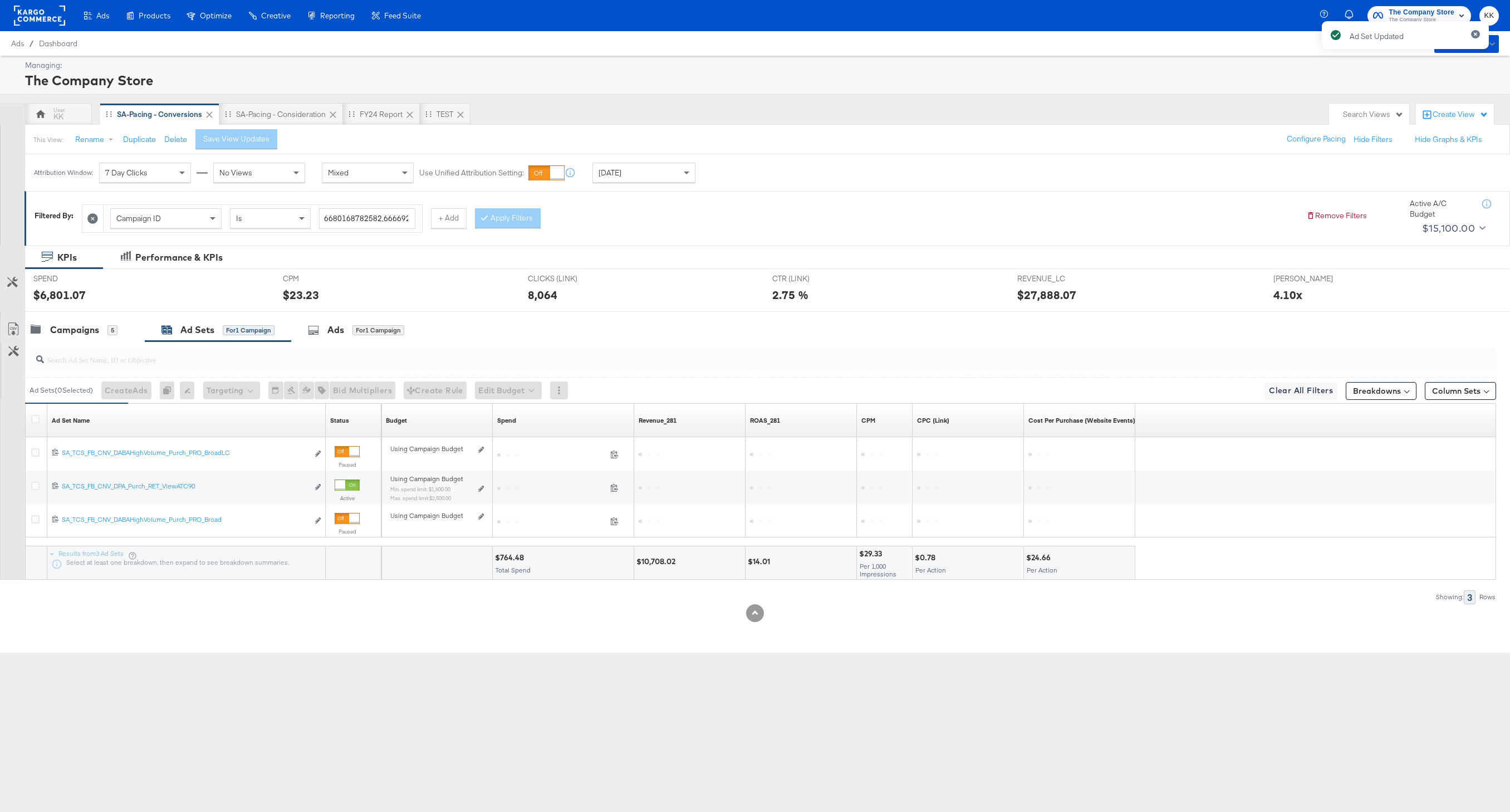
click at [74, 318] on div at bounding box center [755, 316] width 1510 height 9
click at [73, 334] on div "Campaigns" at bounding box center [74, 330] width 49 height 13
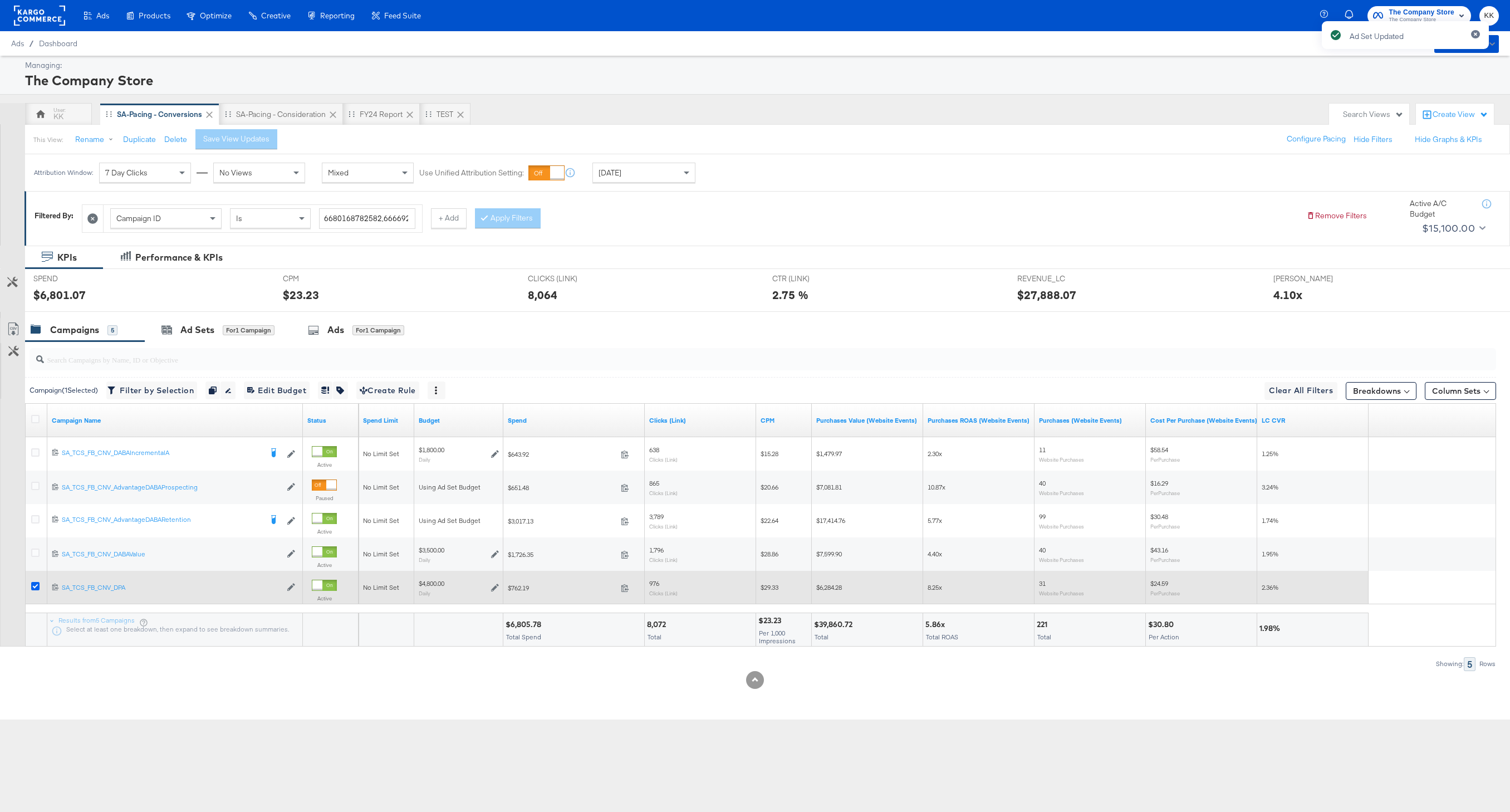
click at [34, 584] on icon at bounding box center [35, 586] width 9 height 9
click at [0, 0] on input "checkbox" at bounding box center [0, 0] width 0 height 0
